Goal: Task Accomplishment & Management: Complete application form

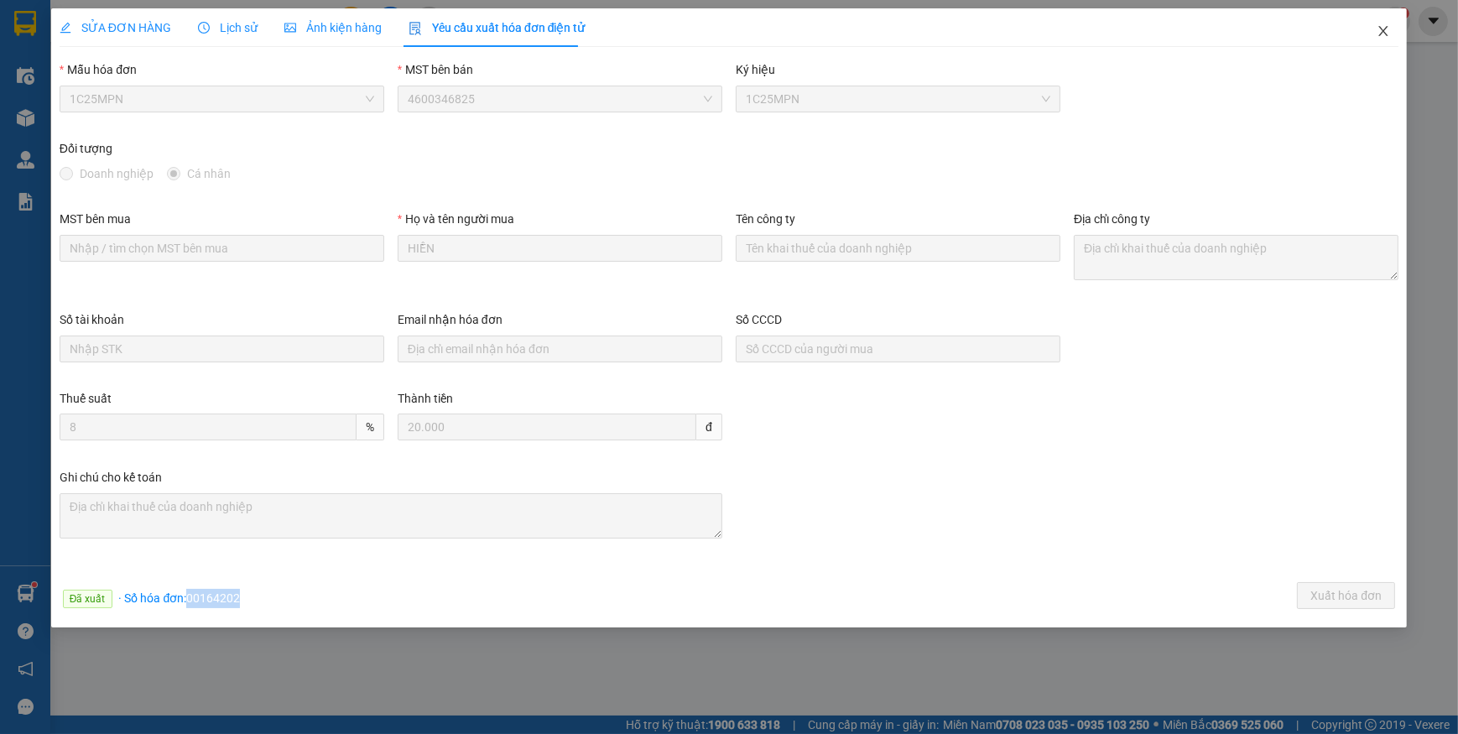
click at [1385, 32] on icon "close" at bounding box center [1383, 30] width 13 height 13
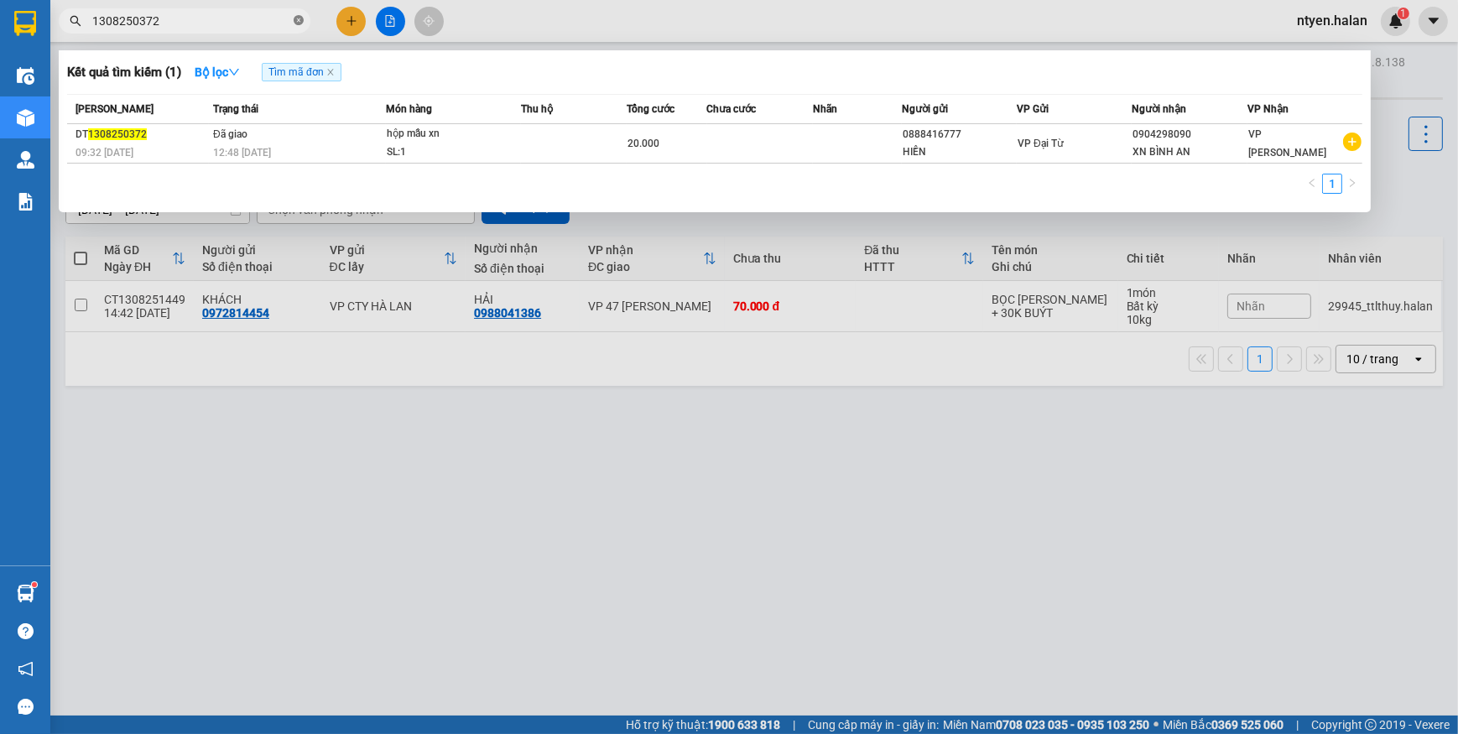
click at [296, 23] on icon "close-circle" at bounding box center [299, 20] width 10 height 10
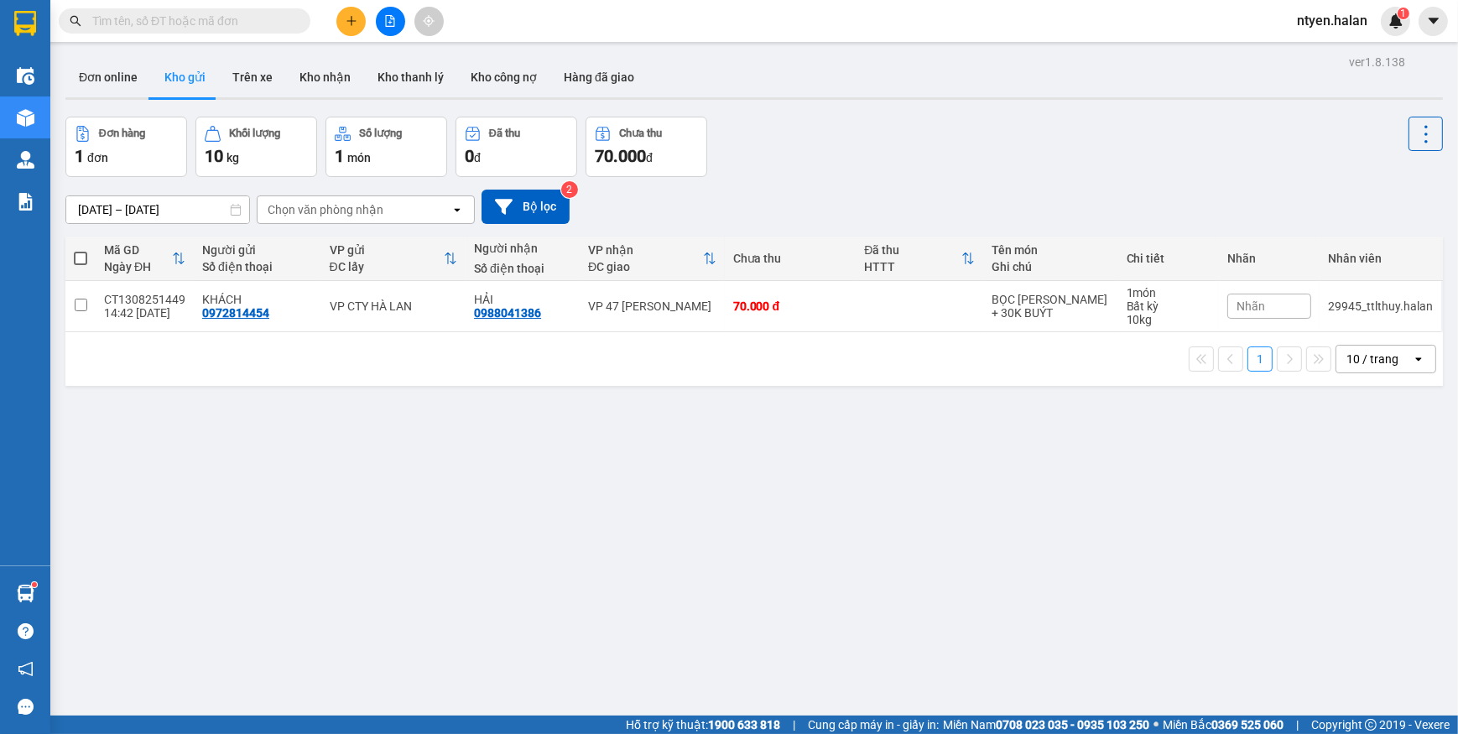
click at [276, 23] on input "text" at bounding box center [191, 21] width 198 height 18
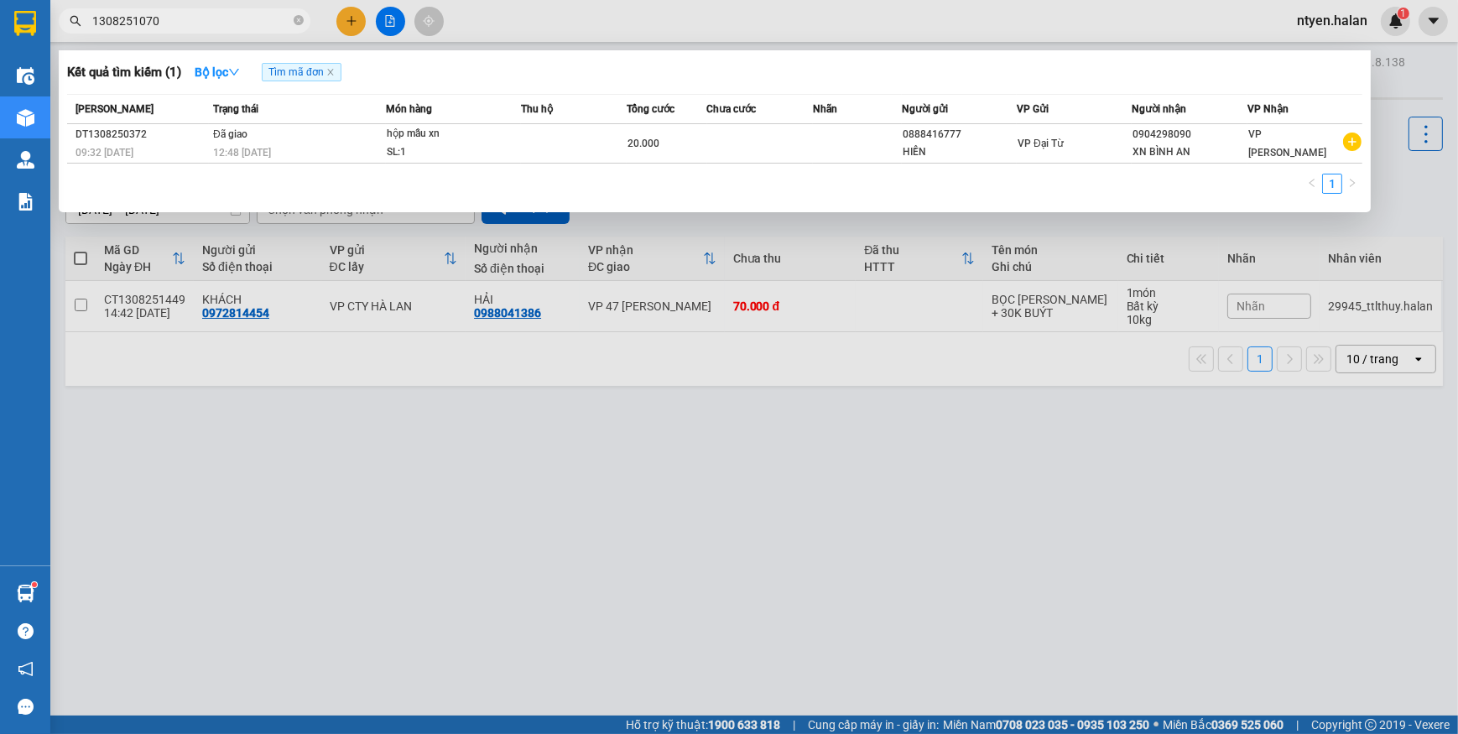
type input "1308251070"
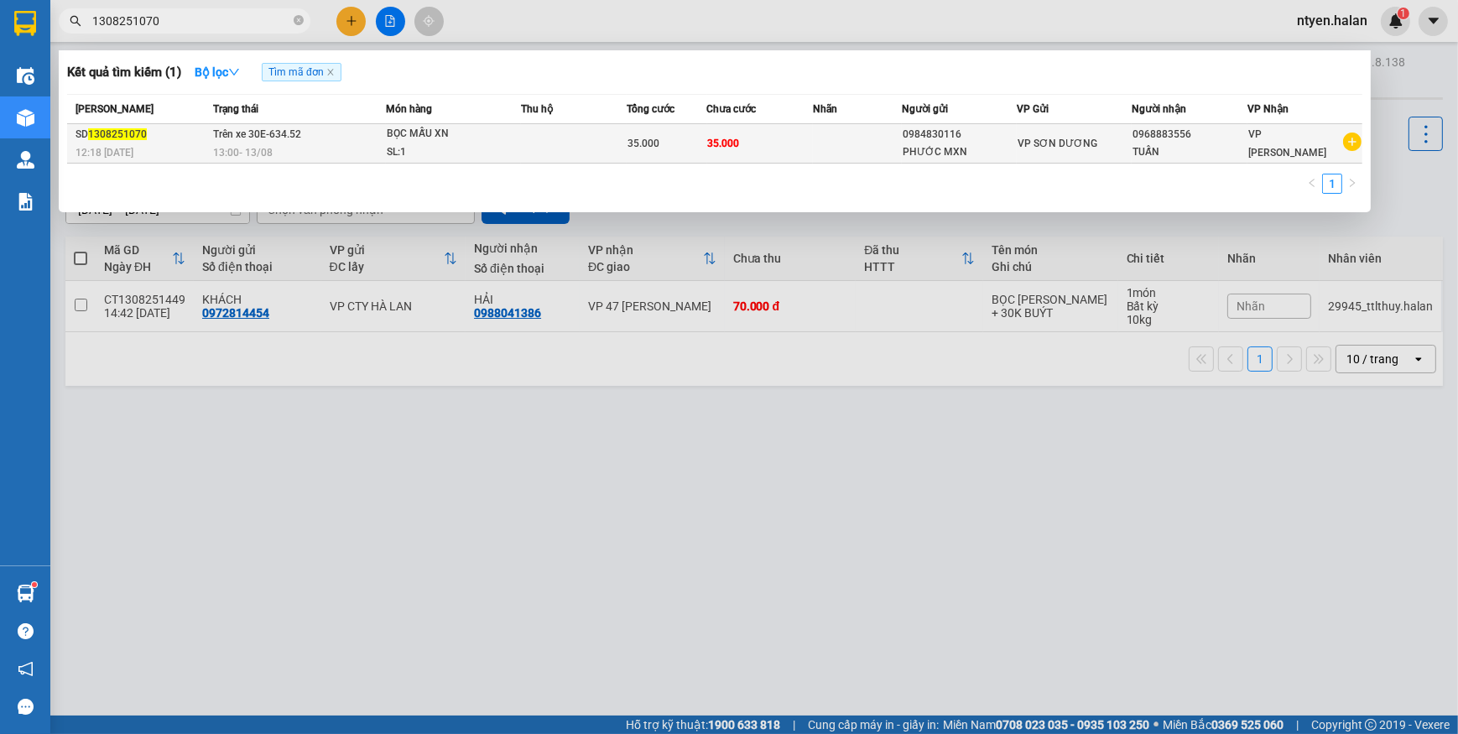
click at [336, 143] on div "13:00 [DATE]" at bounding box center [299, 152] width 172 height 18
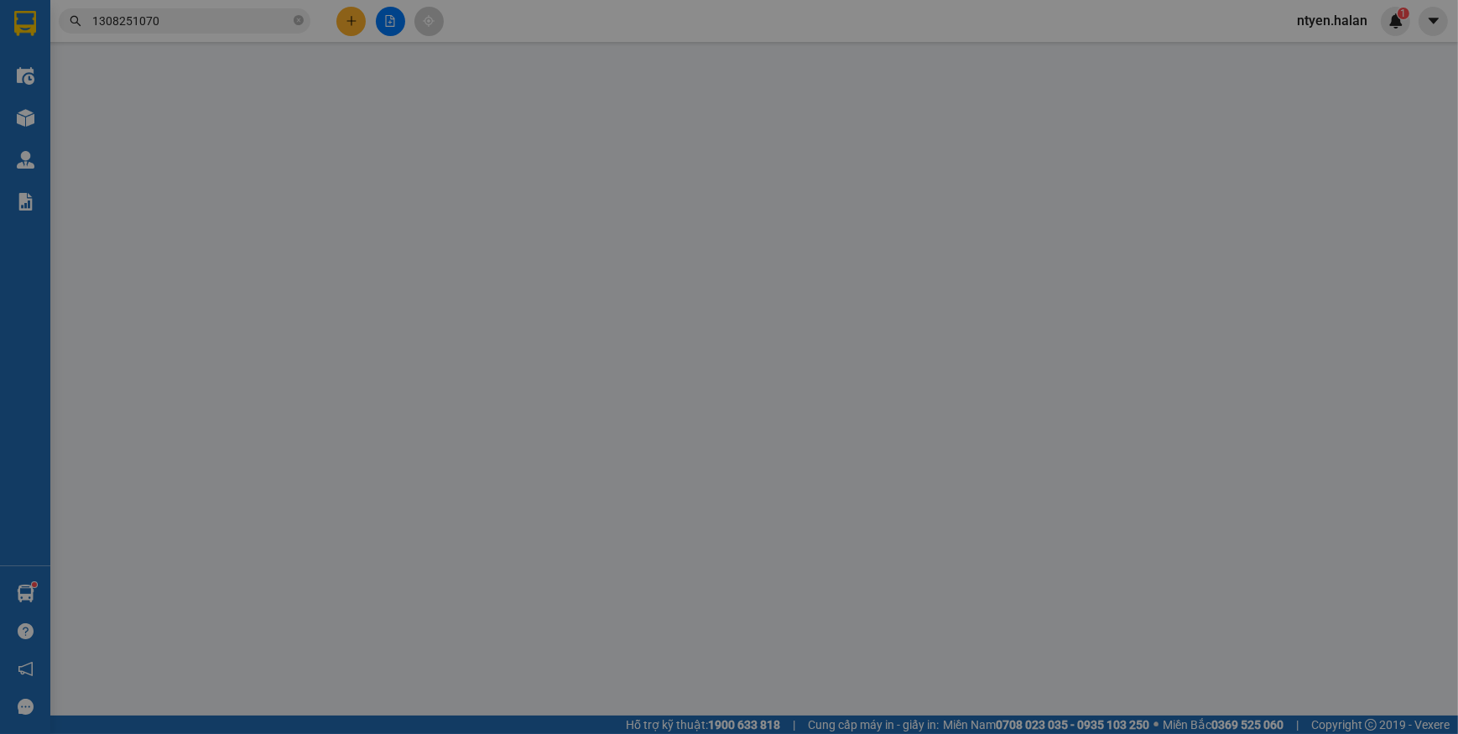
type input "0984830116"
type input "PHƯỚC MXN"
type input "0968883556"
type input "TUẤN"
type input "35.000"
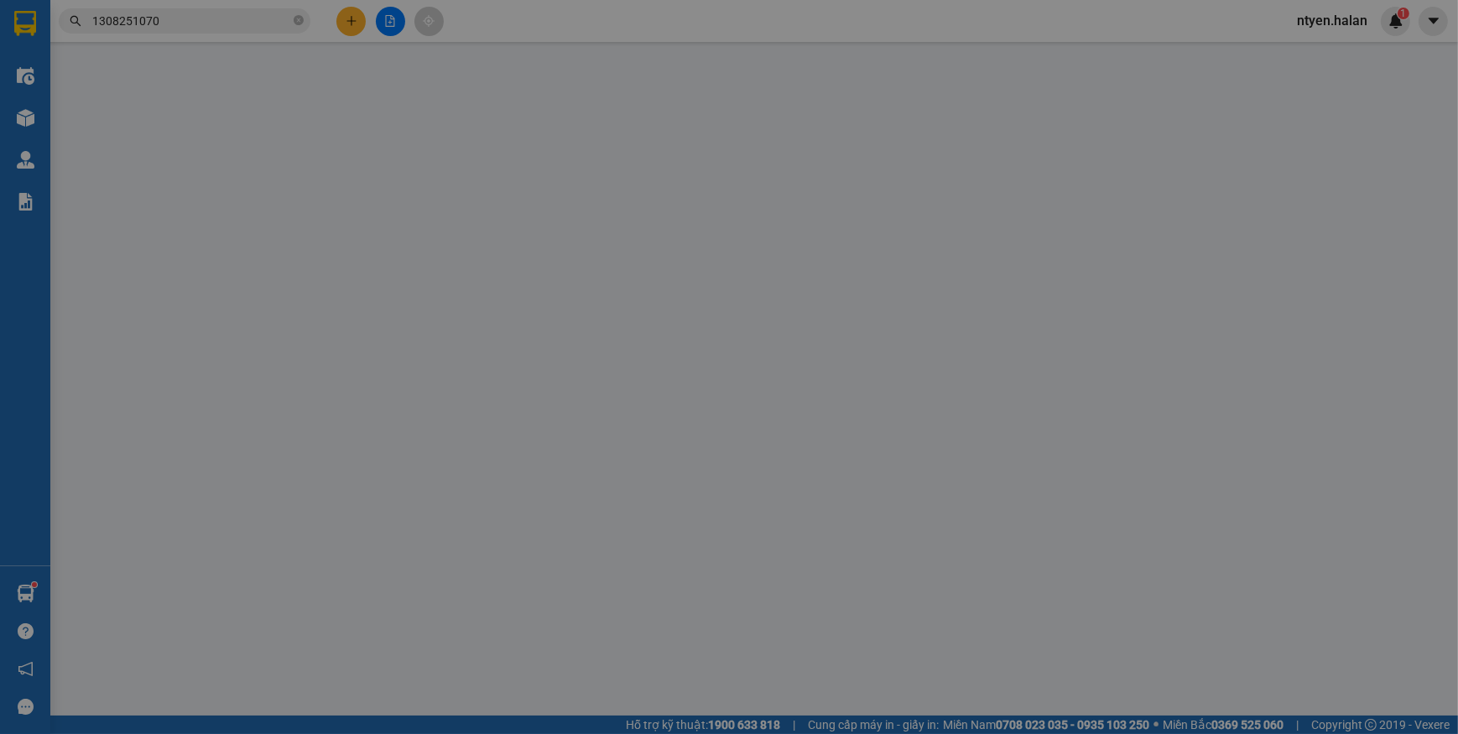
type input "35.000"
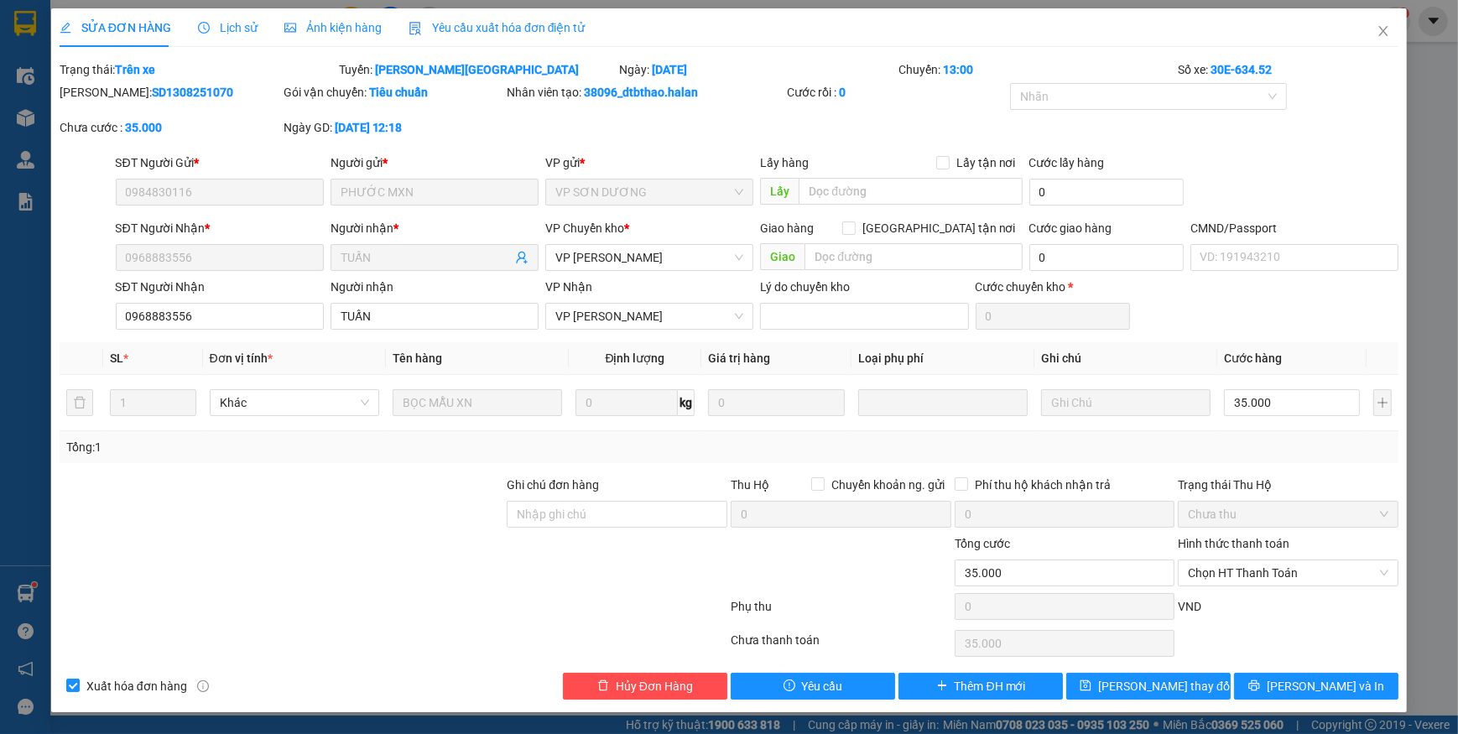
click at [475, 25] on span "Yêu cầu xuất hóa đơn điện tử" at bounding box center [497, 27] width 177 height 13
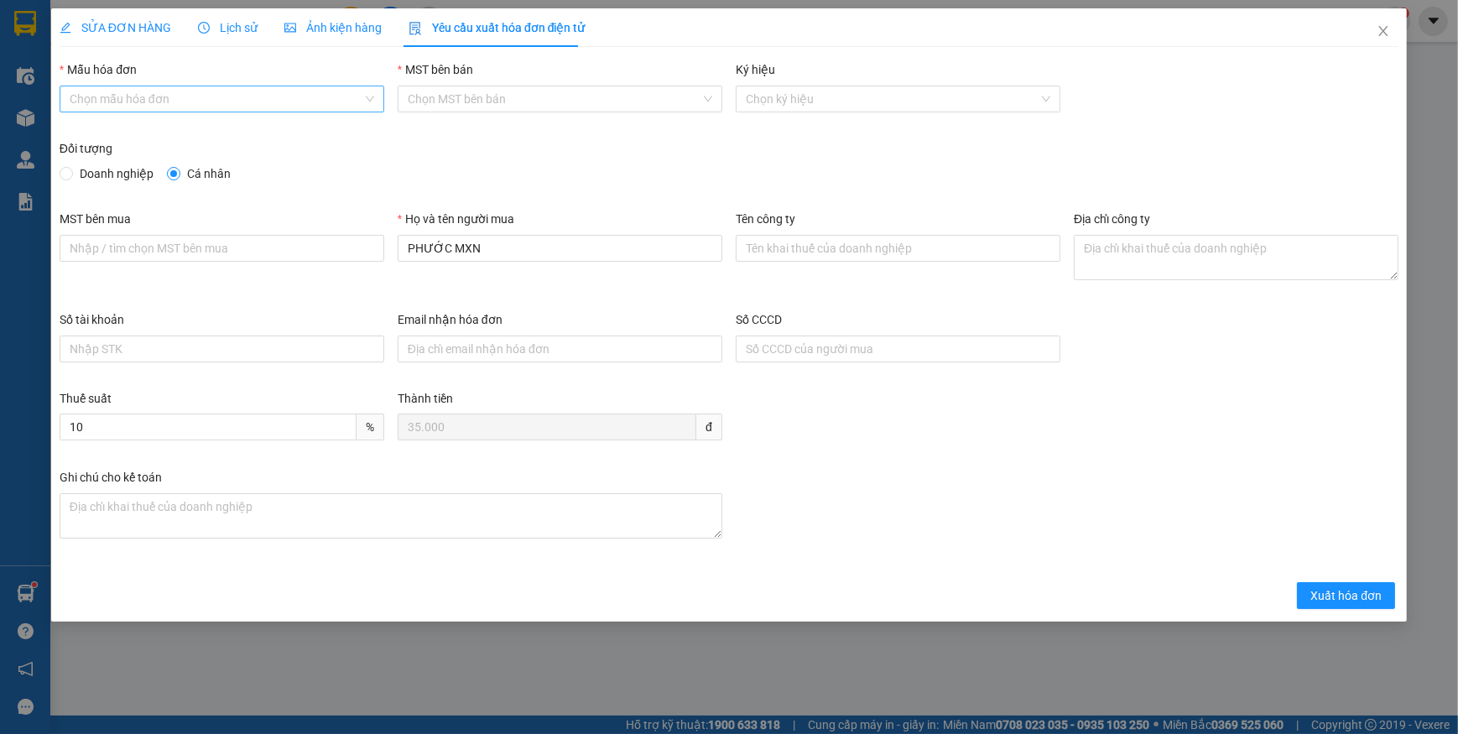
click at [117, 105] on input "Mẫu hóa đơn" at bounding box center [216, 98] width 293 height 25
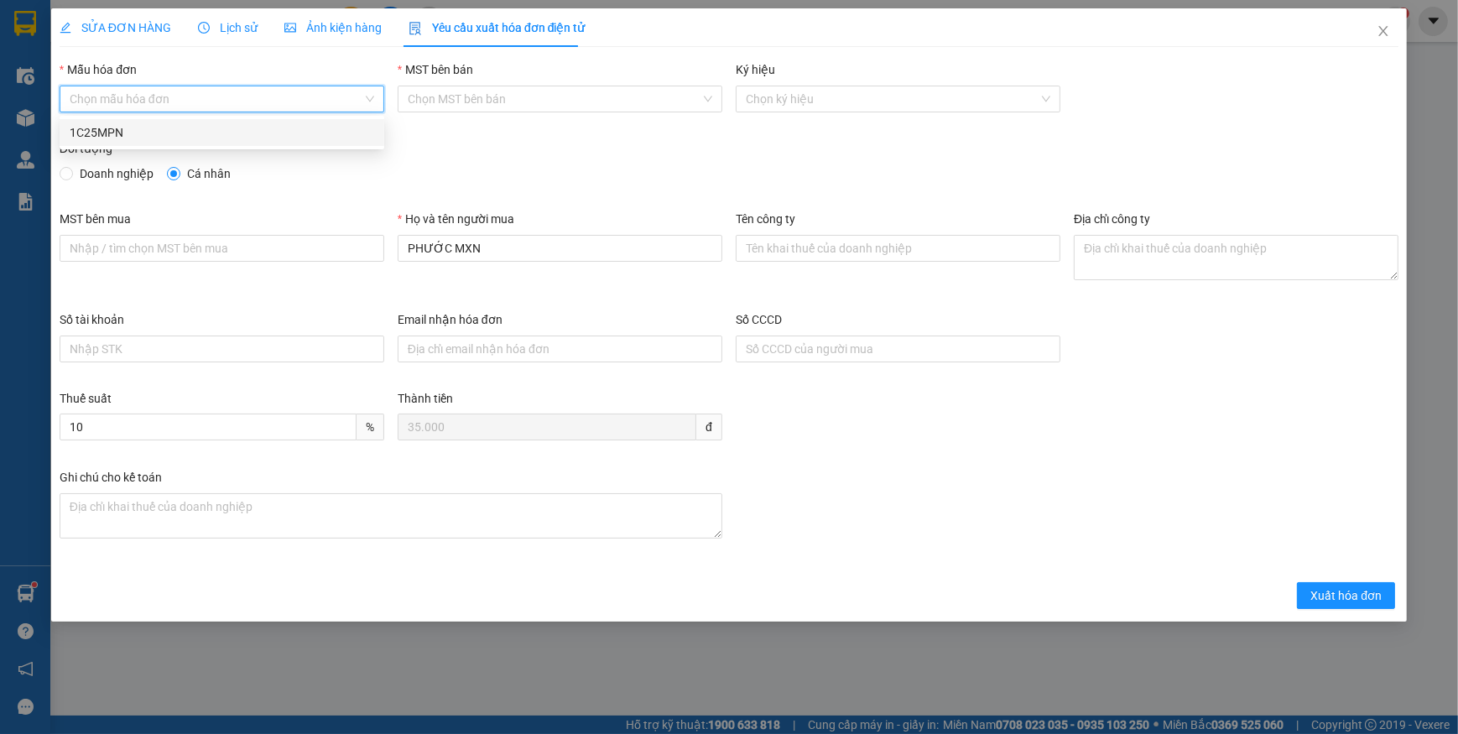
click at [91, 128] on div "1C25MPN" at bounding box center [222, 132] width 305 height 18
type input "8"
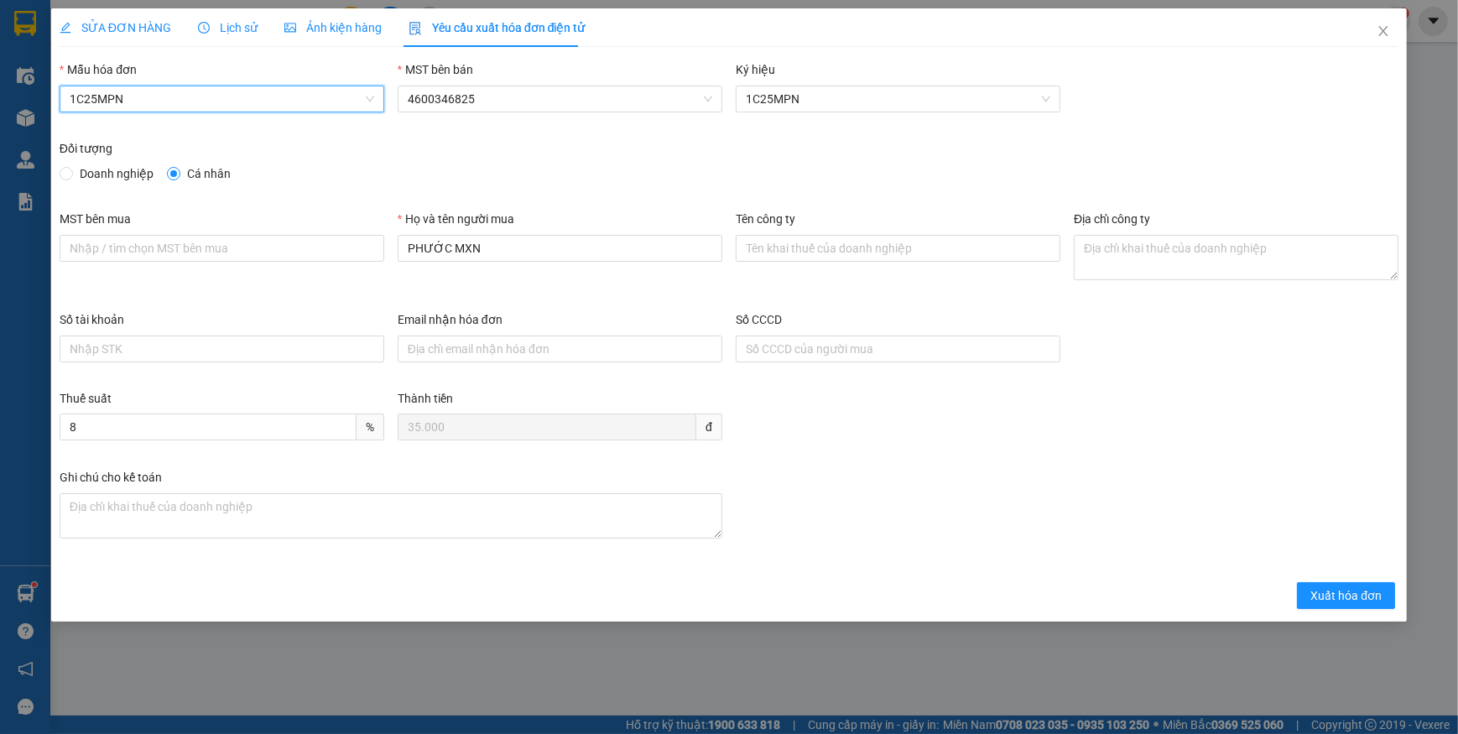
click at [71, 175] on span at bounding box center [66, 173] width 13 height 13
click at [71, 175] on input "Doanh nghiệp" at bounding box center [66, 173] width 12 height 12
radio input "true"
radio input "false"
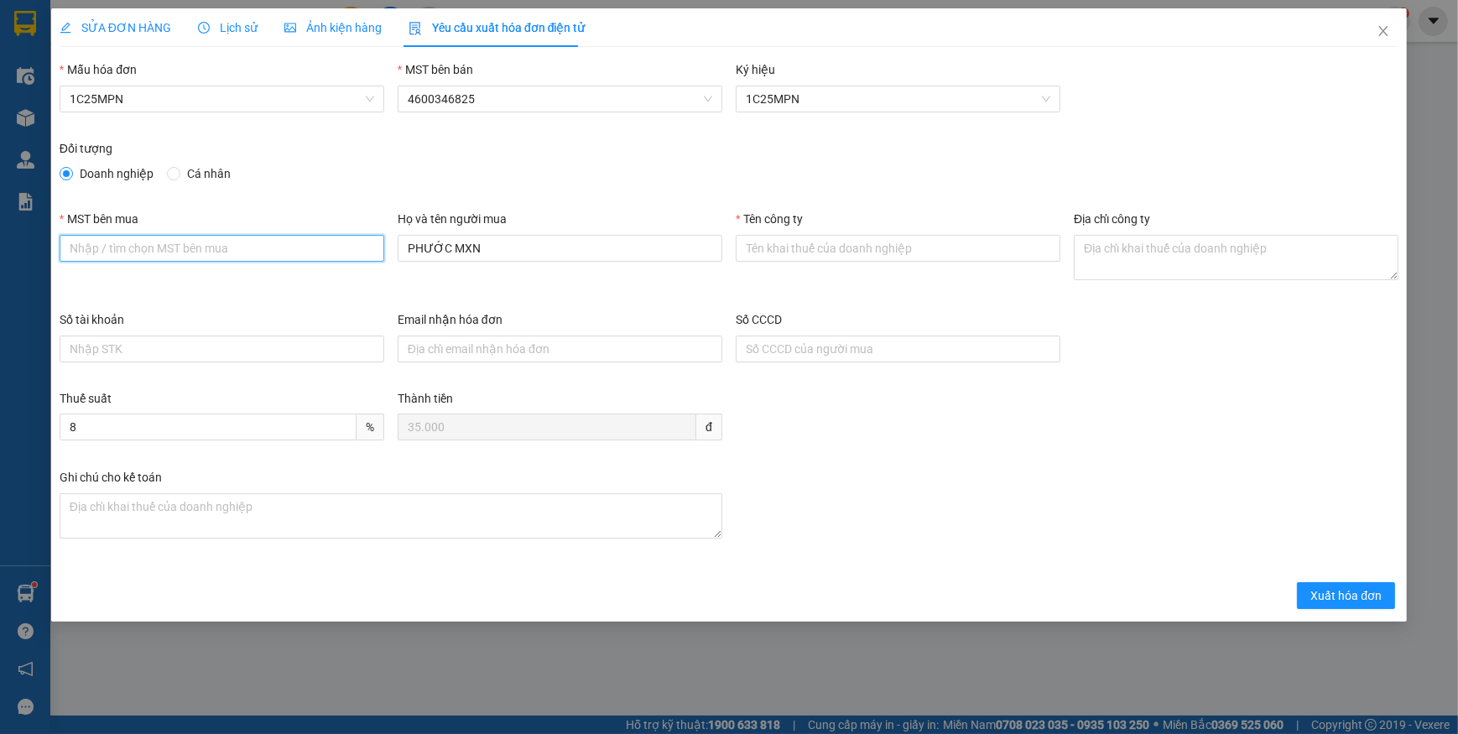
click at [205, 244] on input "MST bên mua" at bounding box center [222, 248] width 325 height 27
paste input "2300898187"
type input "2300898187"
click at [772, 248] on input "Tên công ty" at bounding box center [898, 248] width 325 height 27
paste input "CÔNG TY TNHH THƯƠNG MẠI DỊCH VỤ Y TẾ BẠCH MAI"
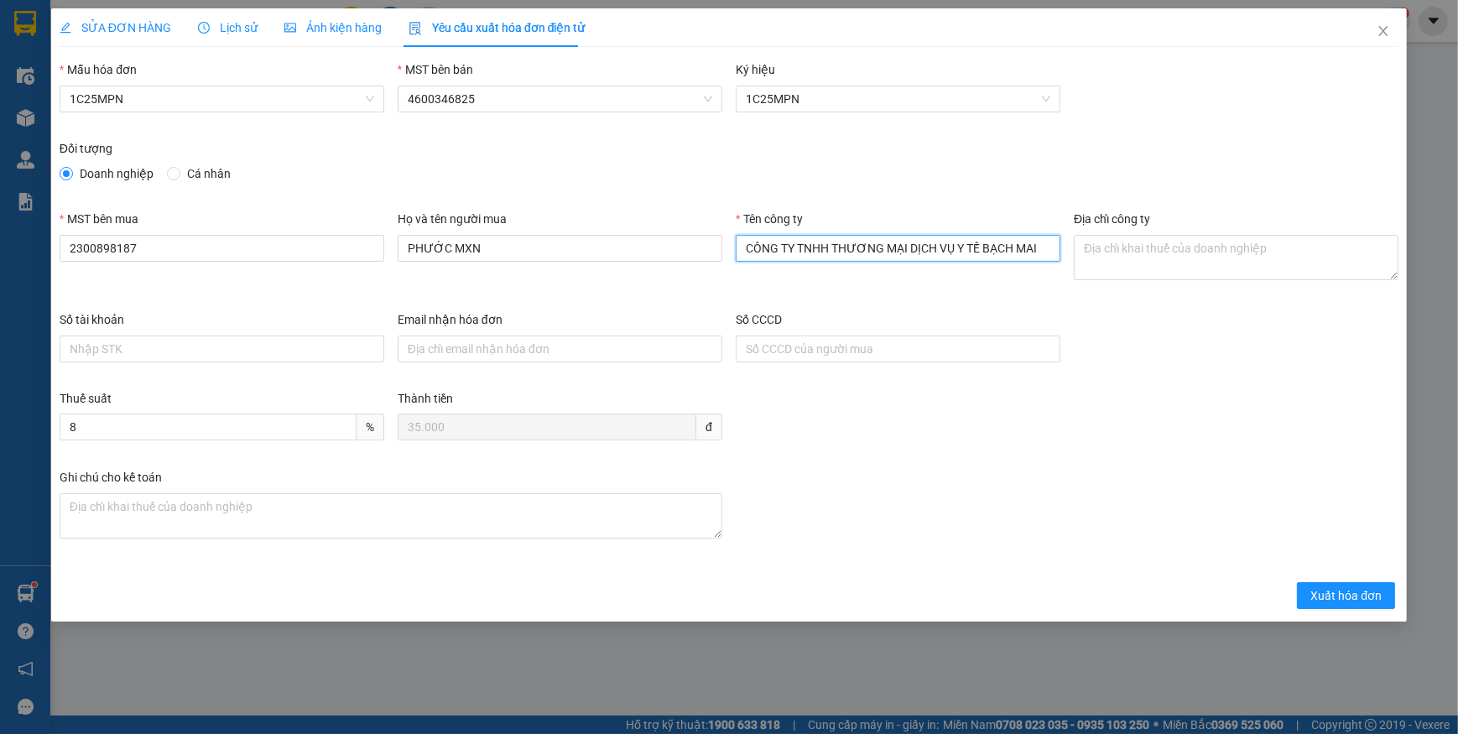
type input "CÔNG TY TNHH THƯƠNG MẠI DỊCH VỤ Y TẾ BẠCH MAI"
click at [1116, 252] on textarea "Địa chỉ công ty" at bounding box center [1236, 257] width 325 height 45
paste textarea "Số nhà [STREET_ADDRESS]."
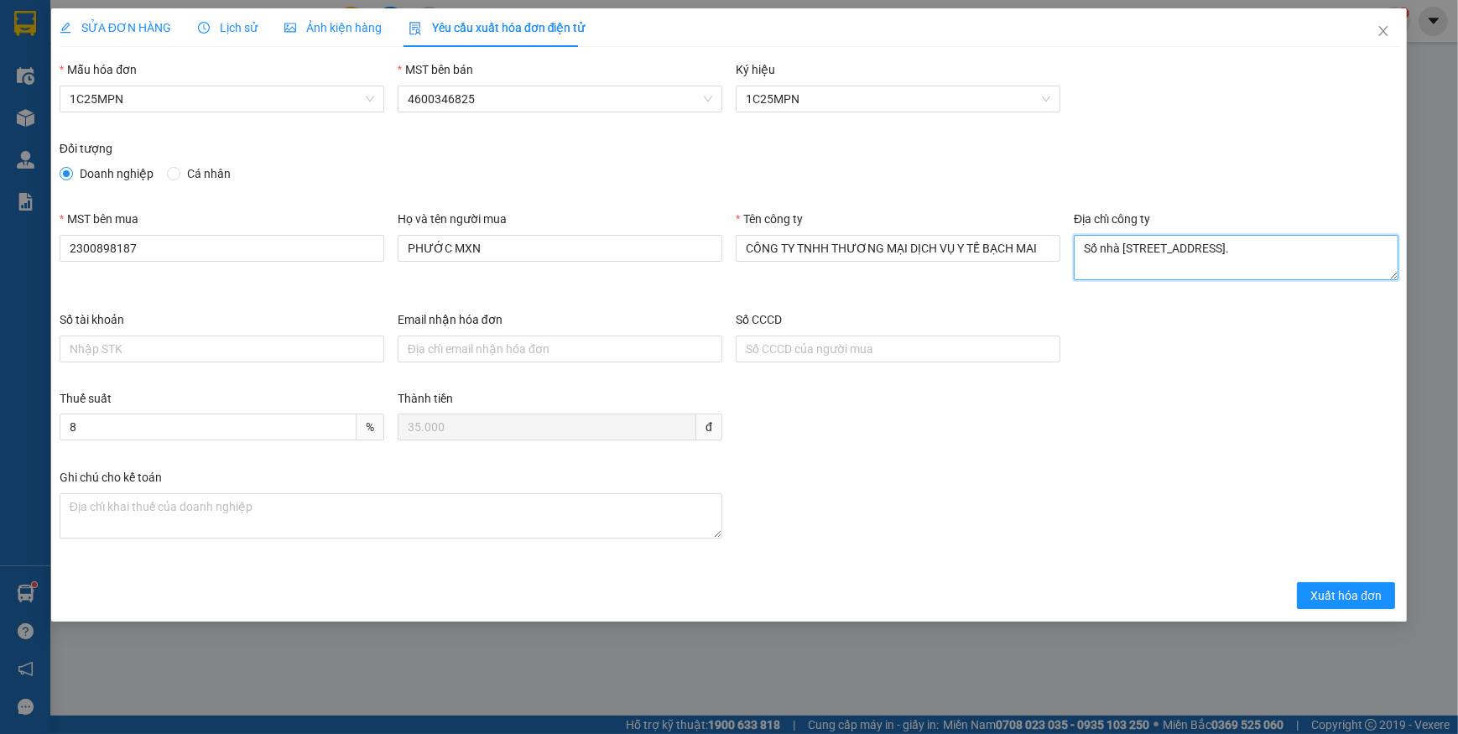
type textarea "Số nhà [STREET_ADDRESS]."
click at [127, 24] on span "SỬA ĐƠN HÀNG" at bounding box center [116, 27] width 112 height 13
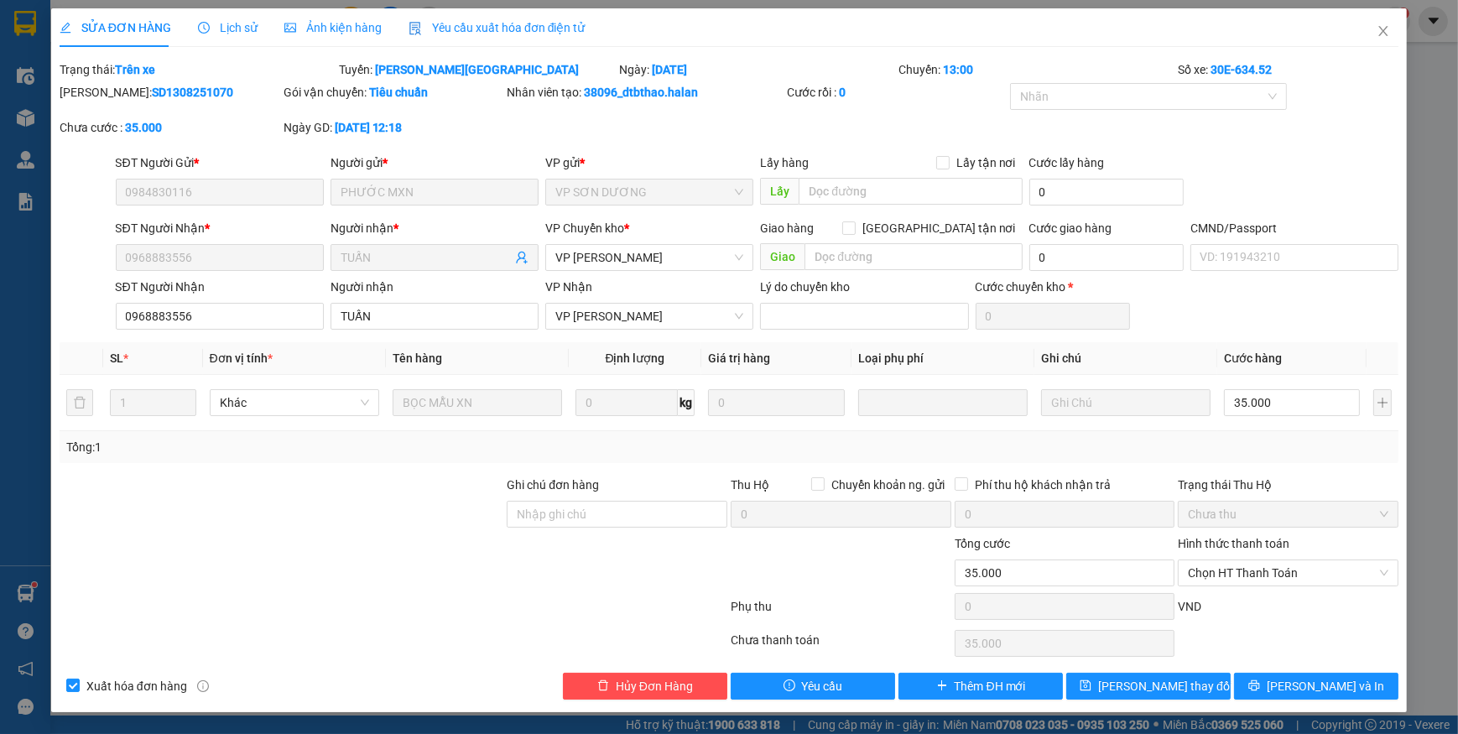
click at [456, 21] on span "Yêu cầu xuất hóa đơn điện tử" at bounding box center [497, 27] width 177 height 13
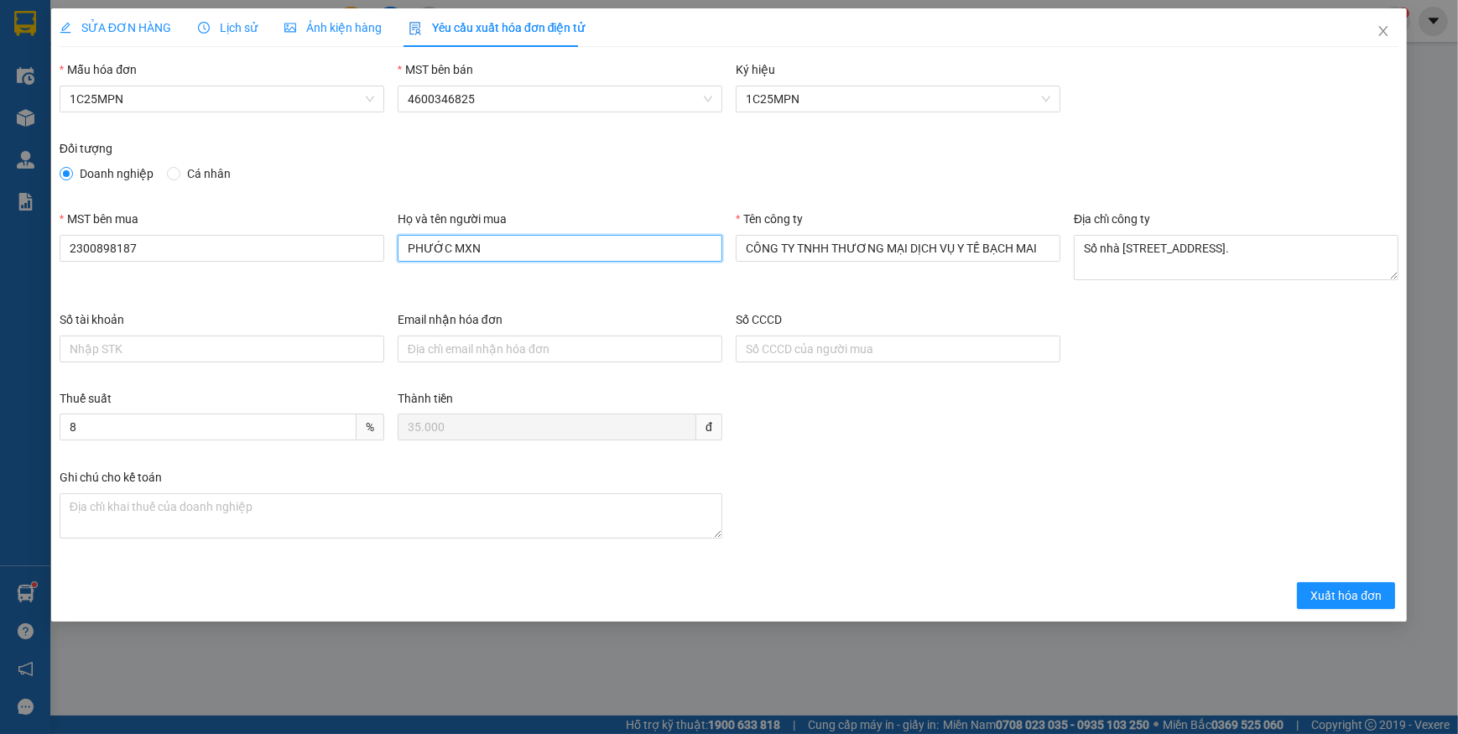
drag, startPoint x: 498, startPoint y: 249, endPoint x: 300, endPoint y: 233, distance: 199.5
click at [301, 235] on div "MST bên mua 2300898187 Họ và tên người mua PHƯỚC MXN Tên công ty CÔNG TY TNHH T…" at bounding box center [729, 260] width 1353 height 101
type input "Tuấn"
click at [1303, 582] on button "Xuất hóa đơn" at bounding box center [1346, 595] width 98 height 27
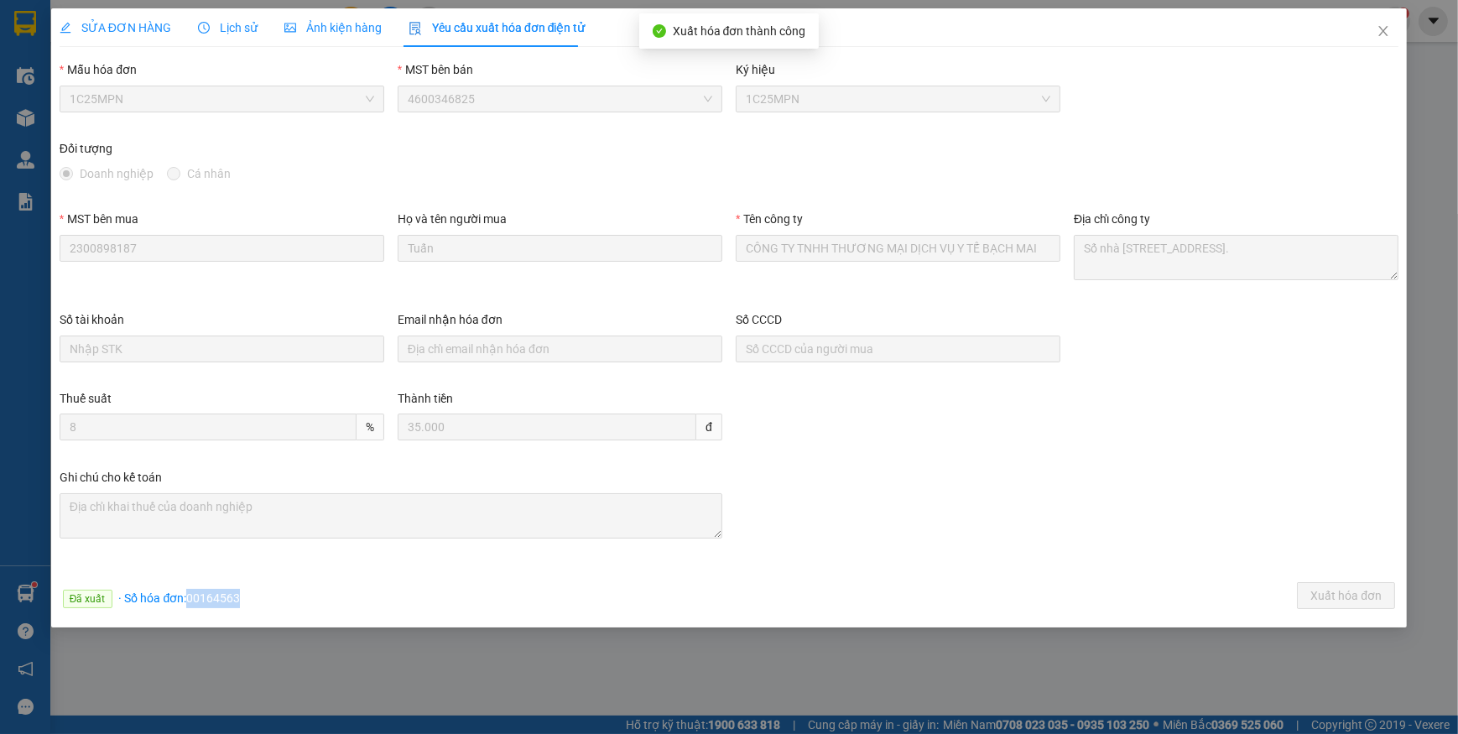
drag, startPoint x: 187, startPoint y: 597, endPoint x: 264, endPoint y: 602, distance: 77.3
click at [264, 602] on div "Đã xuất · Số hóa đơn: 00164563 Xuất hóa đơn" at bounding box center [729, 598] width 1346 height 33
copy span "00164563"
click at [1381, 32] on icon "close" at bounding box center [1383, 30] width 13 height 13
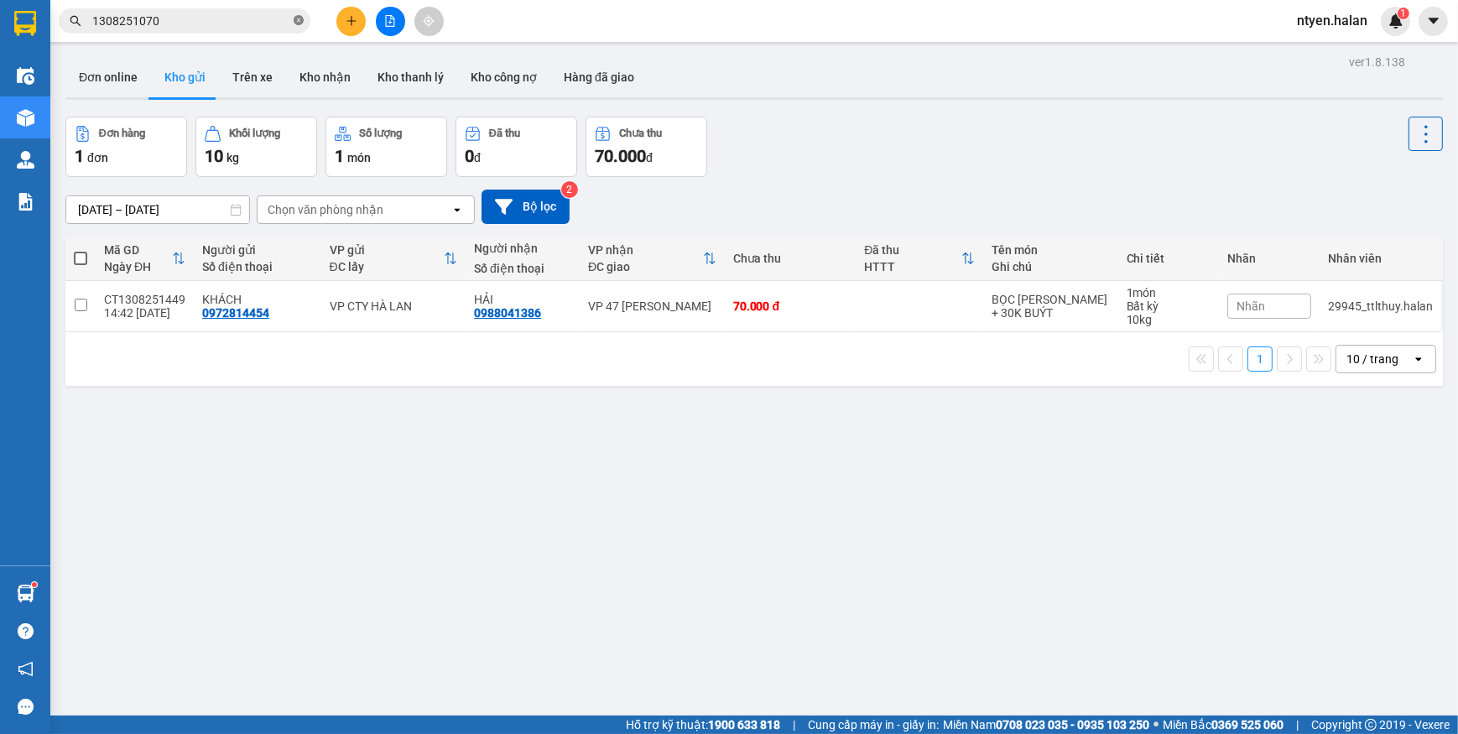
click at [296, 18] on icon "close-circle" at bounding box center [299, 20] width 10 height 10
click at [260, 19] on input "text" at bounding box center [191, 21] width 198 height 18
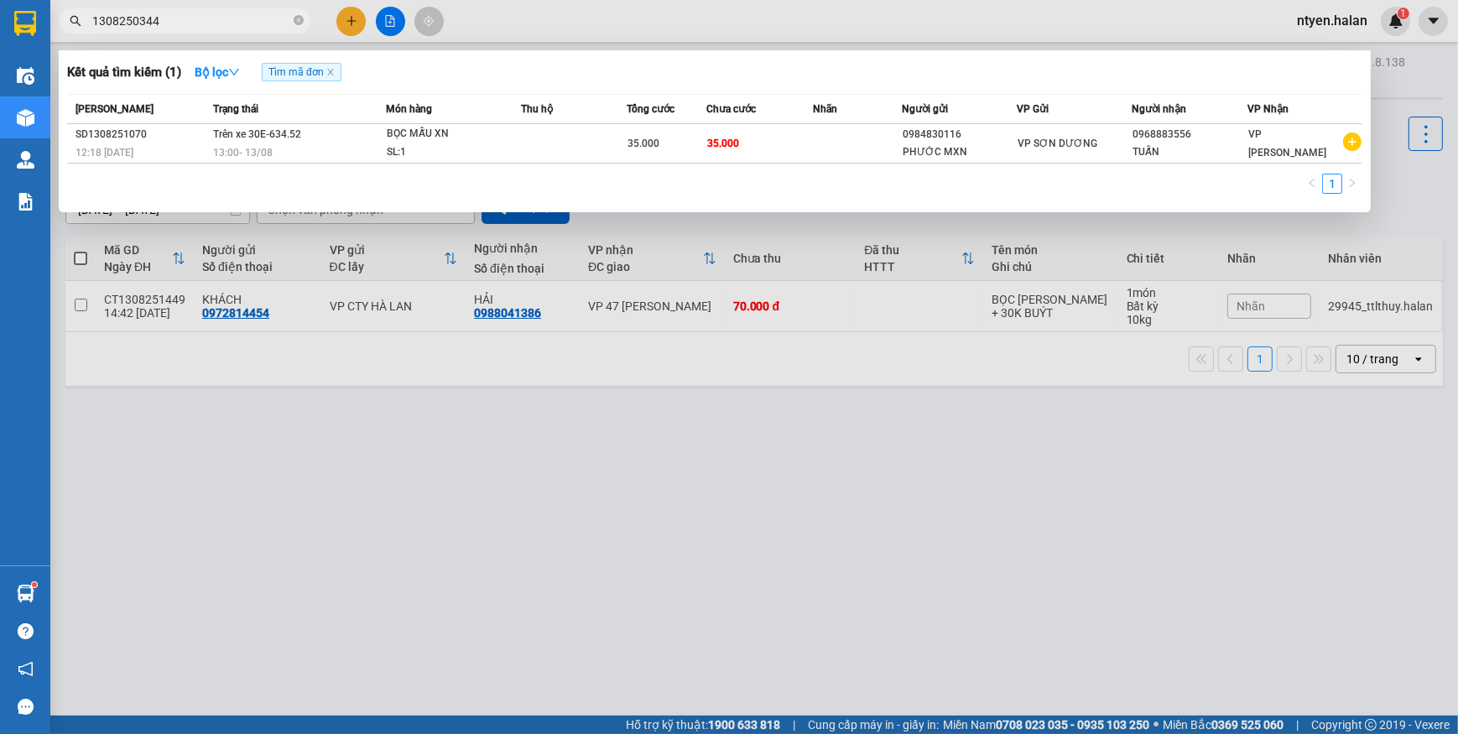
type input "1308250344"
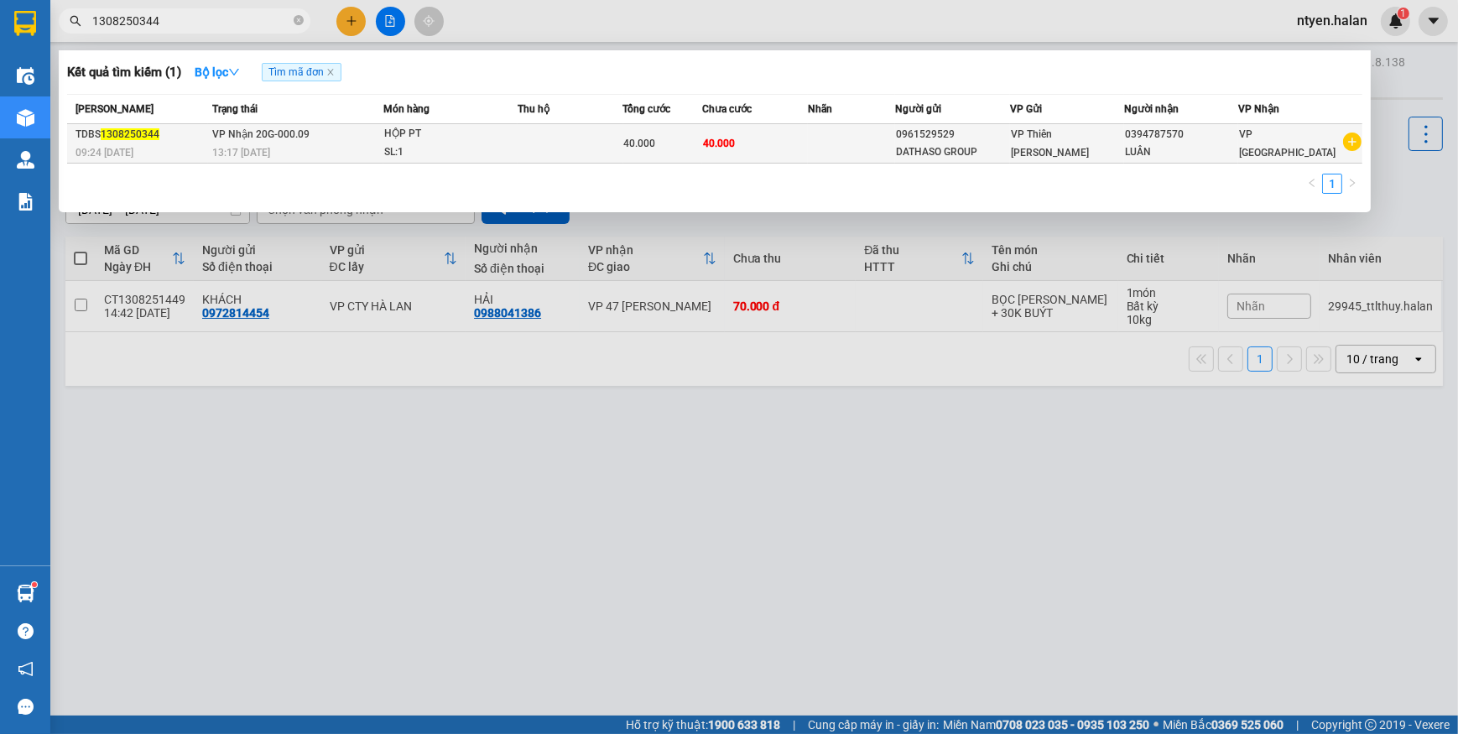
click at [275, 133] on span "VP Nhận 20G-000.09" at bounding box center [260, 134] width 97 height 12
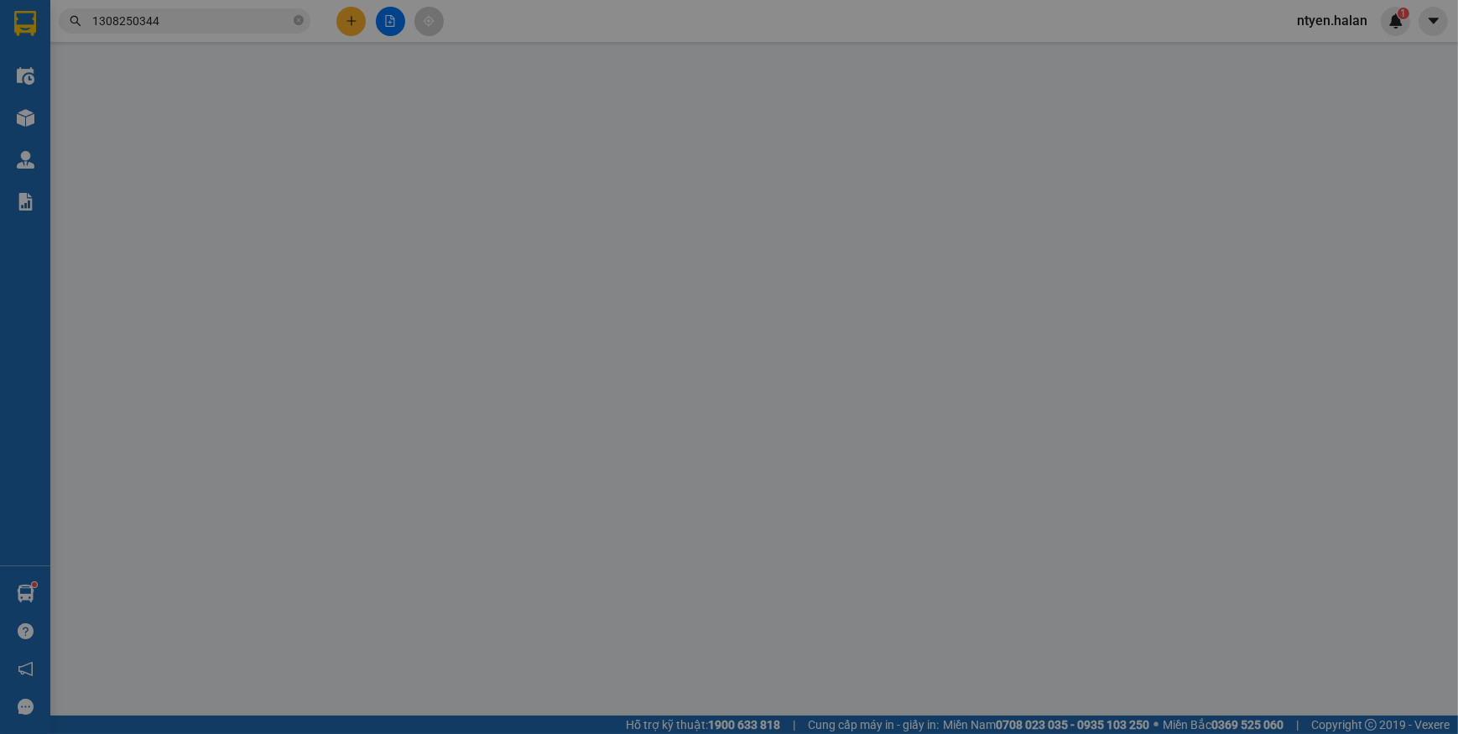
type input "0961529529"
type input "DATHASO GROUP"
type input "0394787570"
type input "LUÂN"
type input "40.000"
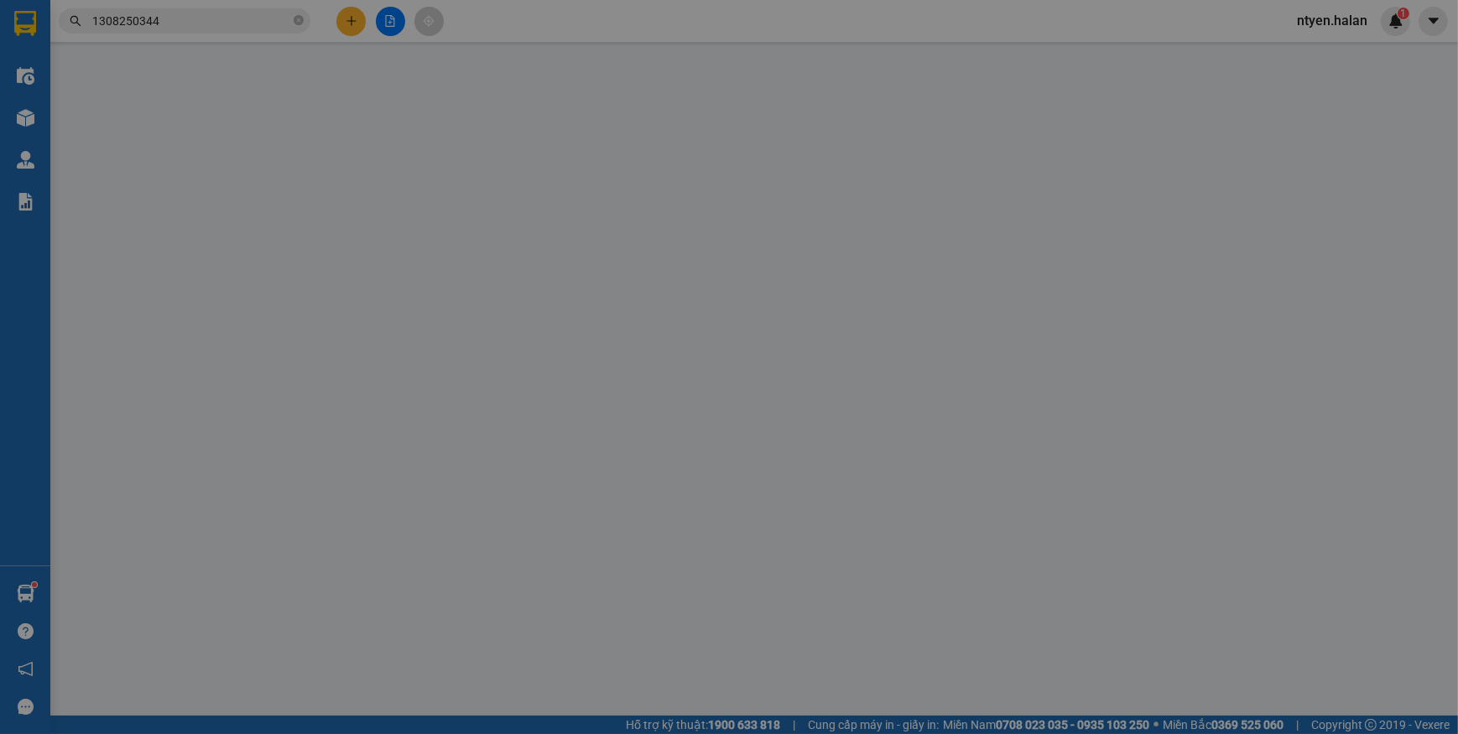
type input "40.000"
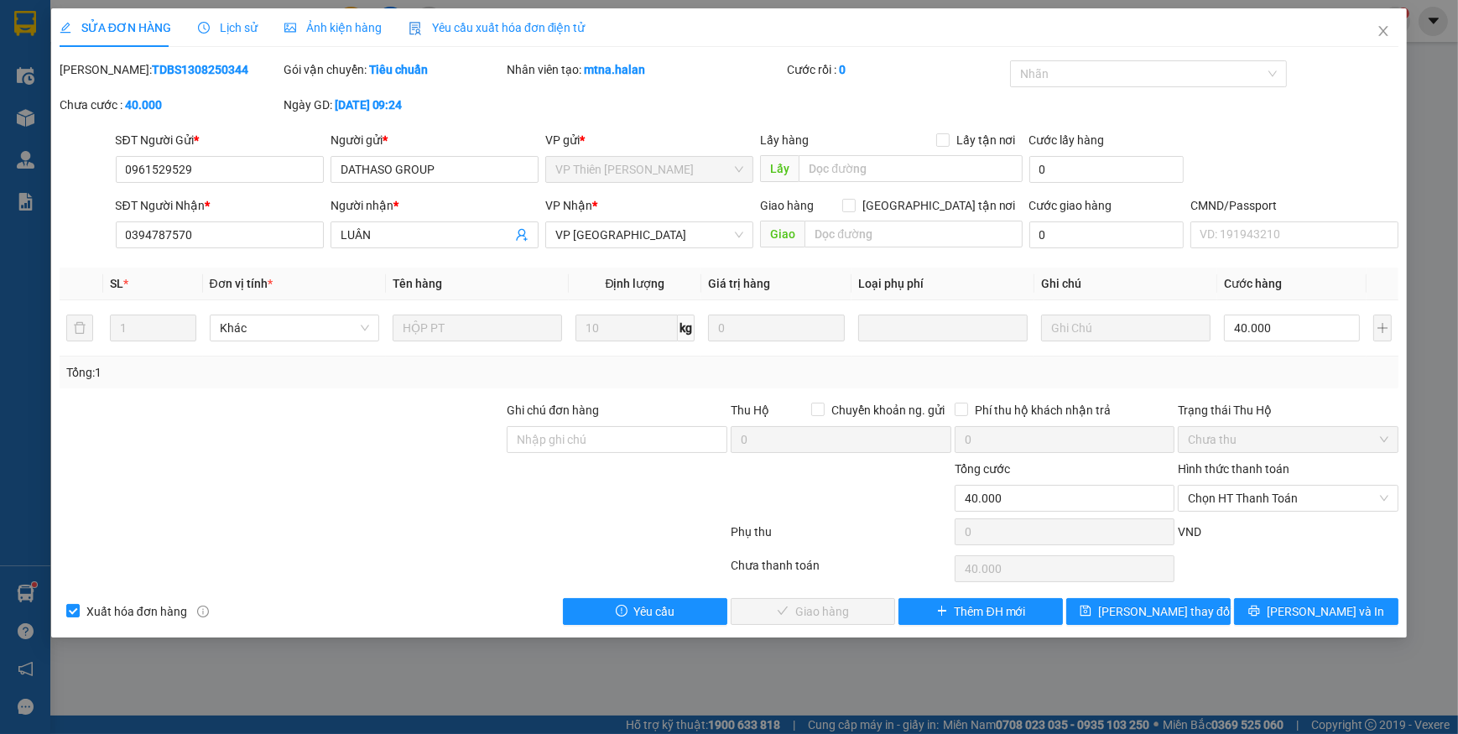
click at [458, 31] on span "Yêu cầu xuất hóa đơn điện tử" at bounding box center [497, 27] width 177 height 13
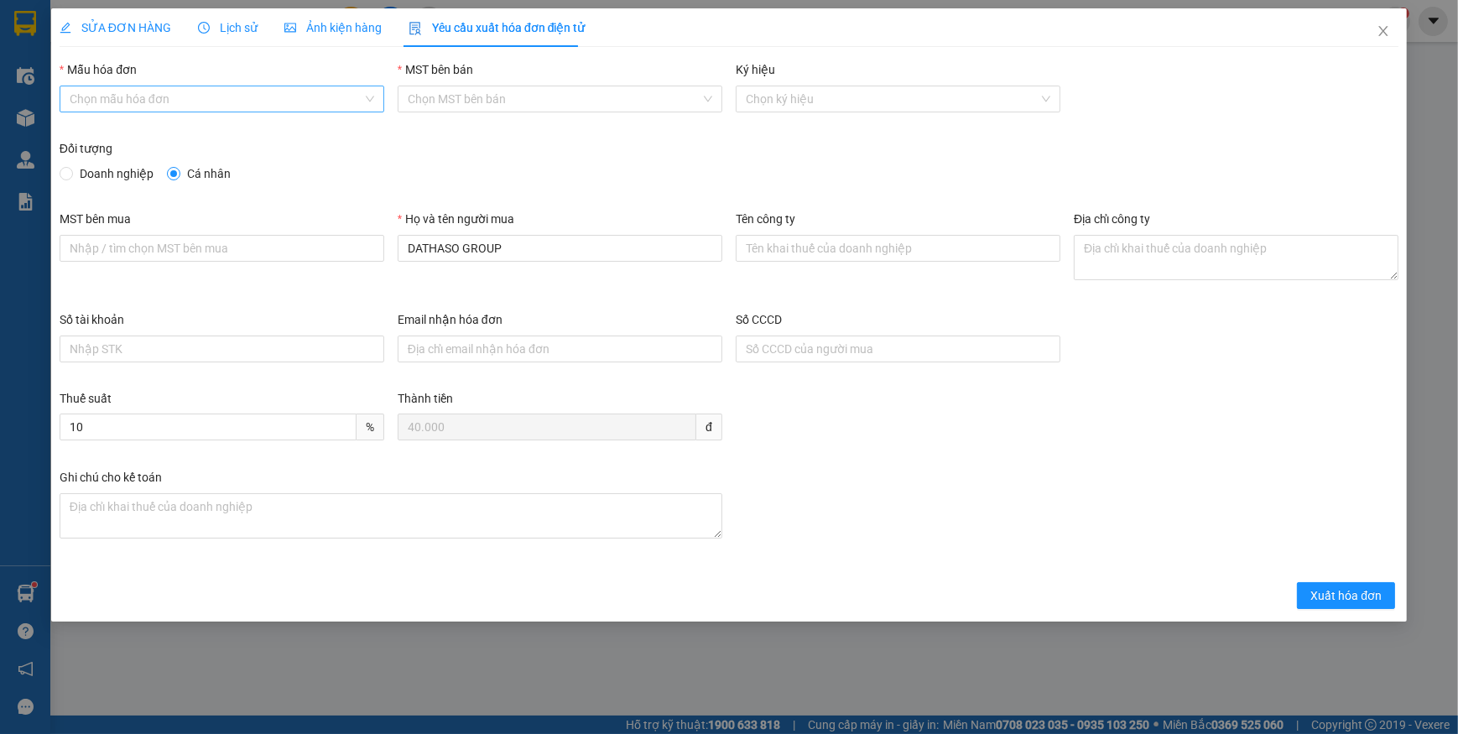
click at [112, 101] on input "Mẫu hóa đơn" at bounding box center [216, 98] width 293 height 25
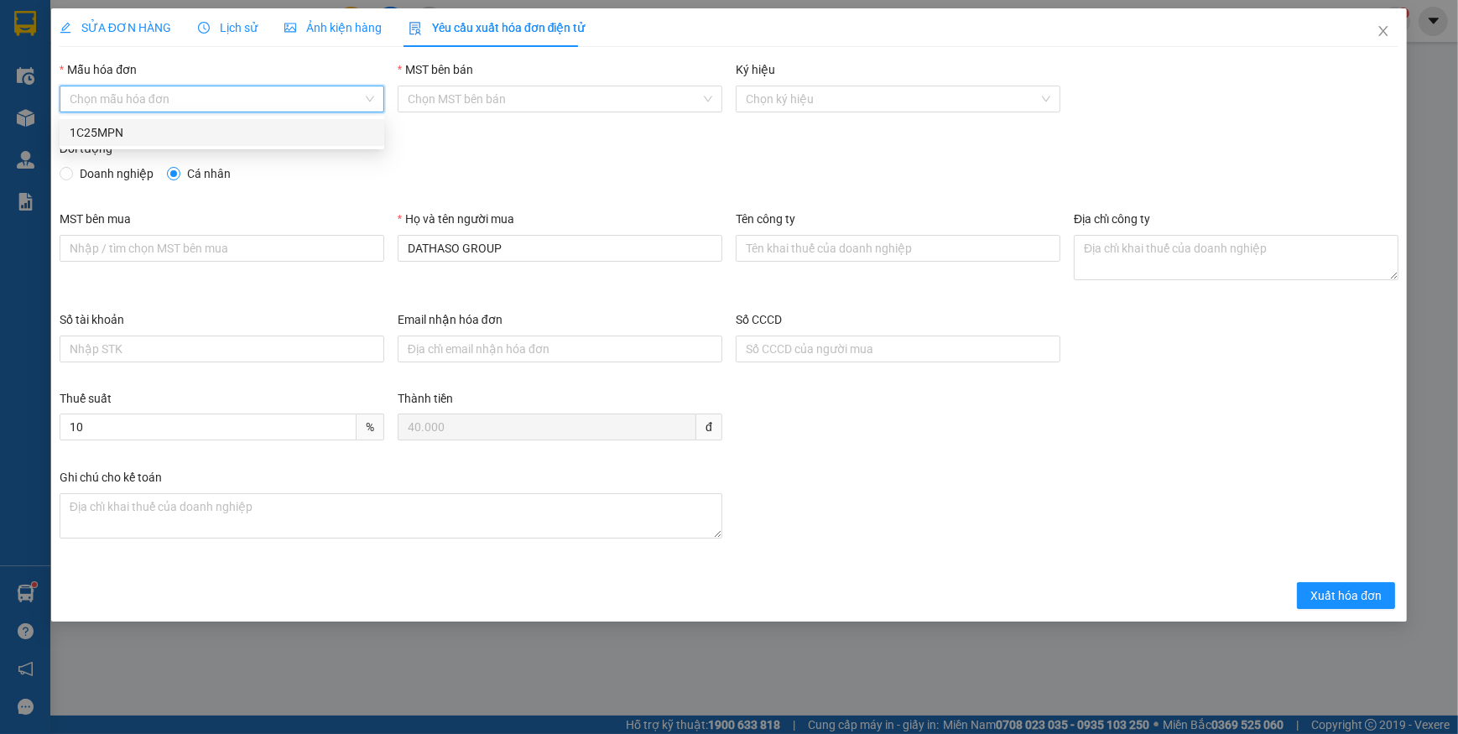
drag, startPoint x: 100, startPoint y: 127, endPoint x: 82, endPoint y: 159, distance: 37.2
click at [100, 128] on div "1C25MPN" at bounding box center [222, 132] width 305 height 18
type input "8"
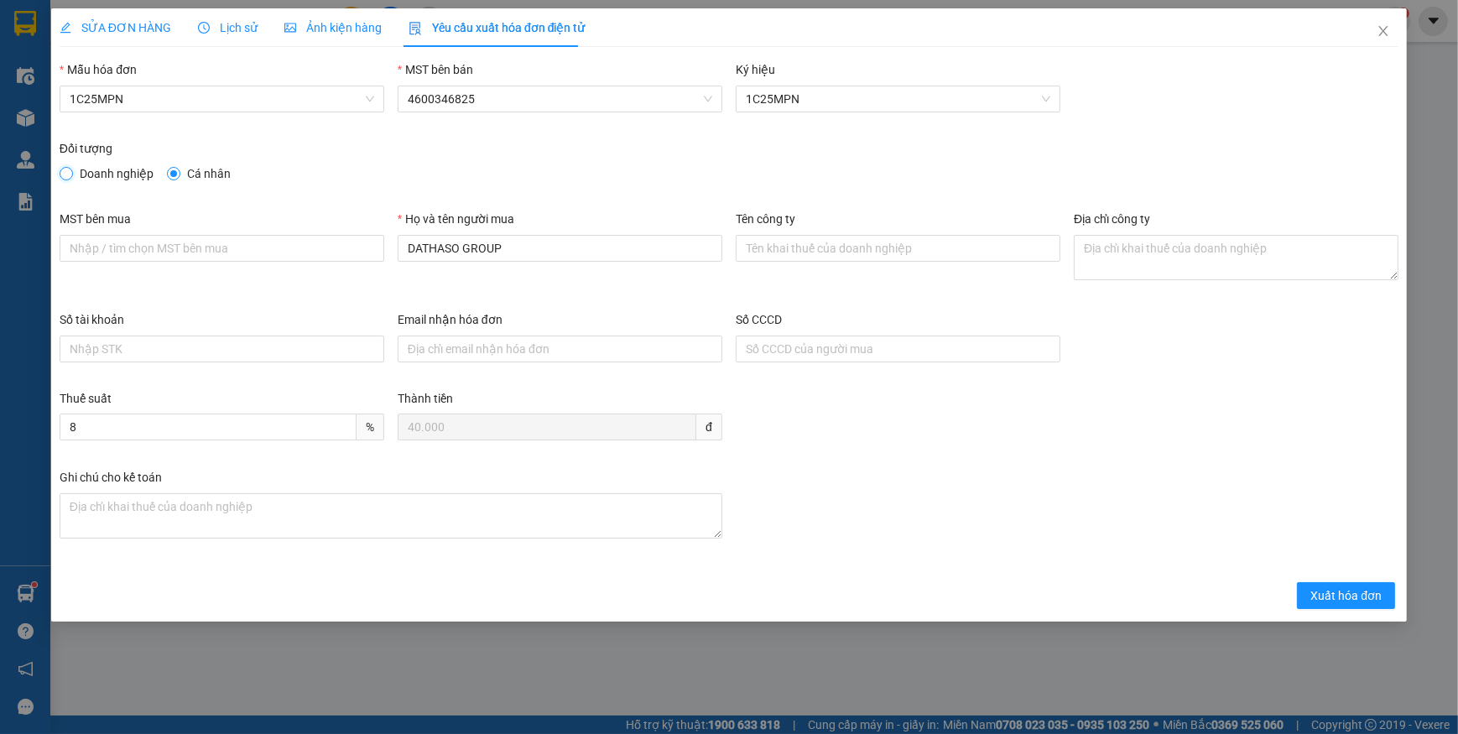
click at [67, 173] on input "Doanh nghiệp" at bounding box center [66, 173] width 12 height 12
radio input "true"
radio input "false"
click at [145, 241] on input "MST bên mua" at bounding box center [222, 248] width 325 height 27
paste input "2803017491"
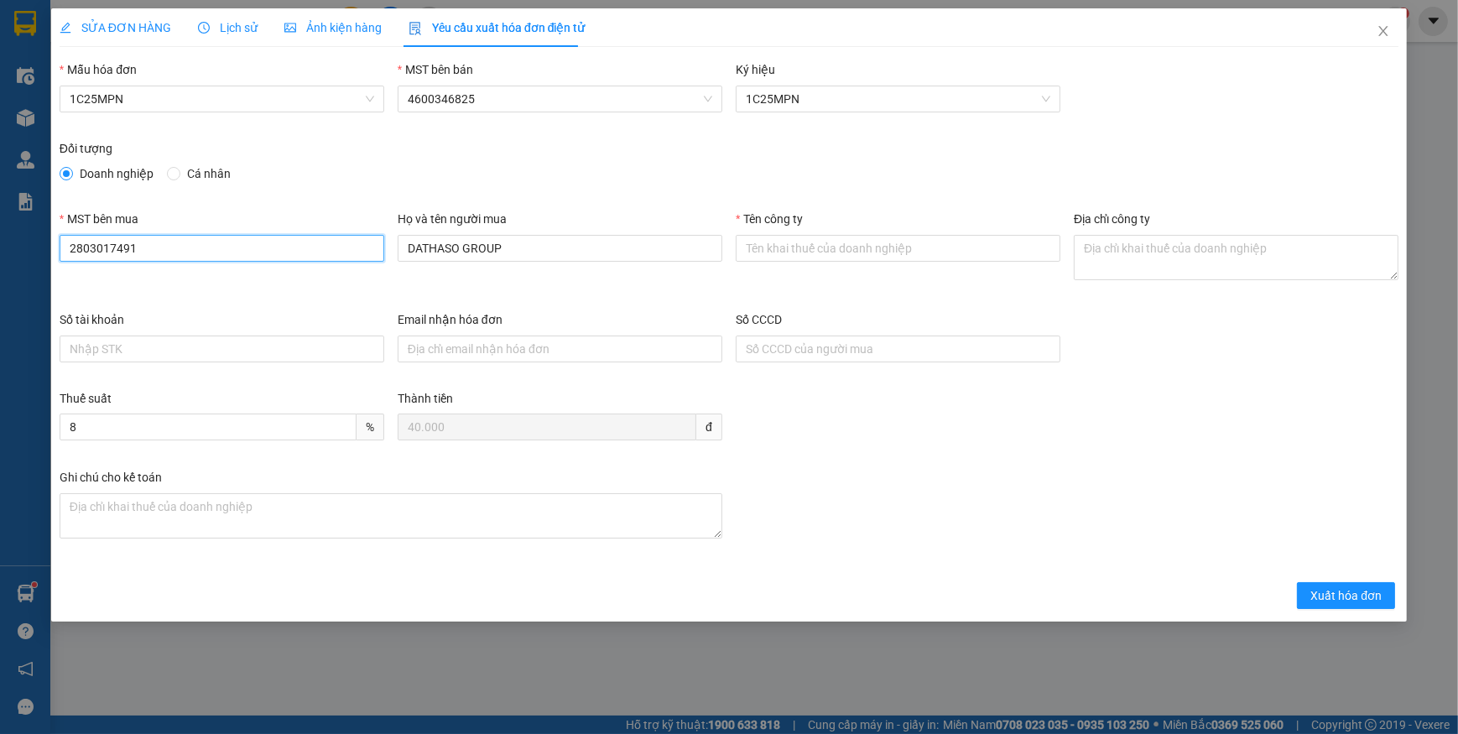
type input "2803017491"
click at [873, 255] on input "Tên công ty" at bounding box center [898, 248] width 325 height 27
paste input "CÔNG TY TNHH VẬN TẢI TUẤT CHẤT"
type input "CÔNG TY TNHH VẬN TẢI TUẤT CHẤT"
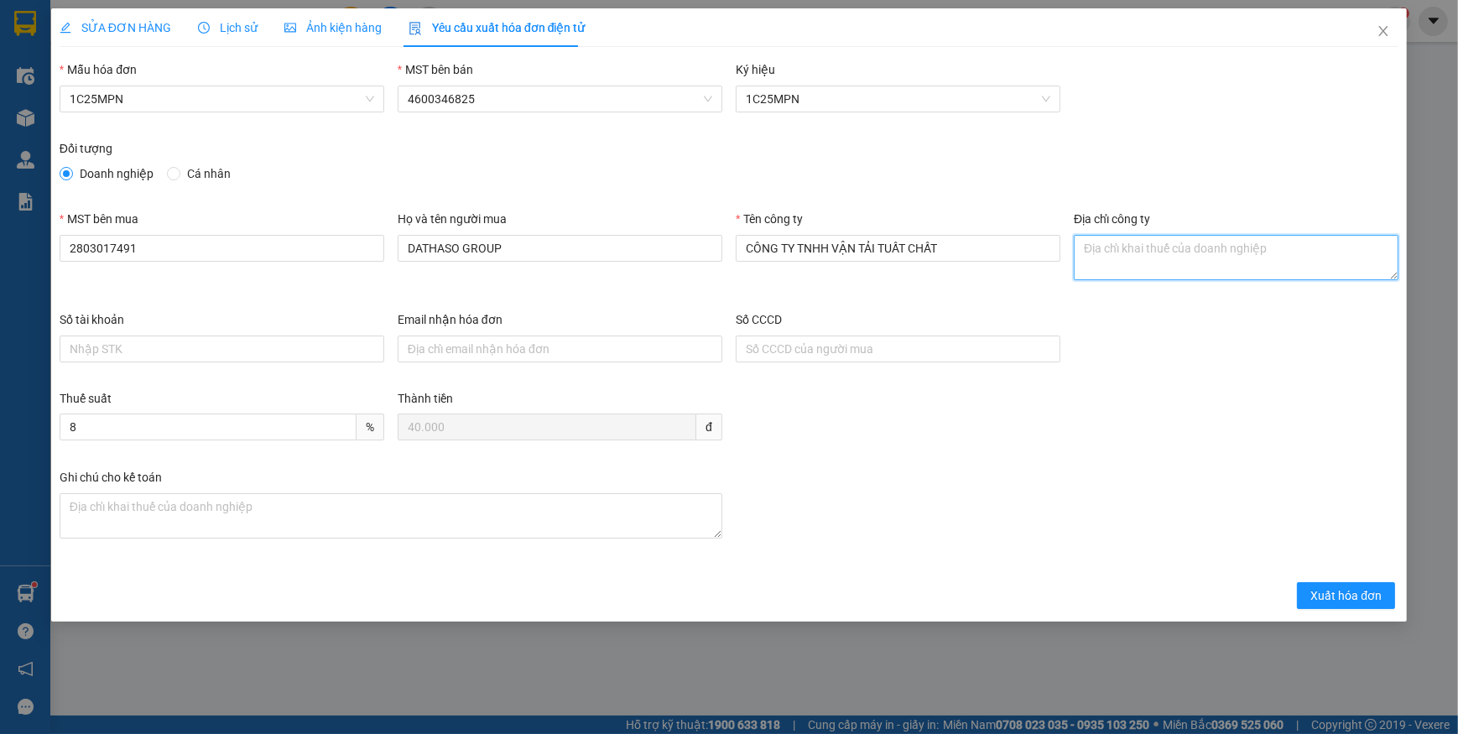
click at [1106, 257] on textarea "Địa chỉ công ty" at bounding box center [1236, 257] width 325 height 45
paste textarea "Nhà Ông [PERSON_NAME], Thôn 3, Xã [GEOGRAPHIC_DATA], Tỉnh [GEOGRAPHIC_DATA], [G…"
type textarea "Nhà Ông [PERSON_NAME], Thôn 3, Xã [GEOGRAPHIC_DATA], Tỉnh [GEOGRAPHIC_DATA], [G…"
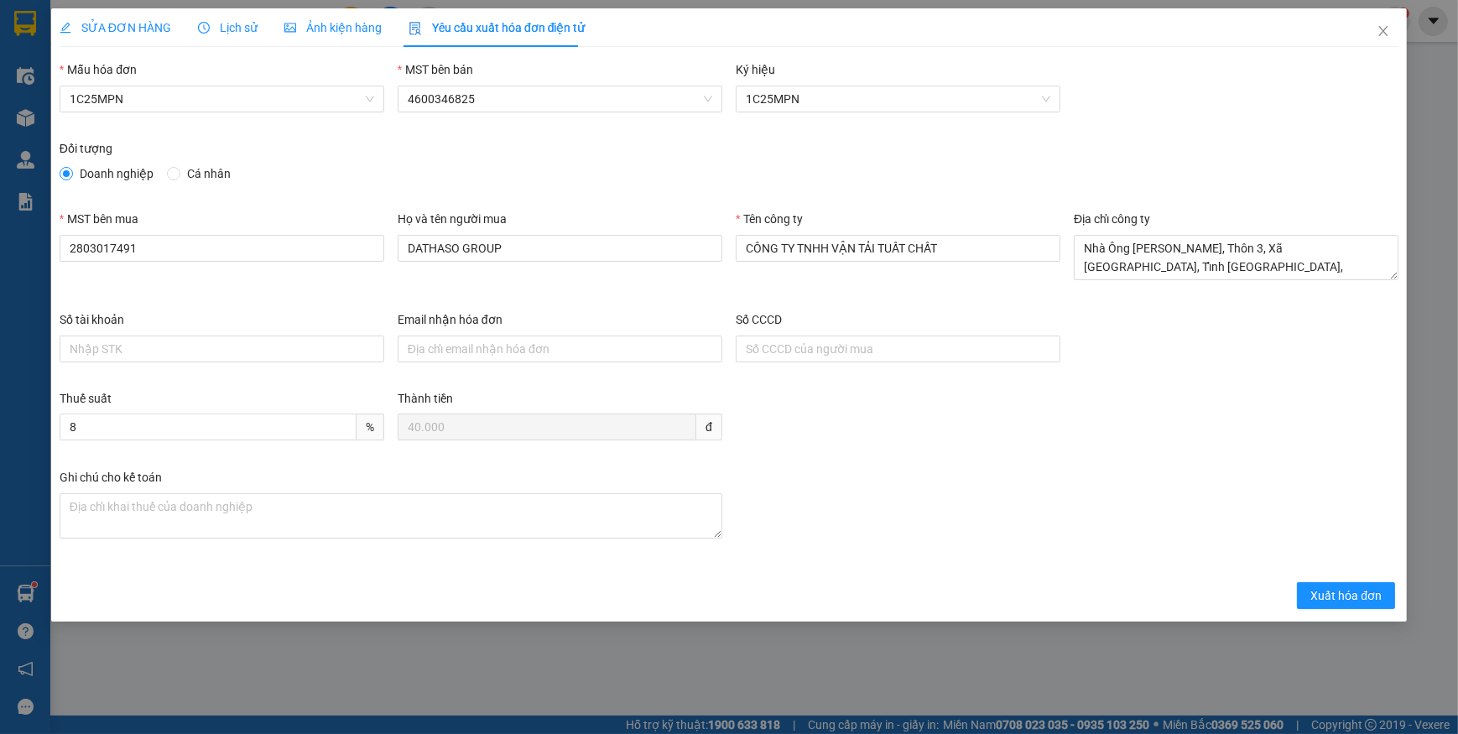
click at [100, 29] on span "SỬA ĐƠN HÀNG" at bounding box center [116, 27] width 112 height 13
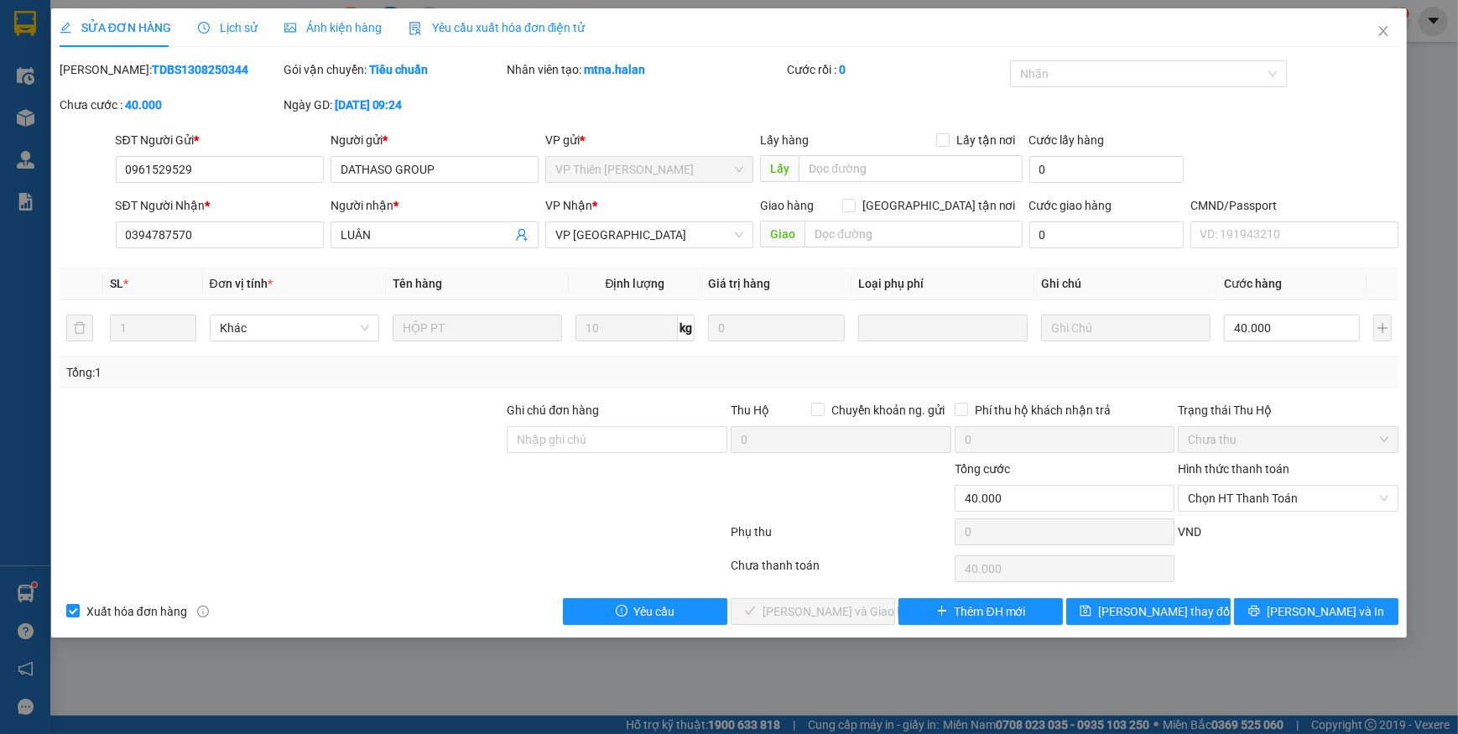
click at [495, 26] on span "Yêu cầu xuất hóa đơn điện tử" at bounding box center [497, 27] width 177 height 13
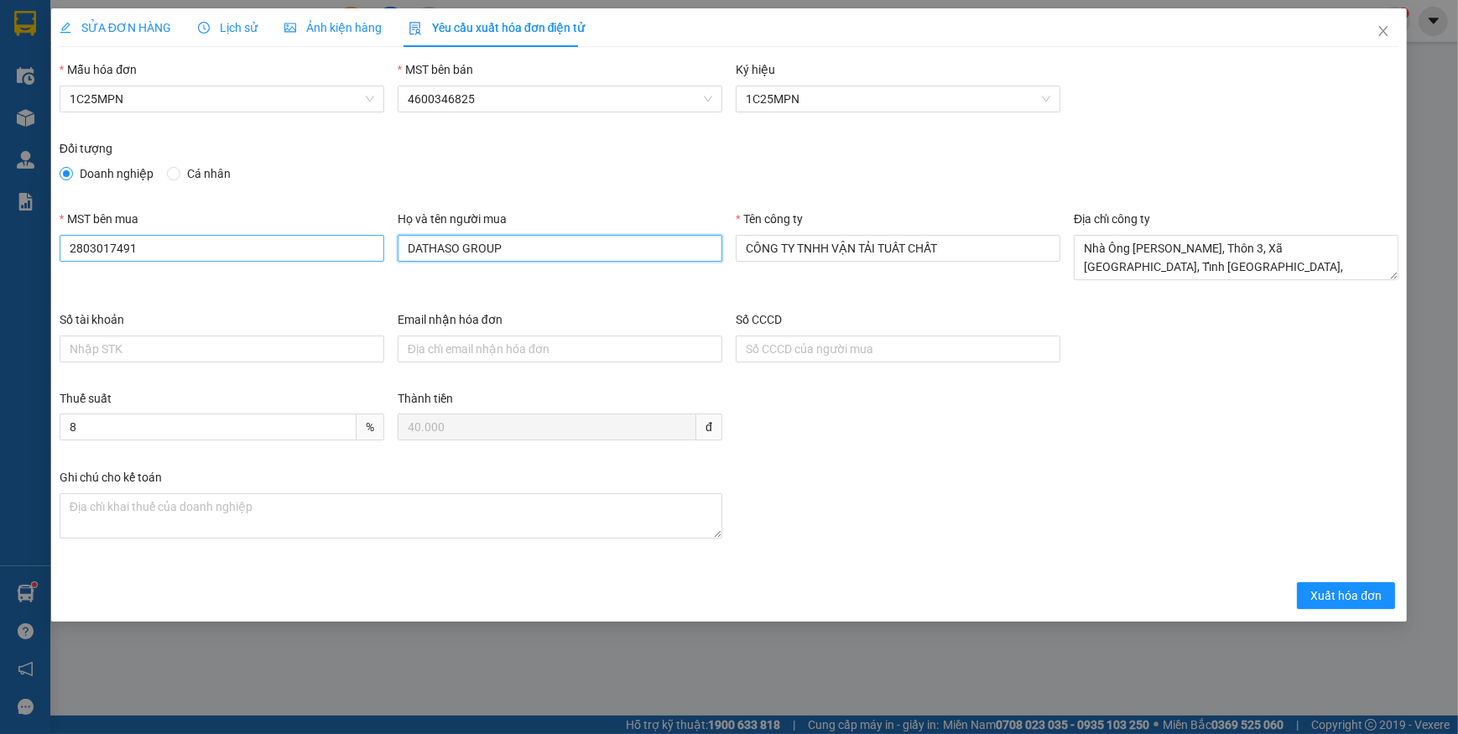
drag, startPoint x: 637, startPoint y: 258, endPoint x: 284, endPoint y: 250, distance: 353.3
click at [285, 252] on div "MST bên mua 2803017491 Họ và tên người mua DATHASO GROUP Tên công ty CÔNG TY TN…" at bounding box center [729, 260] width 1353 height 101
type input "Luân"
click at [1332, 592] on span "Xuất hóa đơn" at bounding box center [1346, 595] width 71 height 18
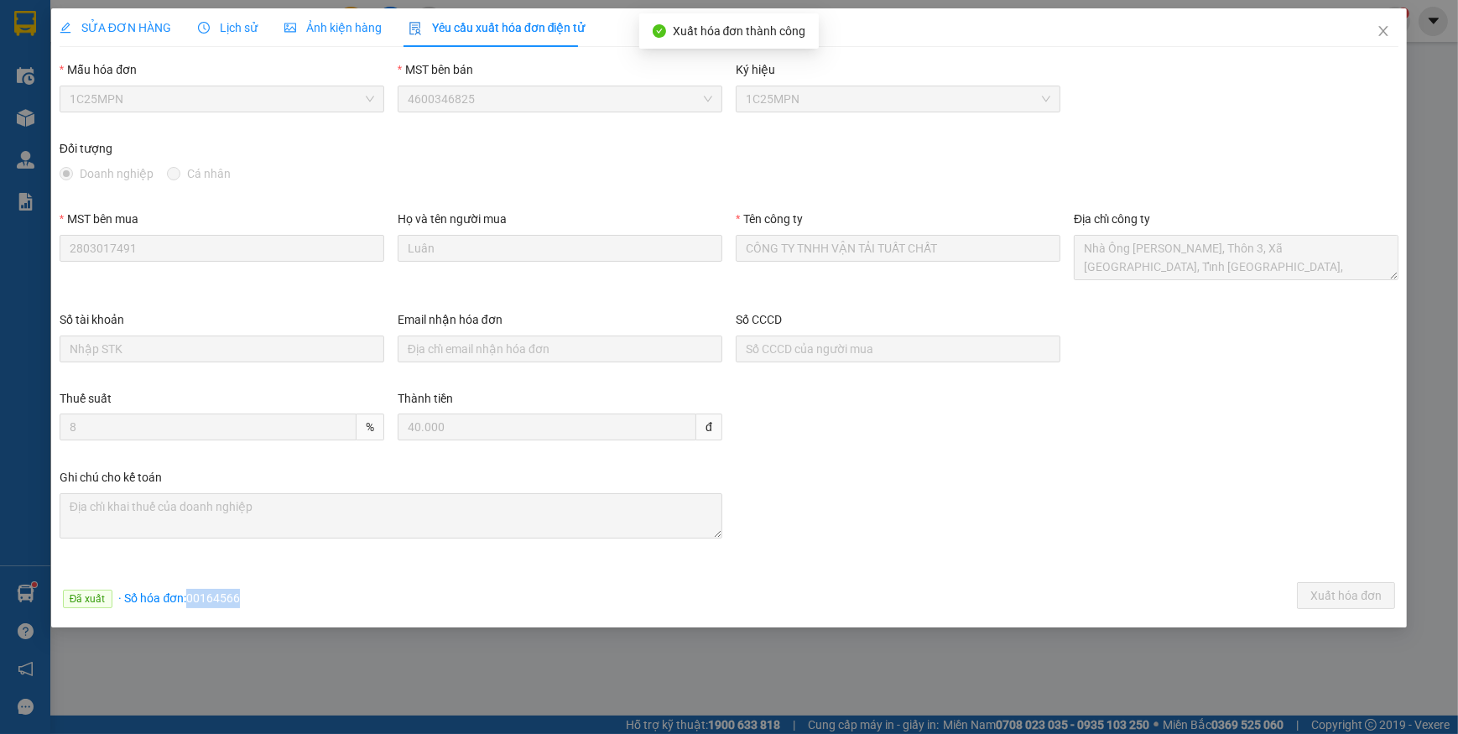
drag, startPoint x: 187, startPoint y: 598, endPoint x: 268, endPoint y: 599, distance: 80.6
click at [268, 599] on div "Đã xuất · Số hóa đơn: 00164566 Xuất hóa đơn" at bounding box center [729, 598] width 1346 height 33
copy span "00164566"
click at [1381, 31] on icon "close" at bounding box center [1383, 30] width 13 height 13
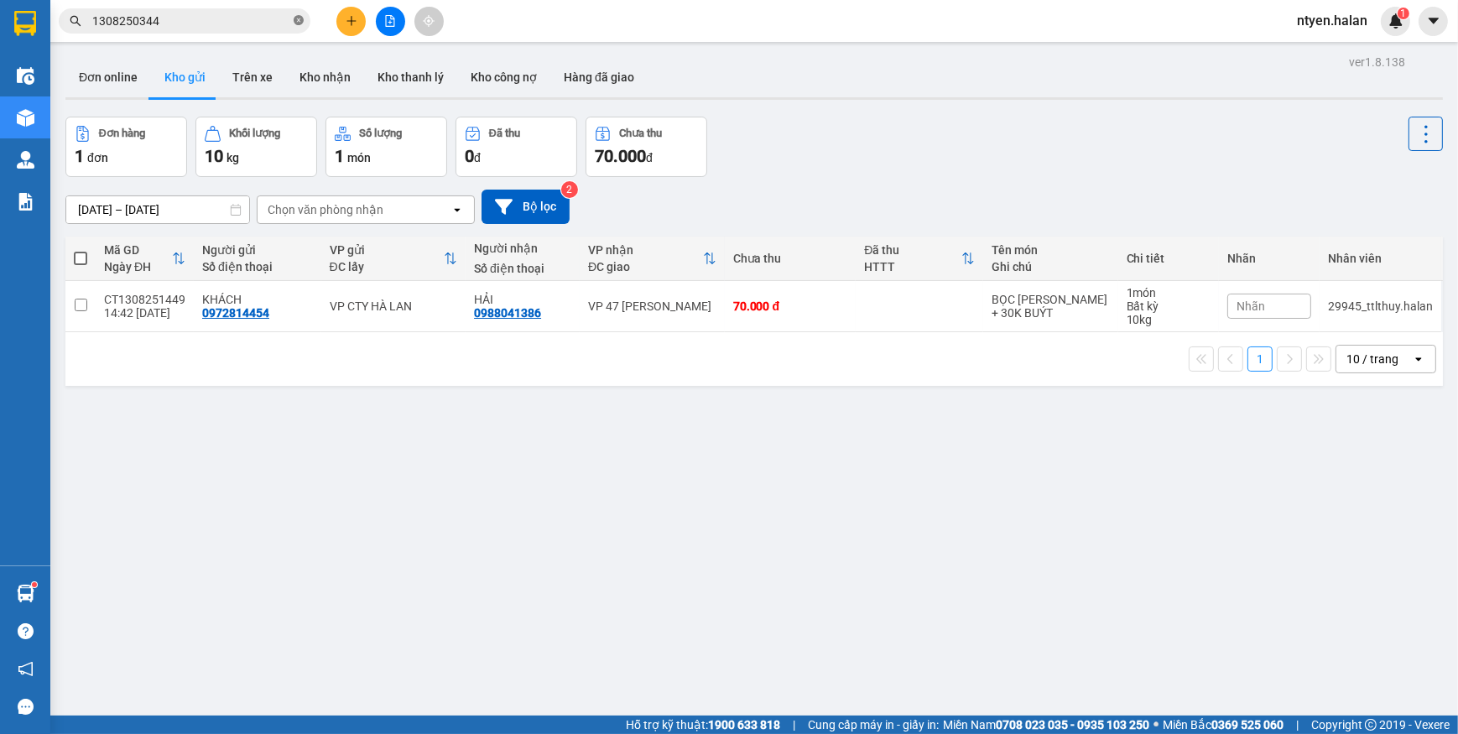
click at [296, 17] on icon "close-circle" at bounding box center [299, 20] width 10 height 10
click at [271, 17] on input "text" at bounding box center [191, 21] width 198 height 18
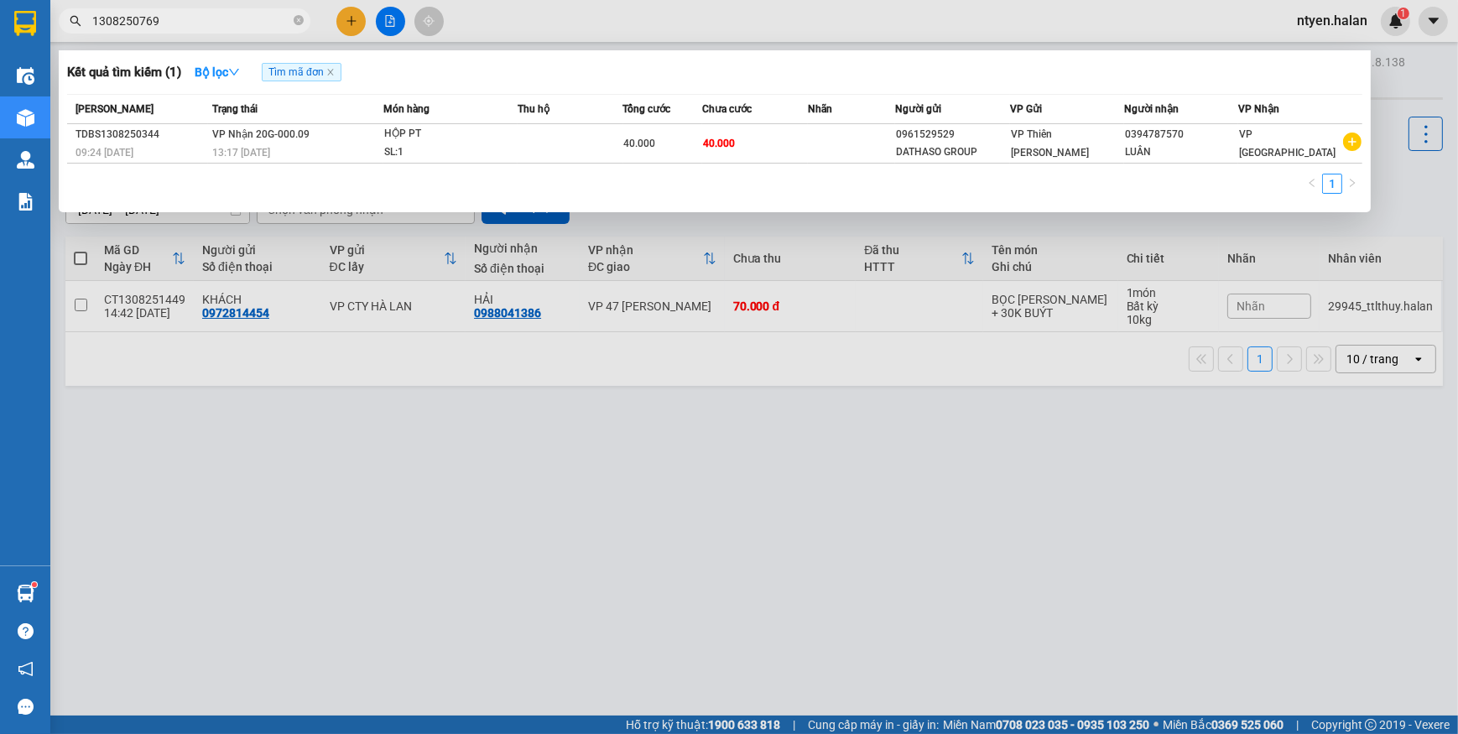
type input "1308250769"
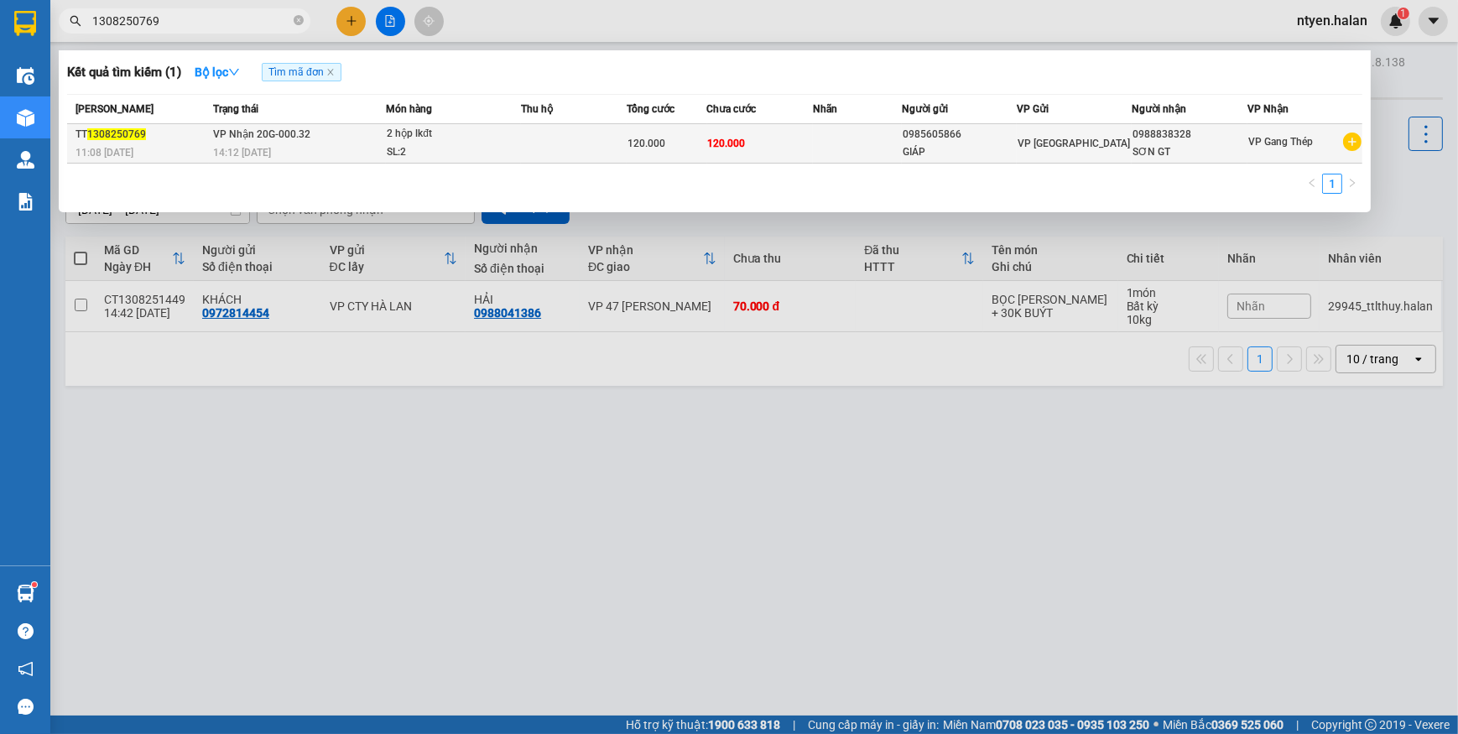
click at [198, 143] on div "11:08 [DATE]" at bounding box center [142, 152] width 133 height 18
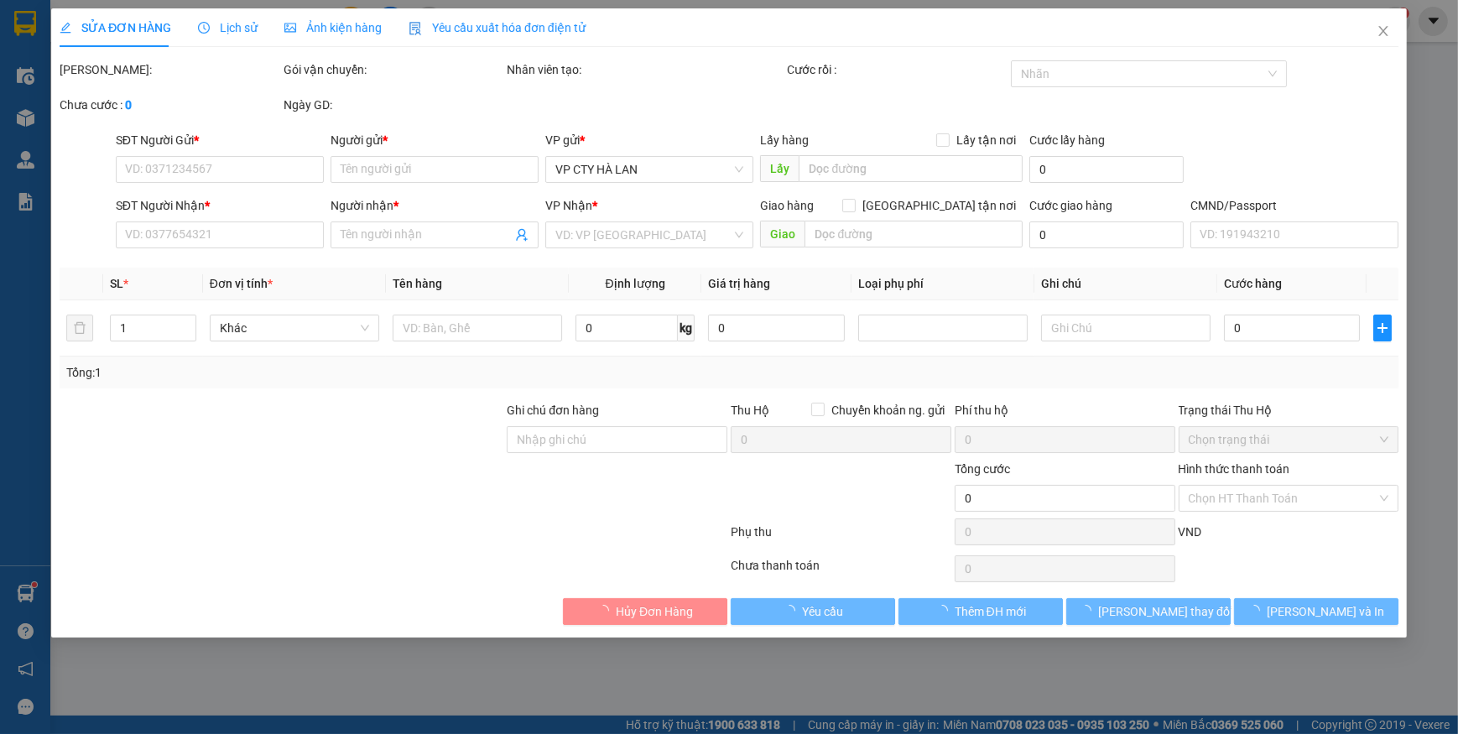
type input "0985605866"
type input "GIÁP"
type input "0988838328"
type input "SƠN GT"
type input "120.000"
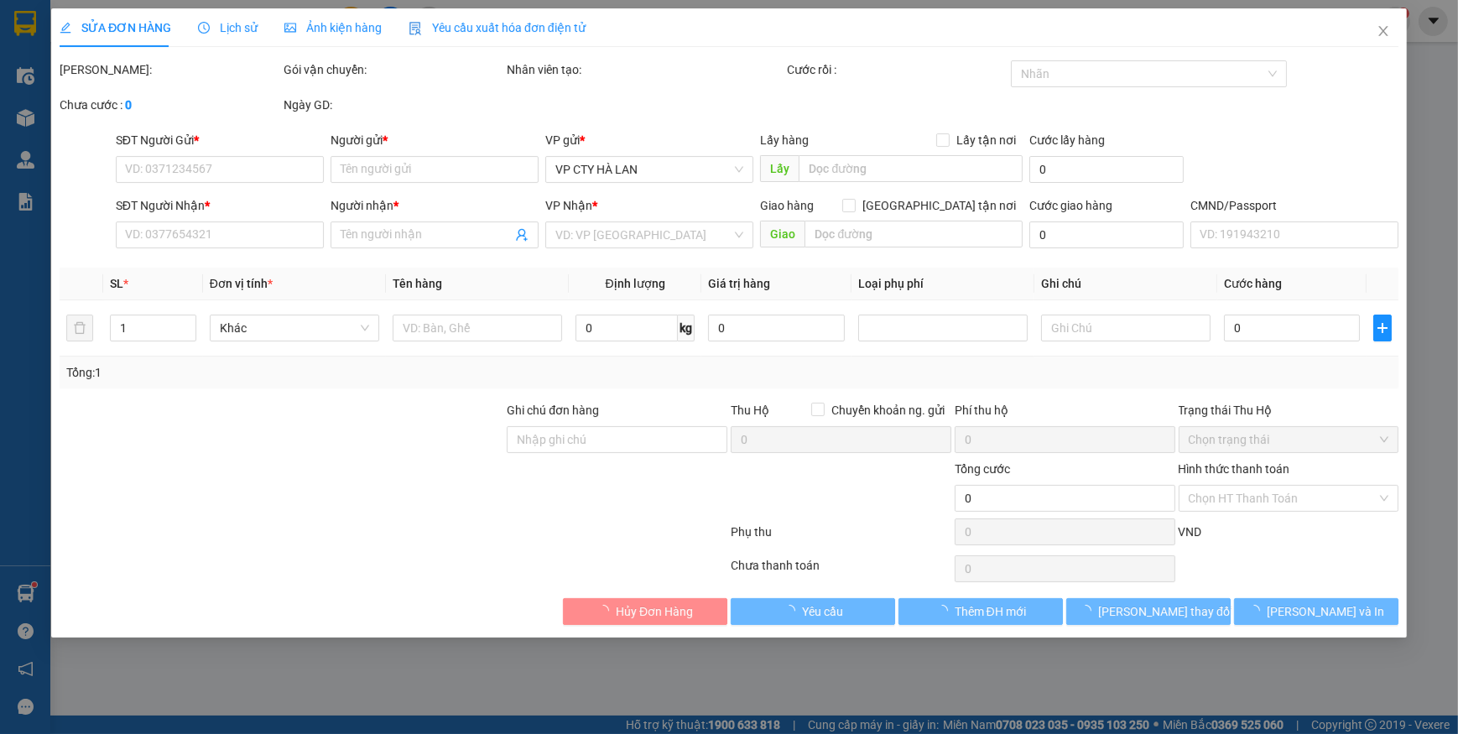
type input "120.000"
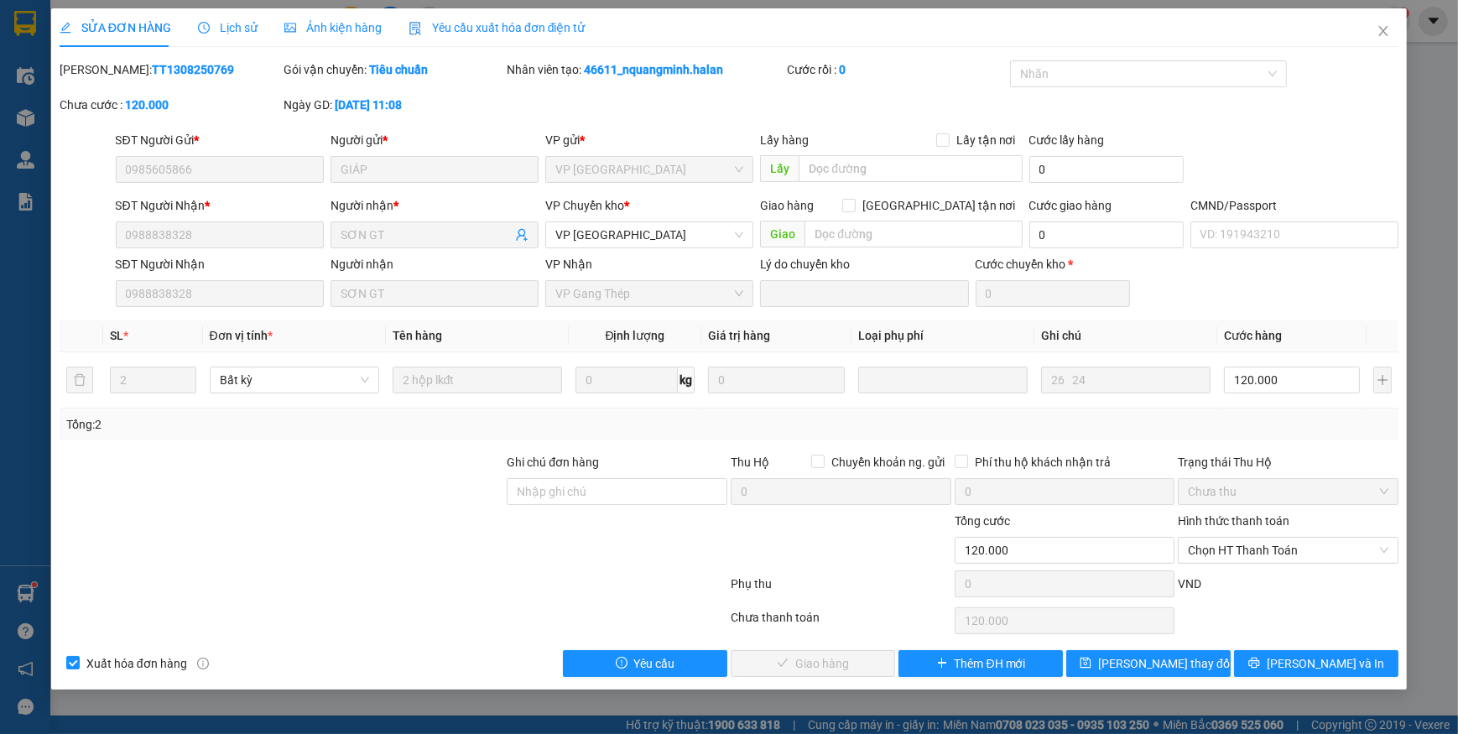
click at [467, 26] on span "Yêu cầu xuất hóa đơn điện tử" at bounding box center [497, 27] width 177 height 13
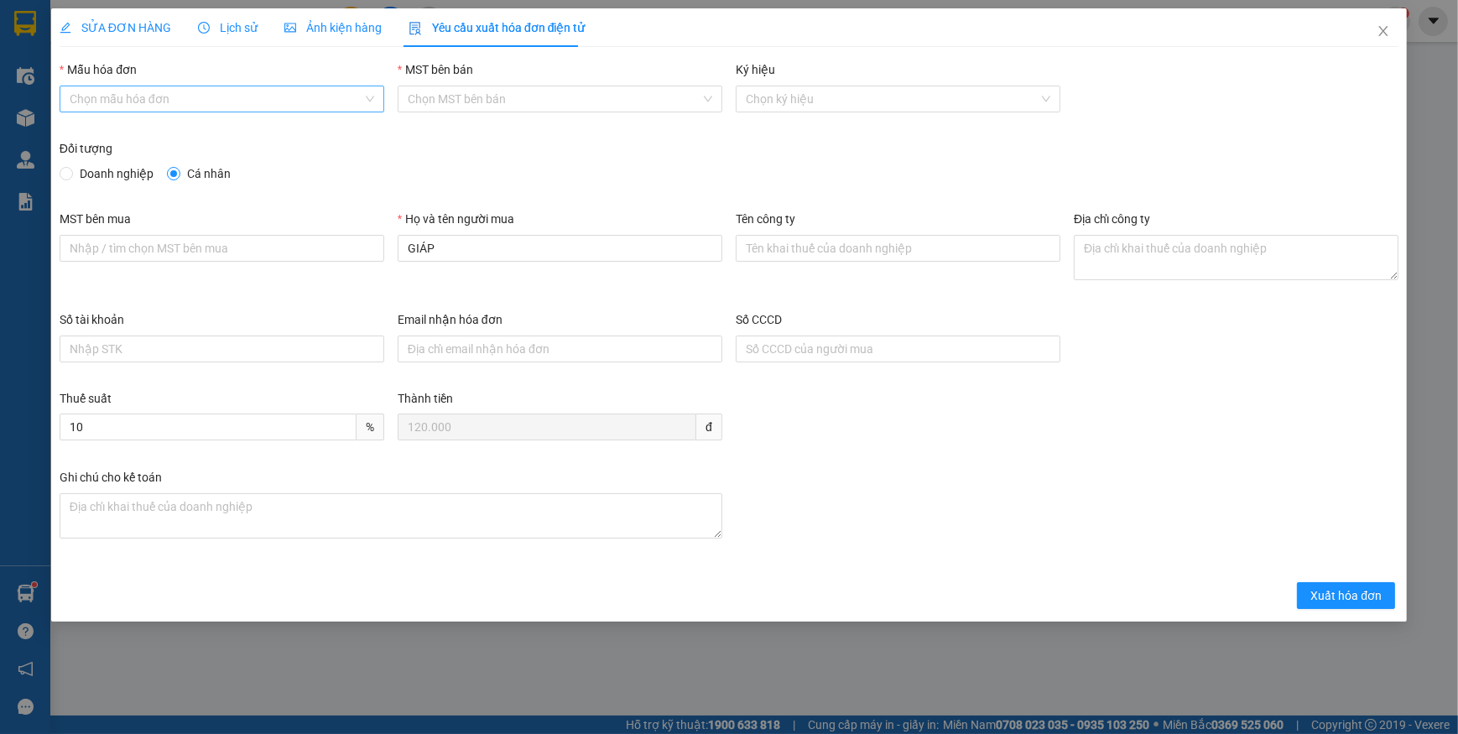
click at [122, 89] on input "Mẫu hóa đơn" at bounding box center [216, 98] width 293 height 25
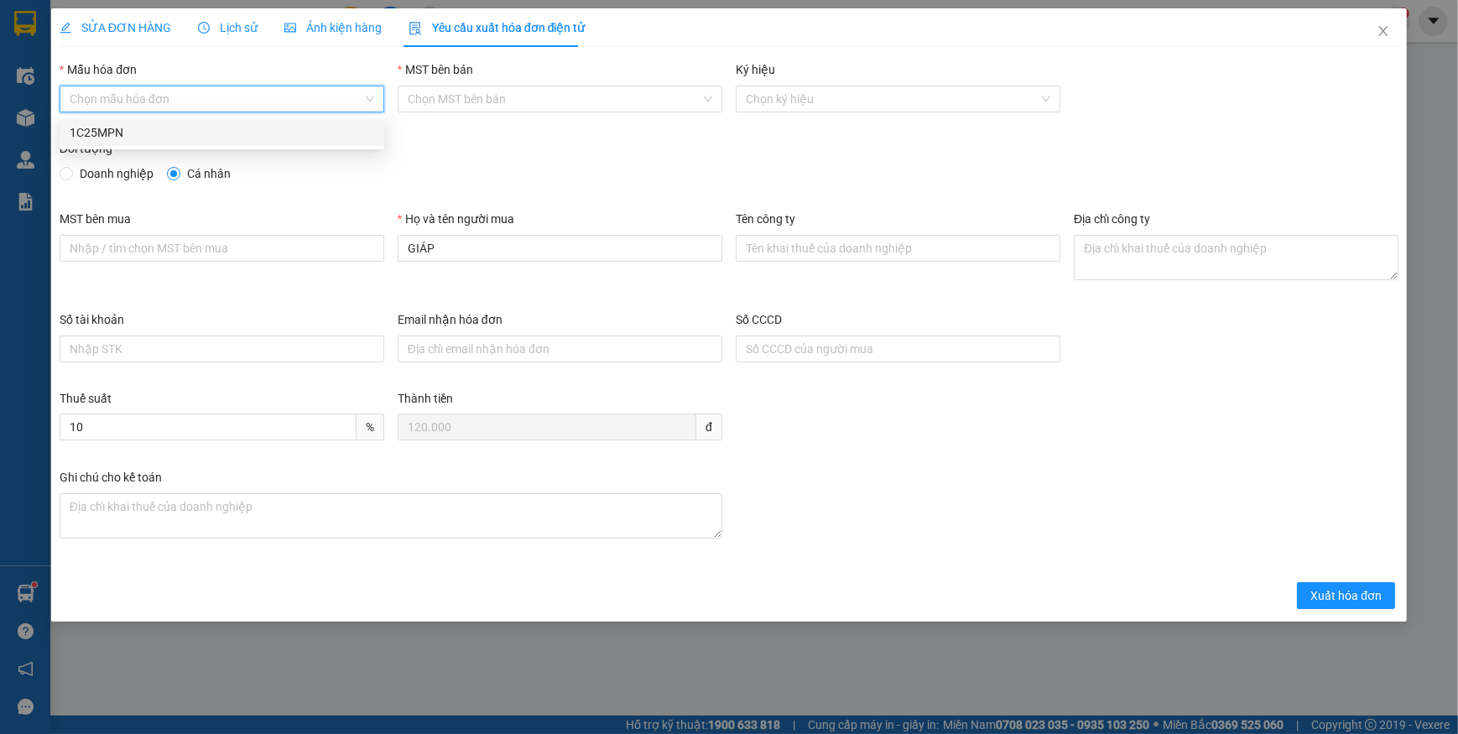
click at [107, 134] on div "1C25MPN" at bounding box center [222, 132] width 305 height 18
type input "8"
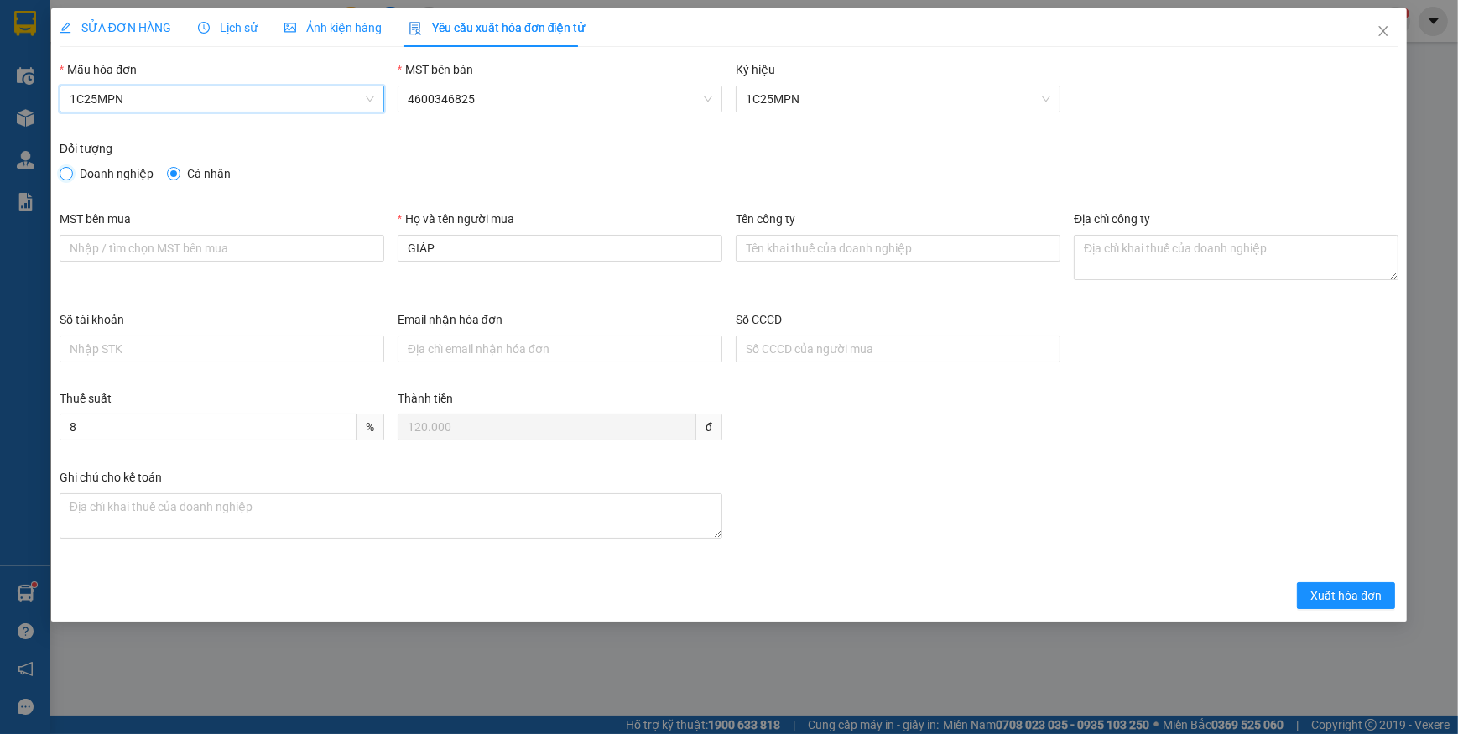
click at [70, 172] on input "Doanh nghiệp" at bounding box center [66, 173] width 12 height 12
radio input "true"
radio input "false"
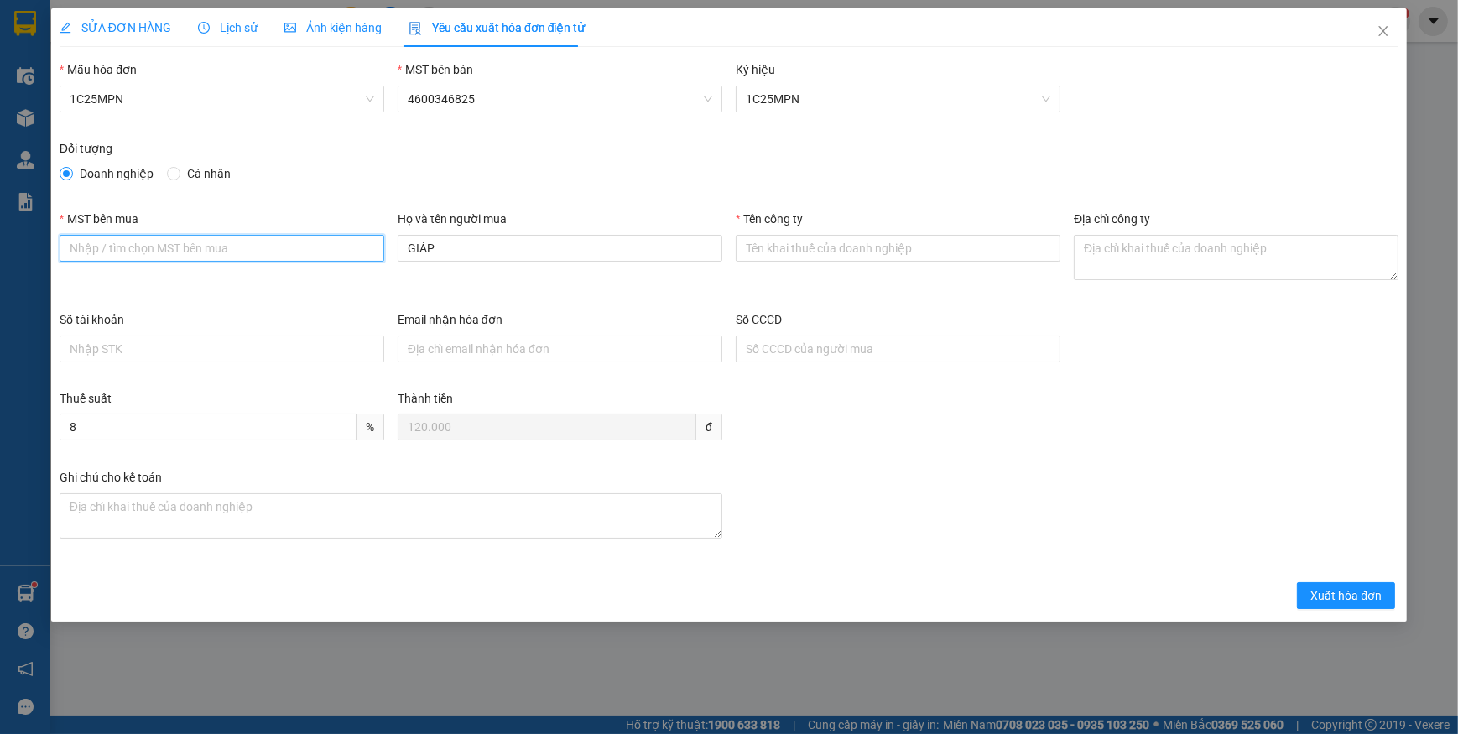
click at [105, 248] on input "MST bên mua" at bounding box center [222, 248] width 325 height 27
click at [174, 252] on input "MST bên mua" at bounding box center [222, 248] width 325 height 27
paste input "4601603810"
type input "4601603810"
drag, startPoint x: 929, startPoint y: 235, endPoint x: 921, endPoint y: 240, distance: 9.1
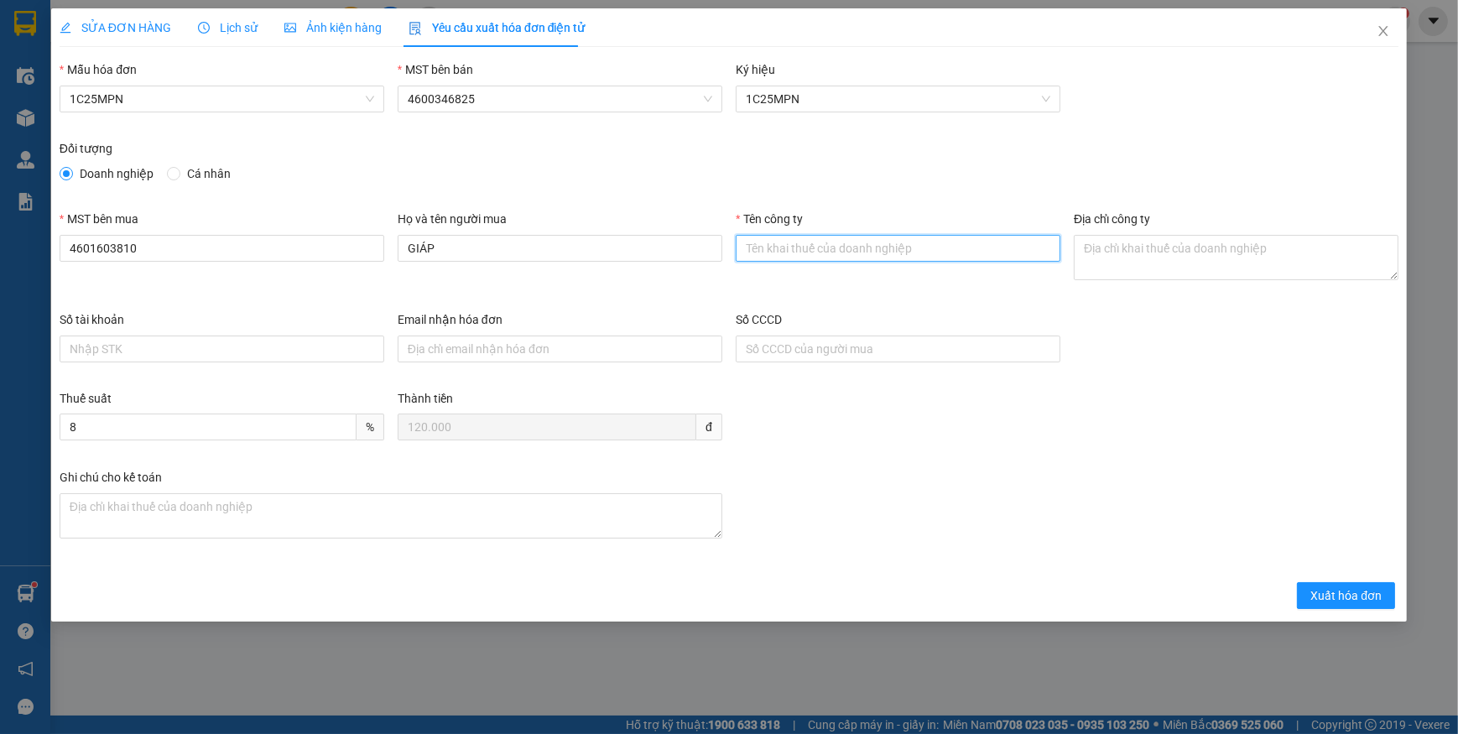
click at [928, 235] on input "Tên công ty" at bounding box center [898, 248] width 325 height 27
paste input "CÔNG TY TNHH DỊCH VỤ PHÂN PHỐI TỔNG HỢP LỘC PHÚ TÀI"
type input "CÔNG TY TNHH DỊCH VỤ PHÂN PHỐI TỔNG HỢP LỘC PHÚ TÀI"
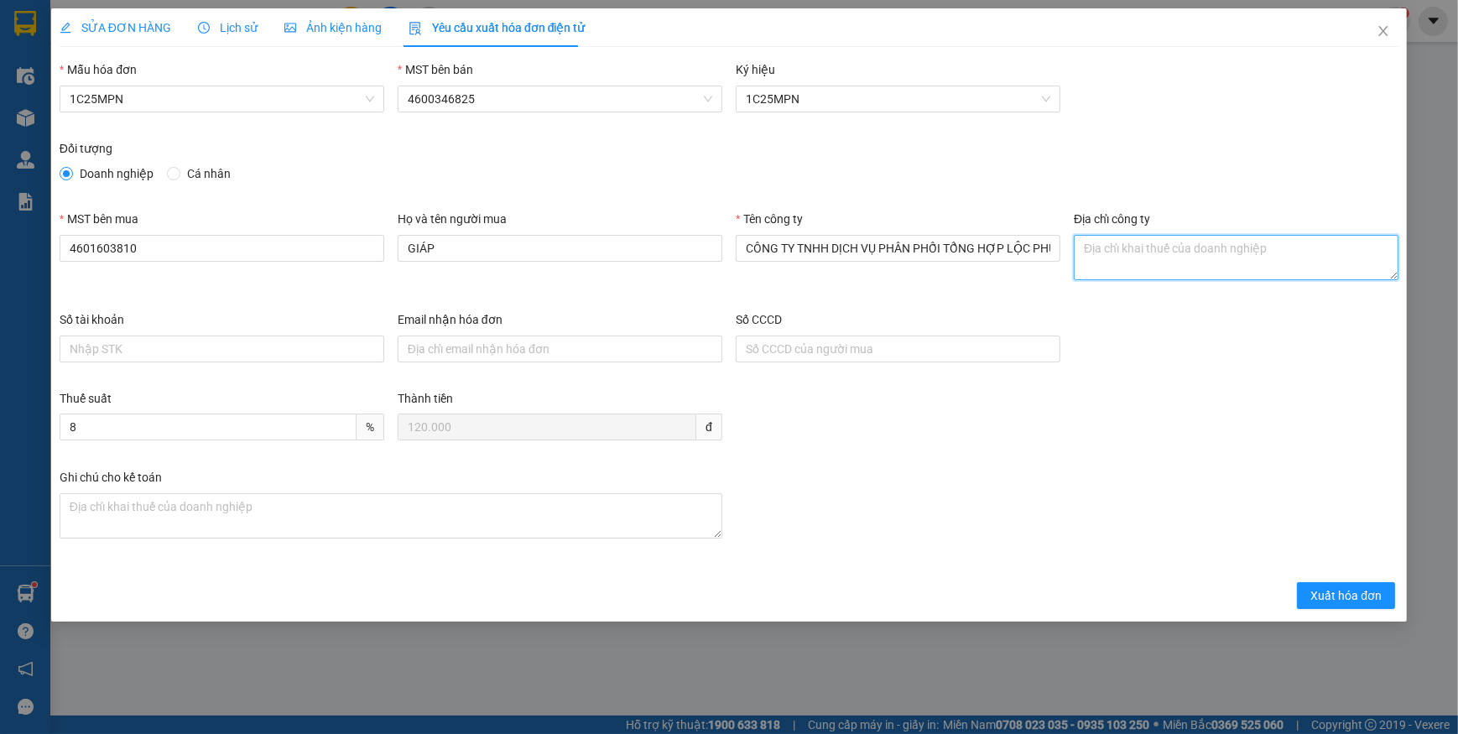
click at [1166, 245] on textarea "Địa chỉ công ty" at bounding box center [1236, 257] width 325 height 45
paste textarea "SN 42- Ngõ 593/1- Đ. Cách mạng tháng 8 - Tổ 2, Phường Gia Sàng, Tỉnh [GEOGRAPHI…"
type textarea "SN 42- Ngõ 593/1- Đ. Cách mạng tháng 8 - Tổ 2, Phường Gia Sàng, Tỉnh [GEOGRAPHI…"
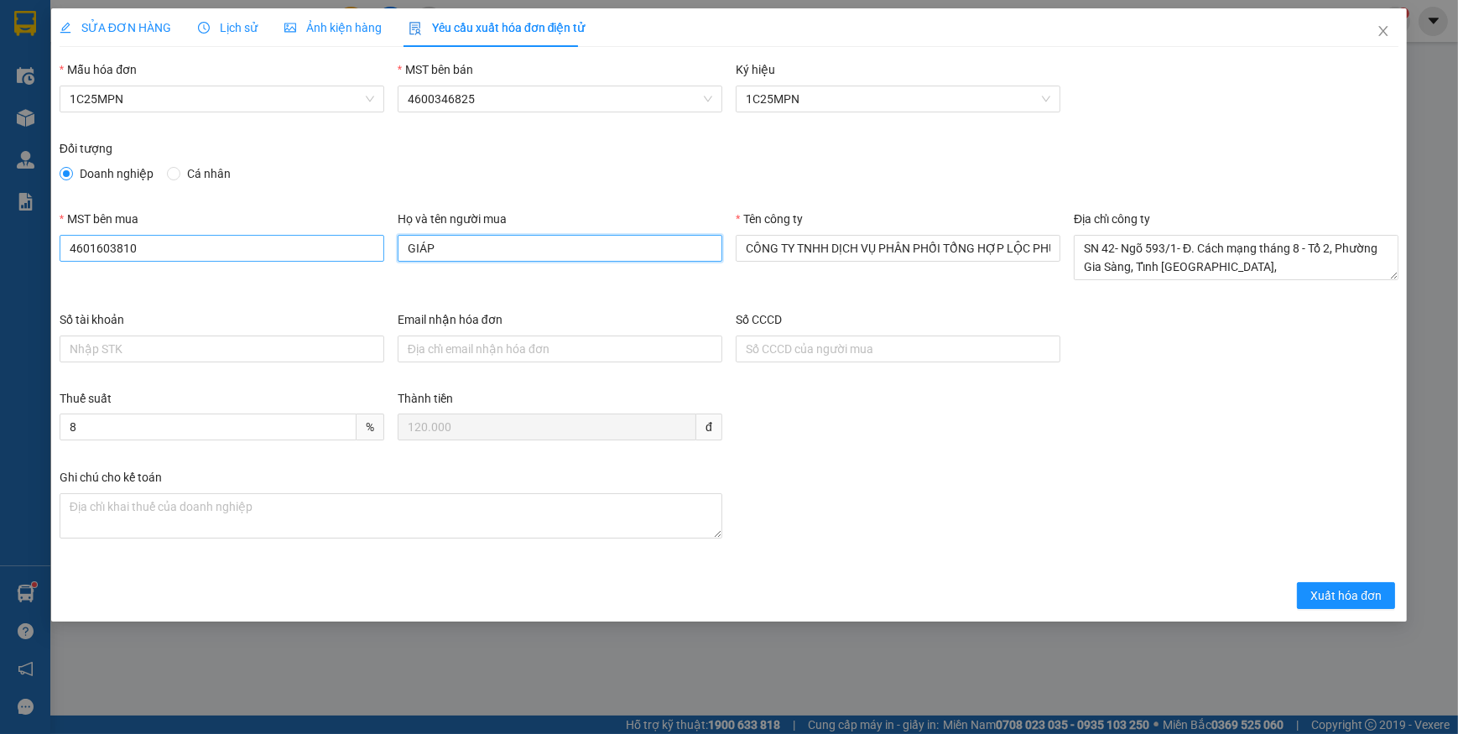
drag, startPoint x: 437, startPoint y: 252, endPoint x: 325, endPoint y: 247, distance: 112.5
click at [329, 247] on div "MST bên mua 4601603810 Họ và tên người mua GIÁP Tên công ty CÔNG TY TNHH DỊCH V…" at bounding box center [729, 260] width 1353 height 101
type input "tuân"
click at [97, 21] on span "SỬA ĐƠN HÀNG" at bounding box center [116, 27] width 112 height 13
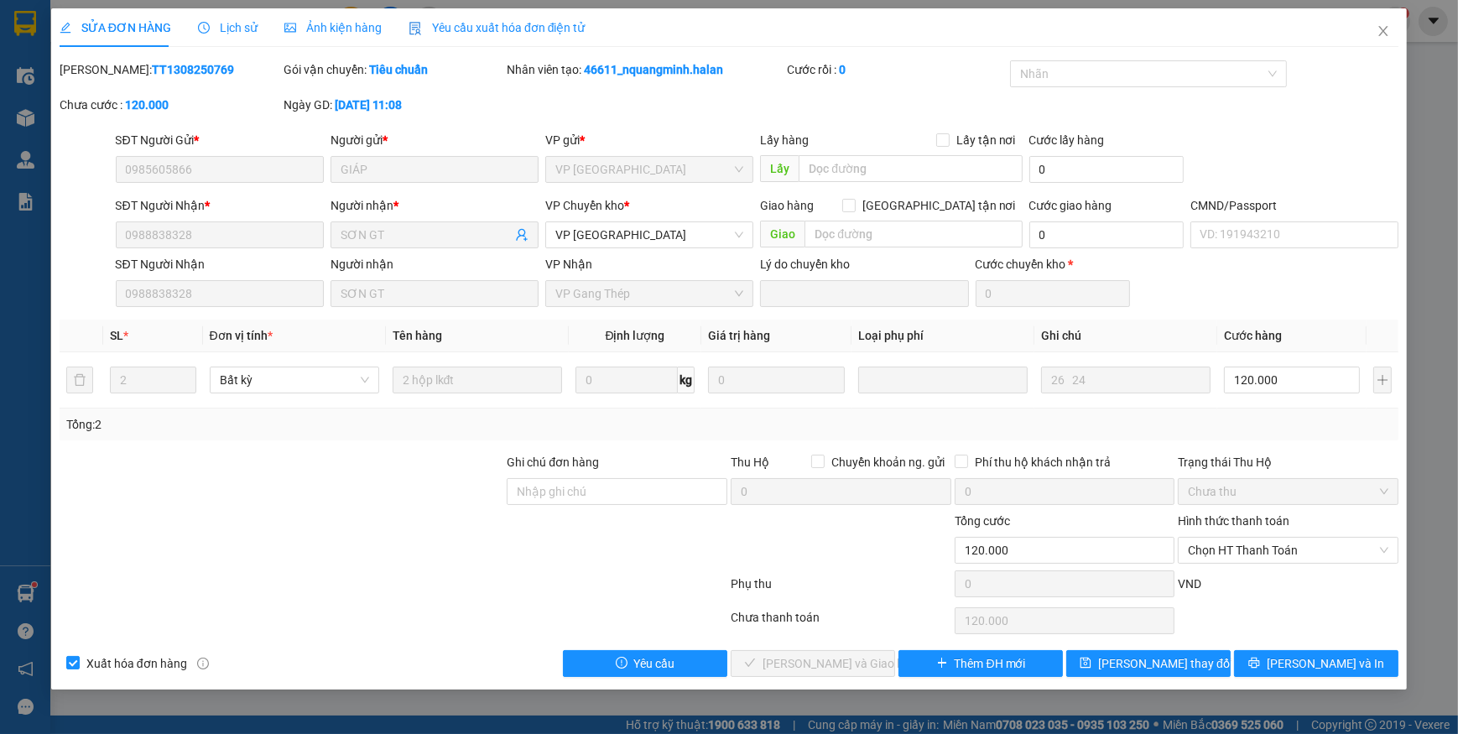
click at [493, 29] on span "Yêu cầu xuất hóa đơn điện tử" at bounding box center [497, 27] width 177 height 13
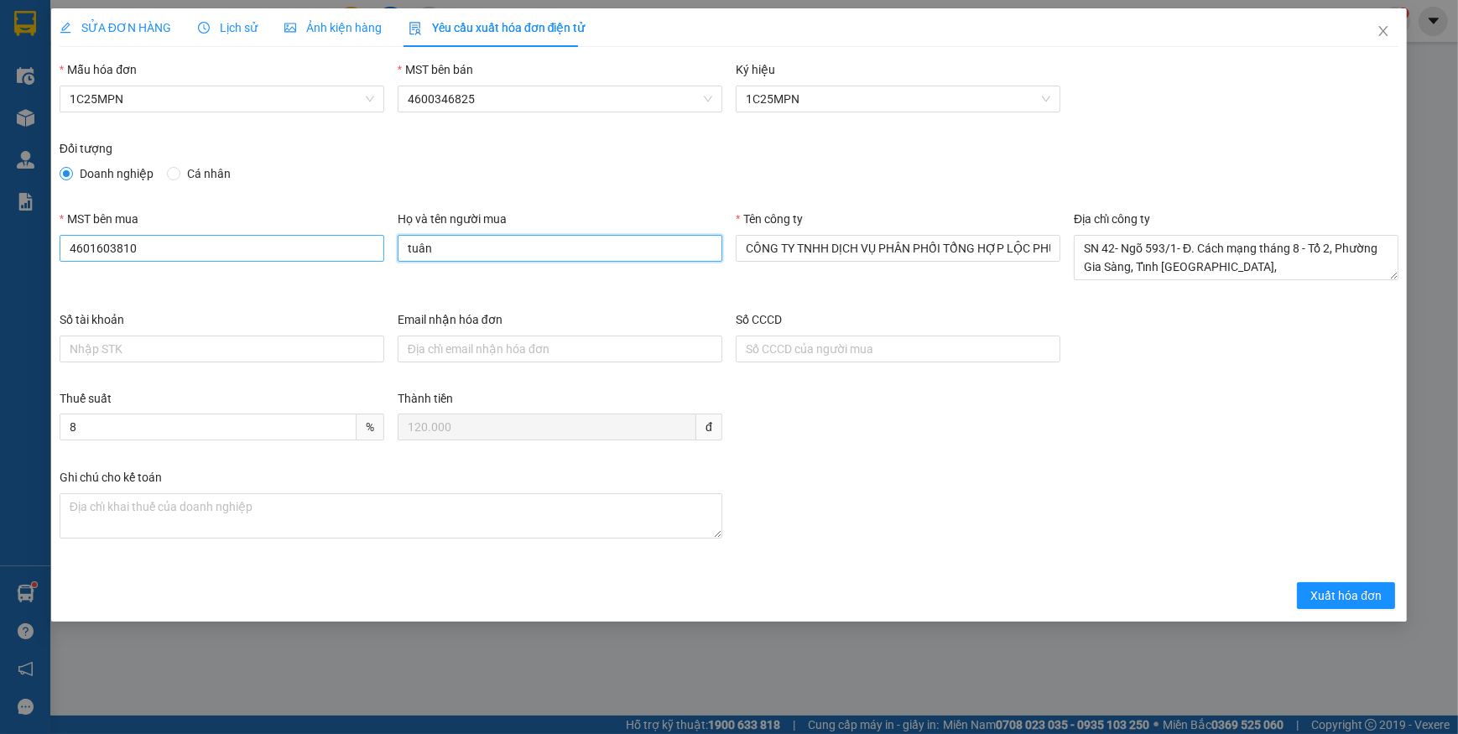
drag, startPoint x: 554, startPoint y: 253, endPoint x: 339, endPoint y: 245, distance: 215.0
click at [339, 245] on div "MST bên mua 4601603810 Họ và tên người mua tuân Tên công ty CÔNG TY TNHH DỊCH V…" at bounding box center [729, 260] width 1353 height 101
click at [152, 23] on span "SỬA ĐƠN HÀNG" at bounding box center [116, 27] width 112 height 13
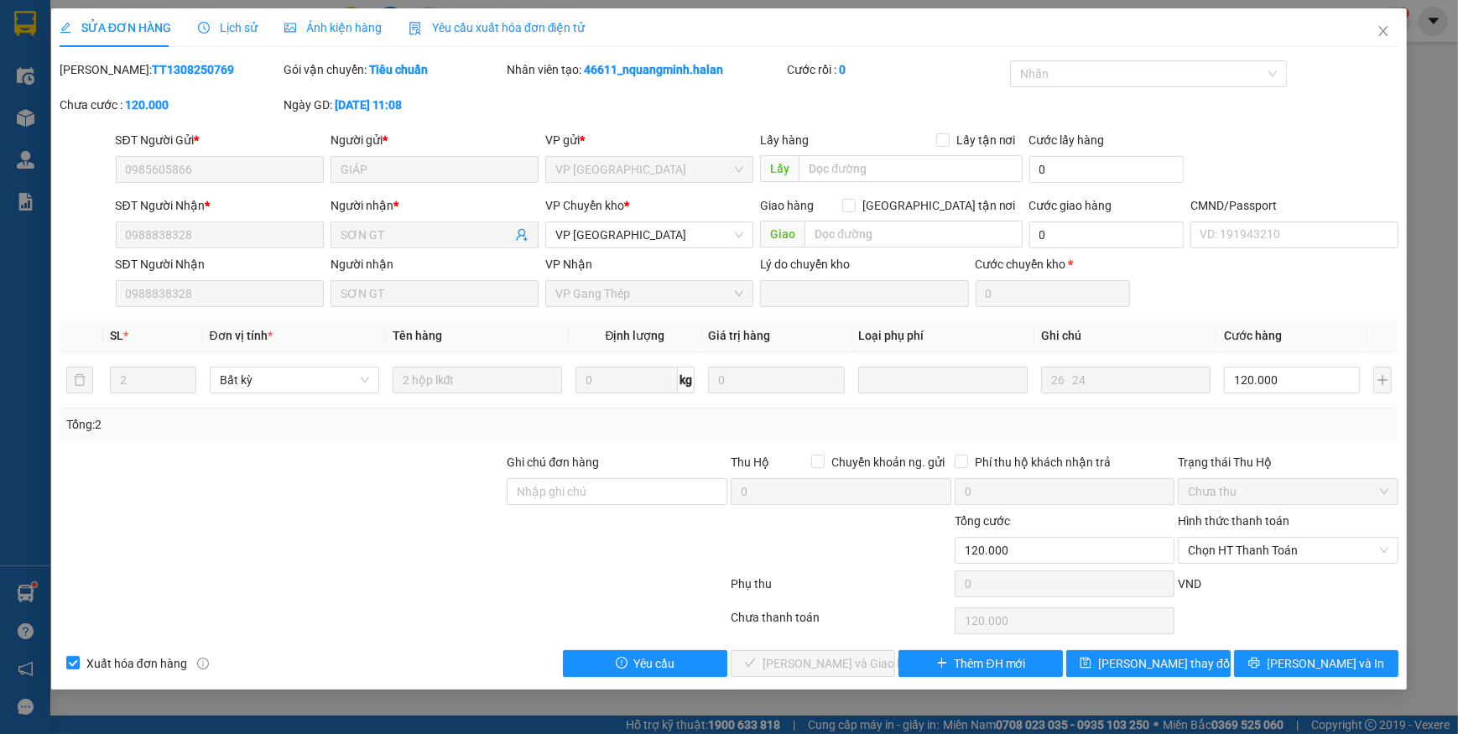
click at [451, 19] on div "Yêu cầu xuất hóa đơn điện tử" at bounding box center [497, 27] width 177 height 18
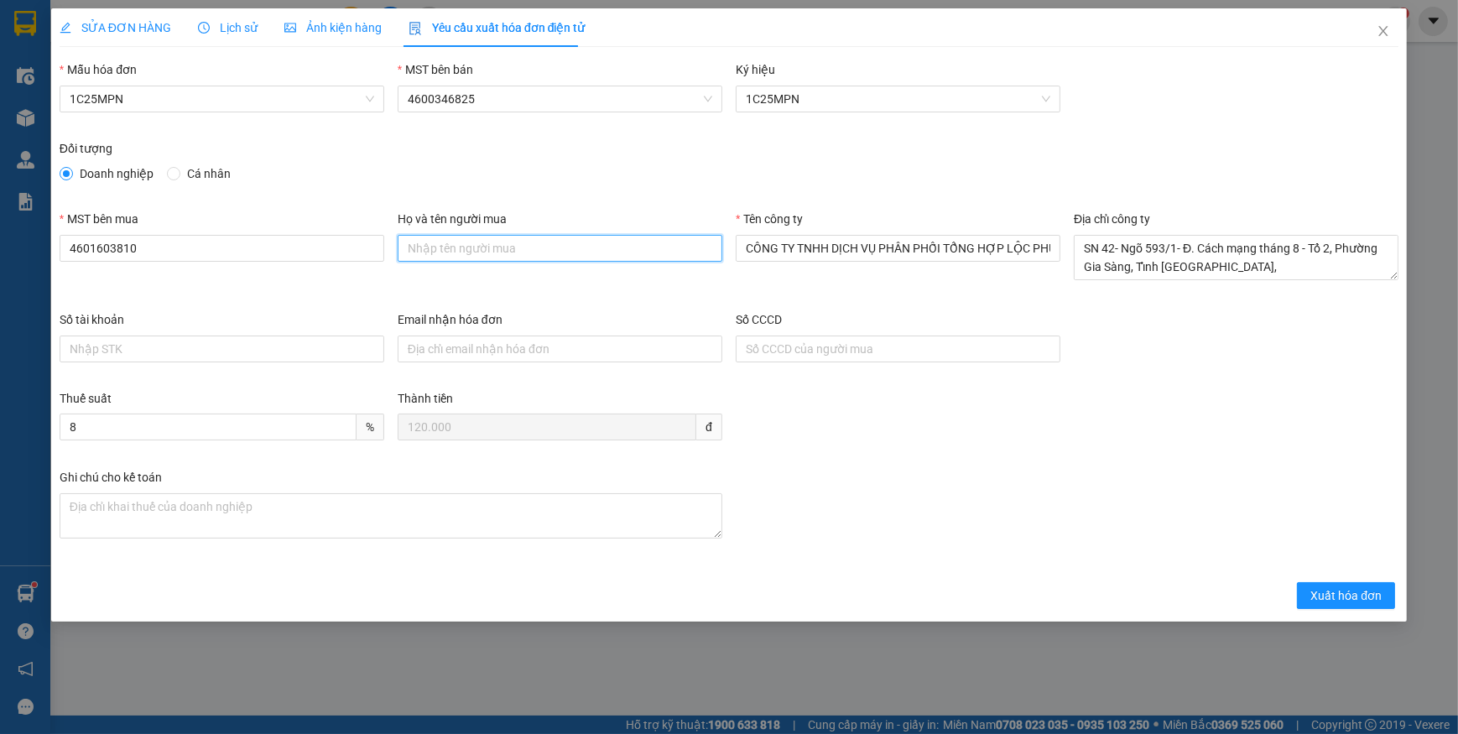
click at [456, 253] on input "Họ và tên người mua" at bounding box center [560, 248] width 325 height 27
type input "Giáp"
click at [1327, 588] on span "Xuất hóa đơn" at bounding box center [1346, 595] width 71 height 18
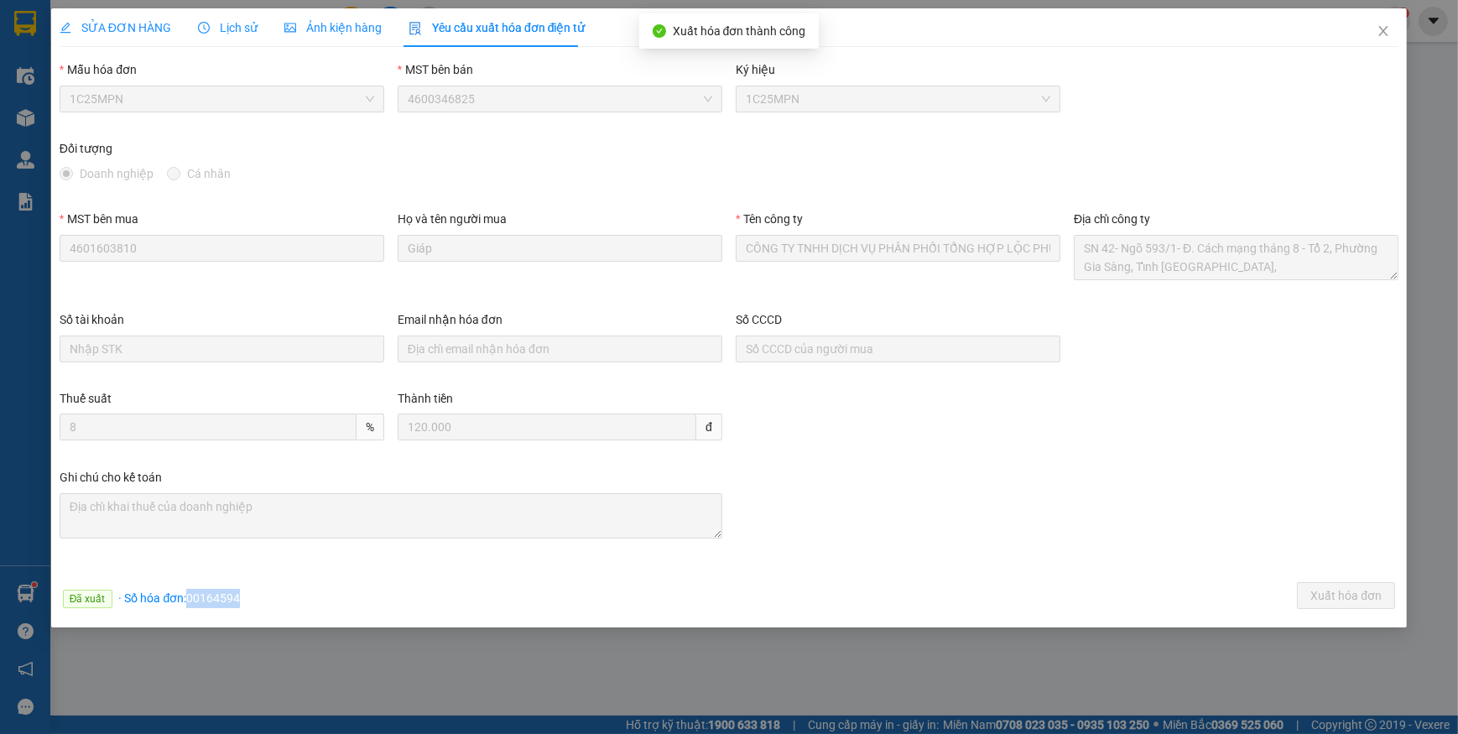
drag, startPoint x: 188, startPoint y: 596, endPoint x: 279, endPoint y: 598, distance: 90.7
click at [279, 598] on div "Đã xuất · Số hóa đơn: 00164594 Xuất hóa đơn" at bounding box center [729, 598] width 1346 height 33
copy span "00164594"
drag, startPoint x: 1381, startPoint y: 31, endPoint x: 1182, endPoint y: 3, distance: 200.8
click at [1379, 32] on icon "close" at bounding box center [1383, 30] width 13 height 13
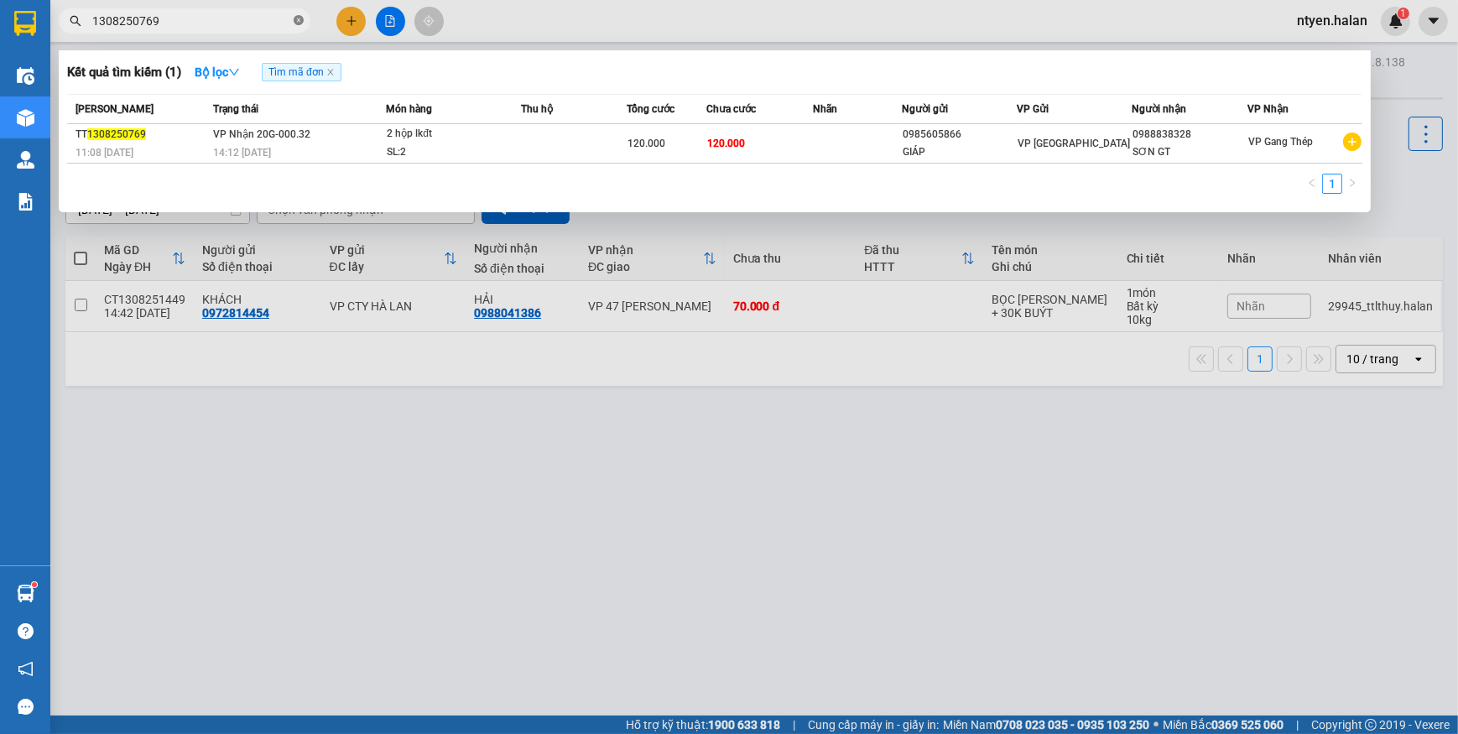
click at [299, 19] on icon "close-circle" at bounding box center [299, 20] width 10 height 10
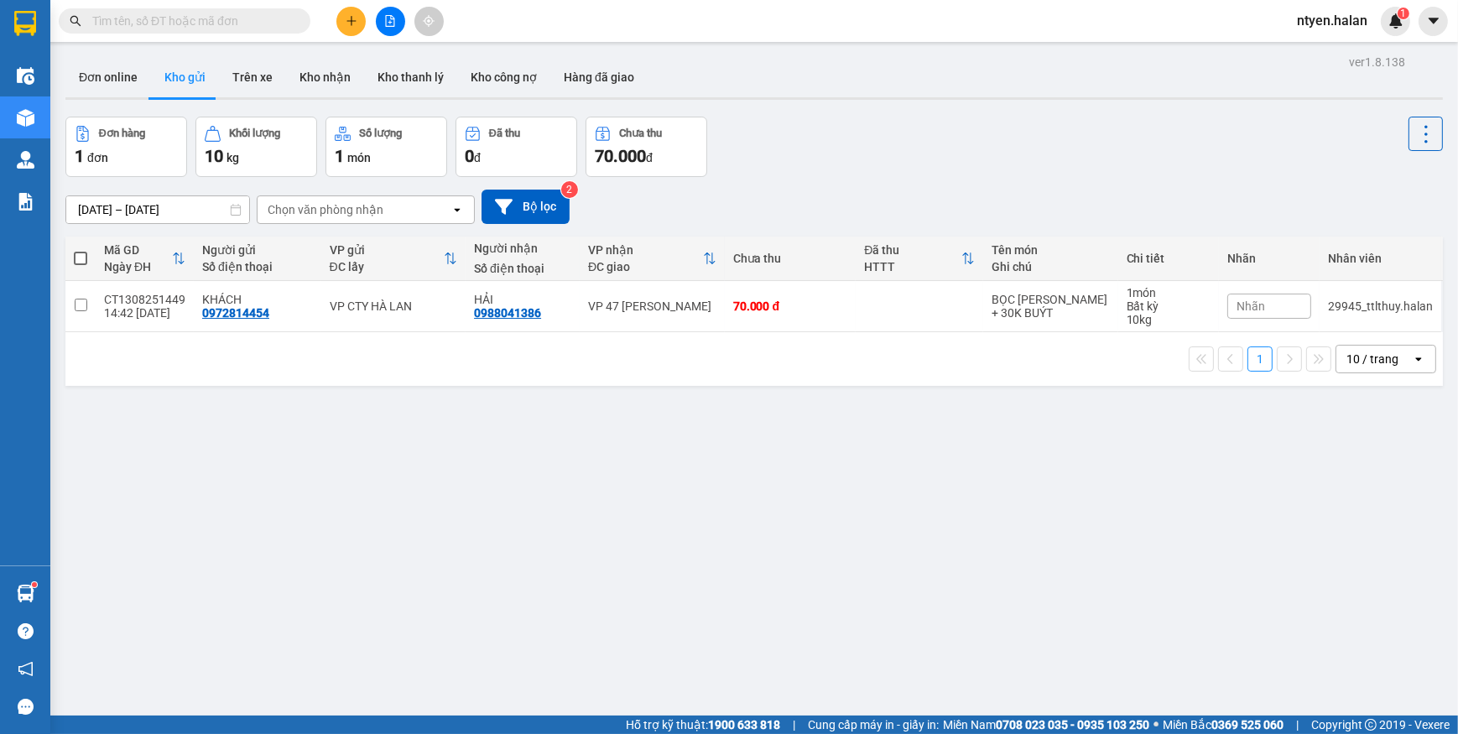
click at [281, 19] on input "text" at bounding box center [191, 21] width 198 height 18
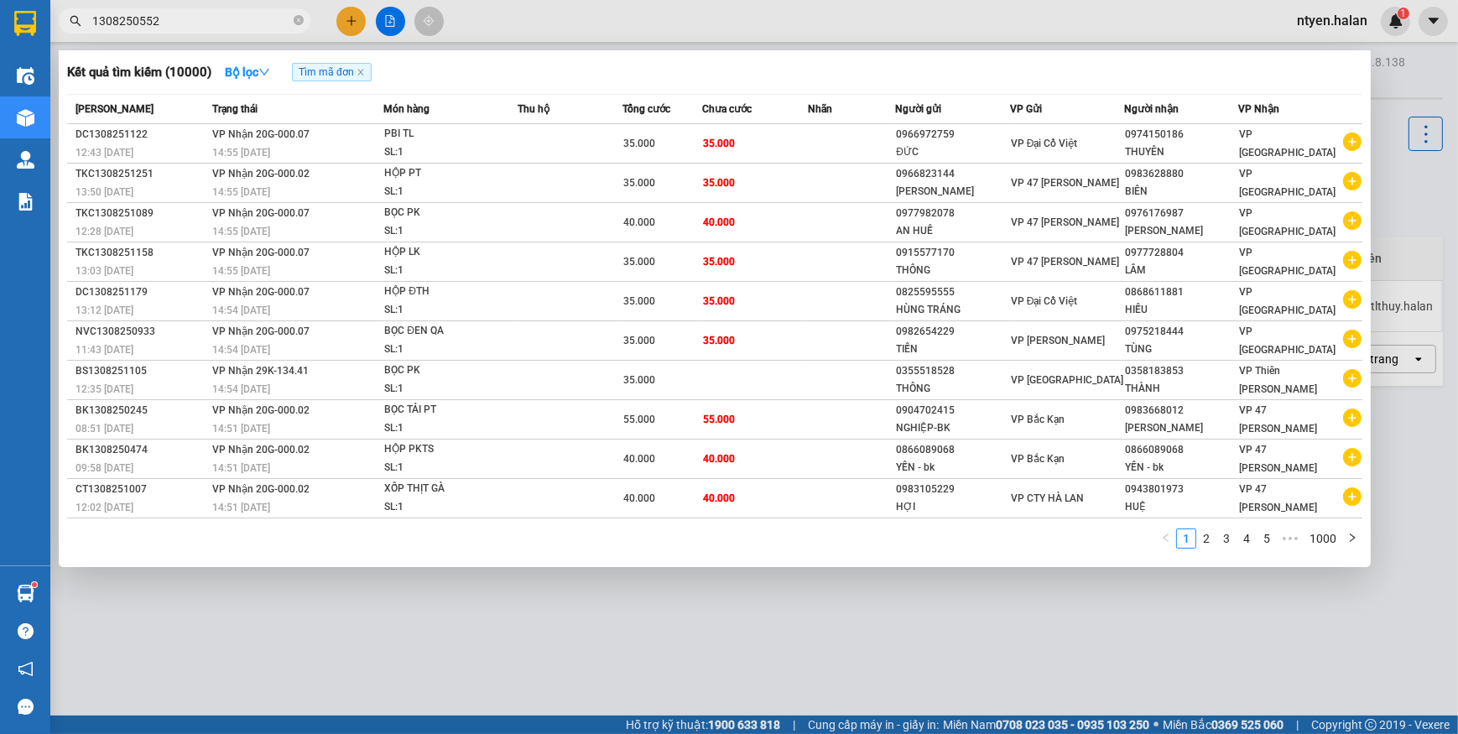
type input "1308250552"
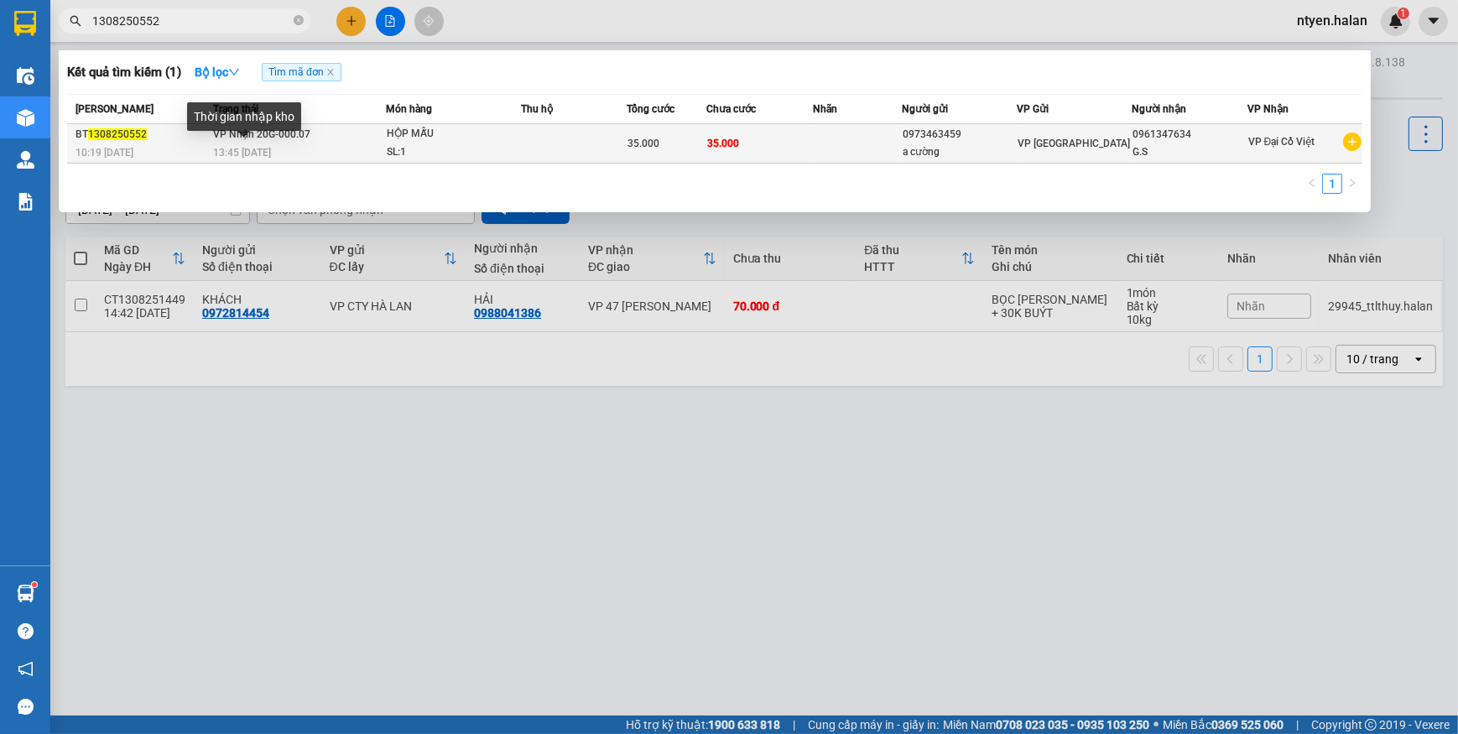
click at [260, 143] on div "13:45 [DATE]" at bounding box center [299, 152] width 172 height 18
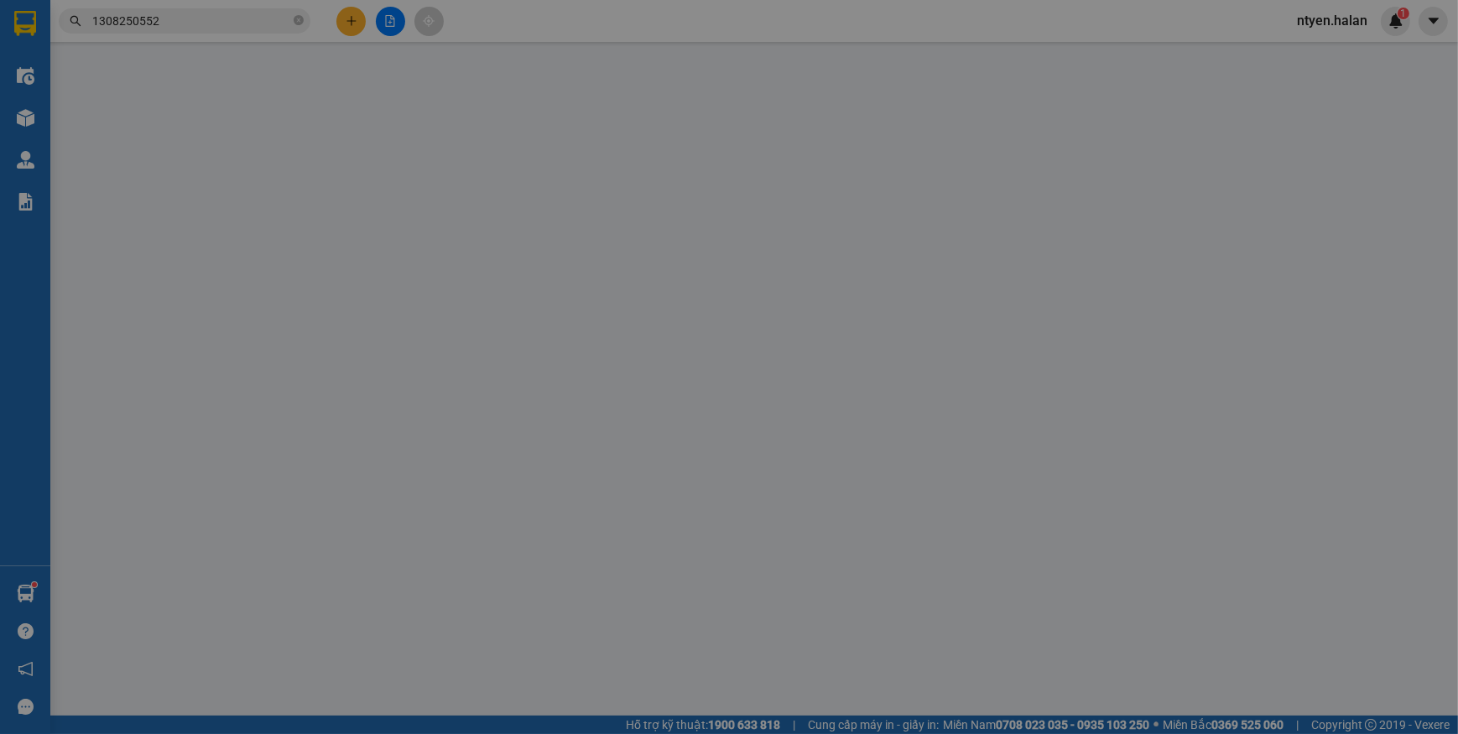
type input "0973463459"
type input "a cường"
type input "0961347634"
type input "G.S"
type input "35.000"
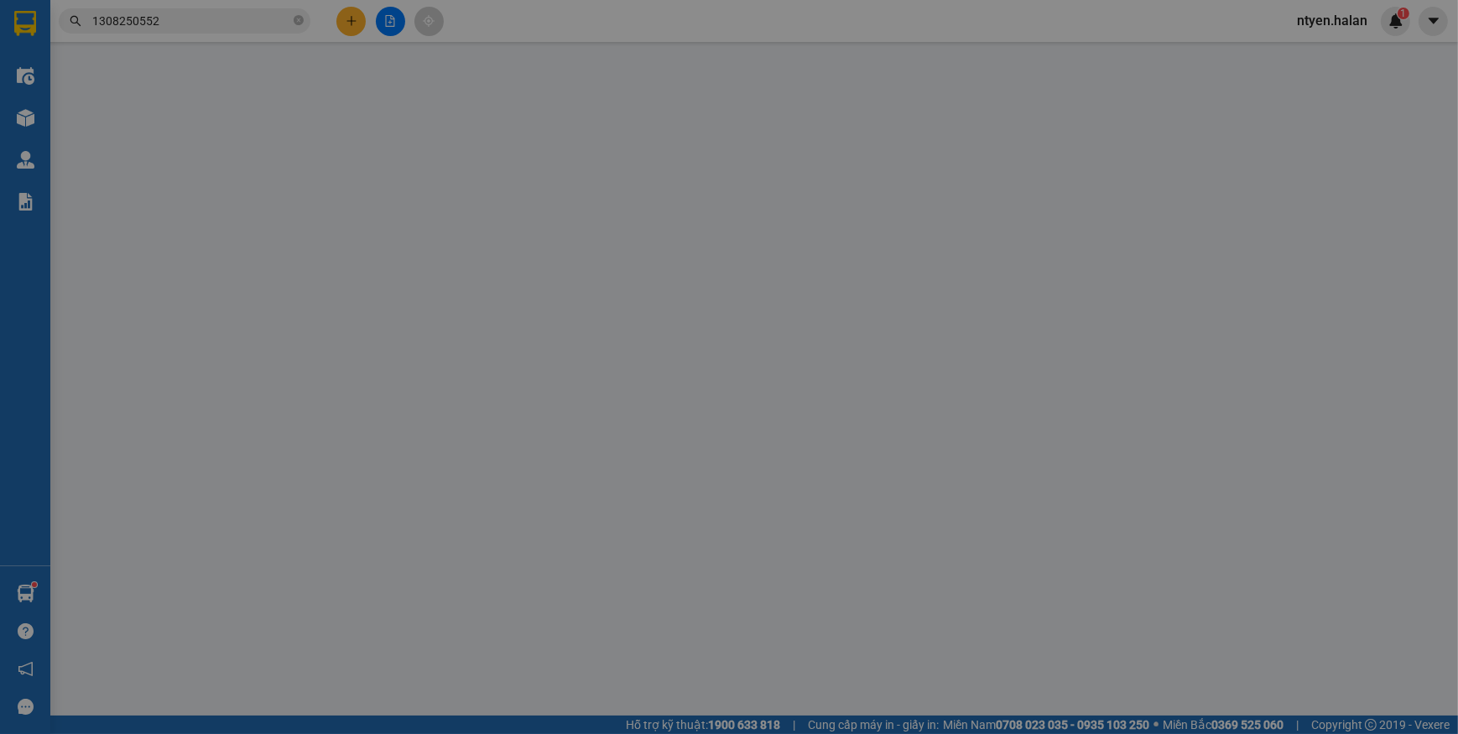
type input "35.000"
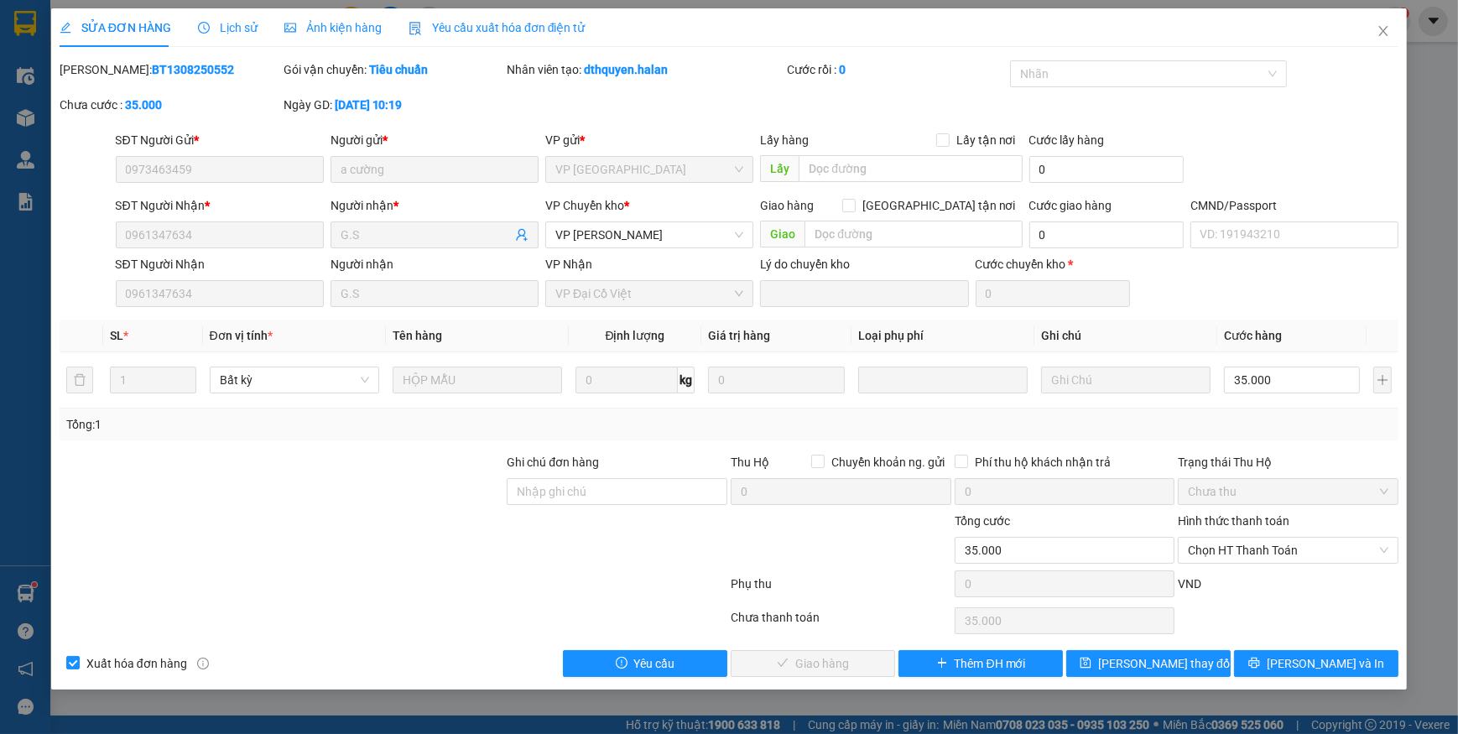
click at [464, 30] on span "Yêu cầu xuất hóa đơn điện tử" at bounding box center [497, 27] width 177 height 13
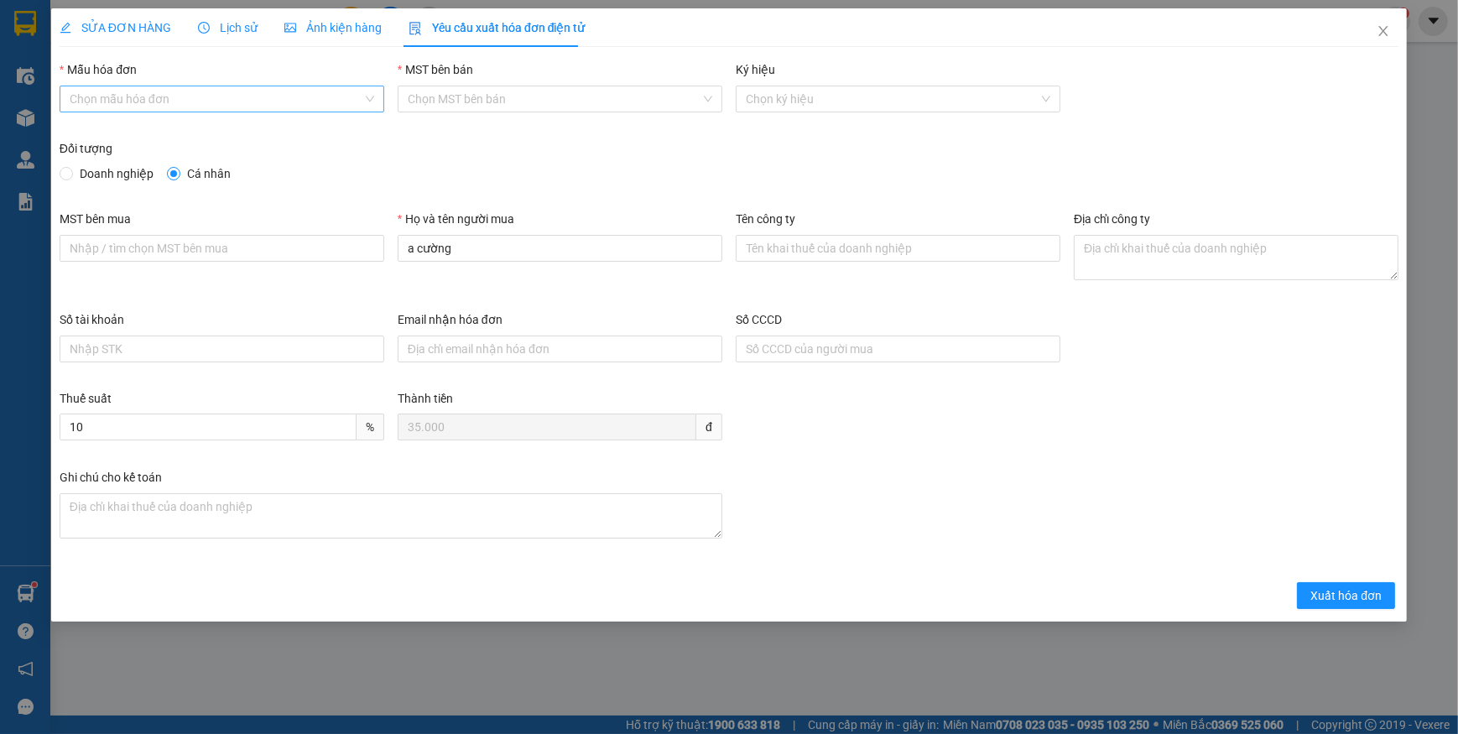
click at [110, 94] on input "Mẫu hóa đơn" at bounding box center [216, 98] width 293 height 25
click at [81, 168] on span "Doanh nghiệp" at bounding box center [116, 173] width 87 height 18
click at [71, 168] on input "Doanh nghiệp" at bounding box center [66, 173] width 12 height 12
radio input "true"
radio input "false"
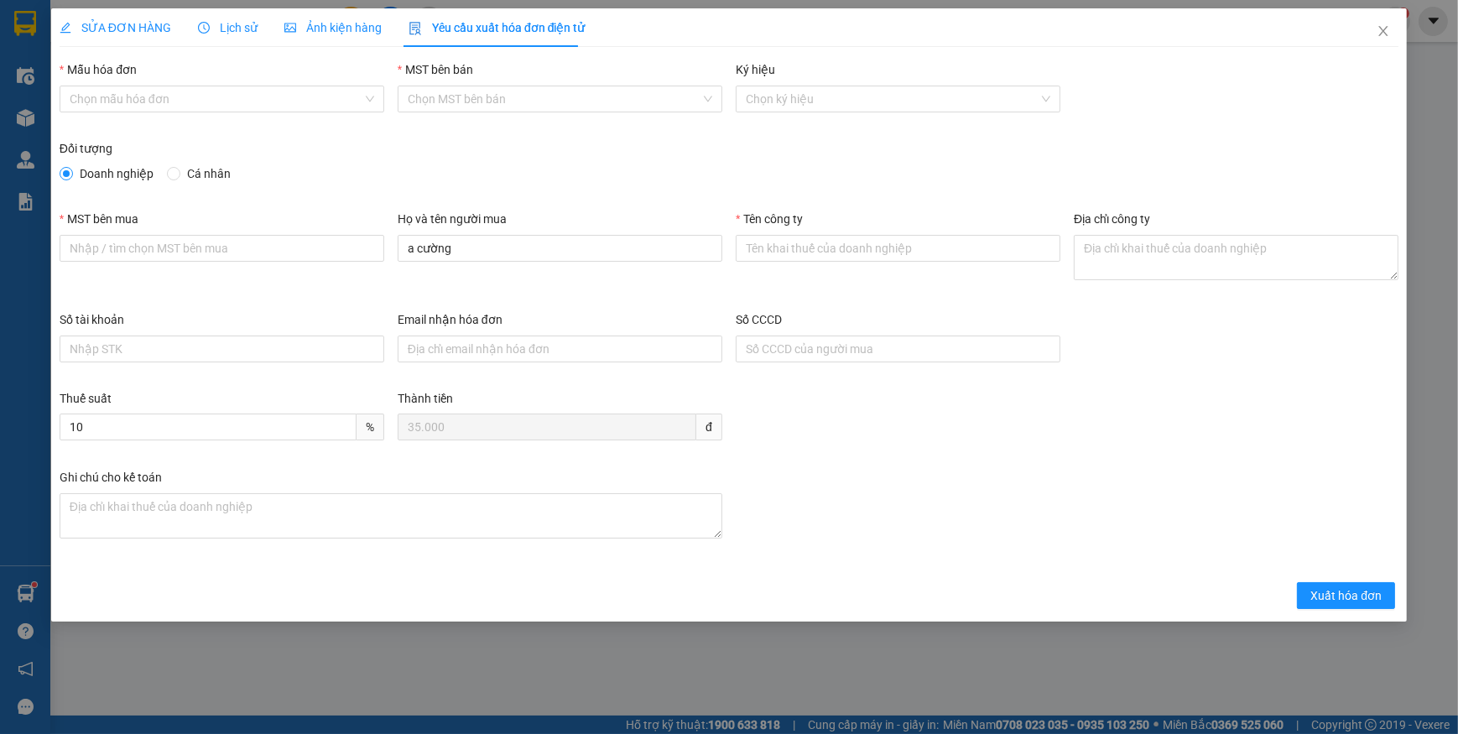
drag, startPoint x: 85, startPoint y: 102, endPoint x: 105, endPoint y: 126, distance: 30.9
click at [88, 107] on input "Mẫu hóa đơn" at bounding box center [216, 98] width 293 height 25
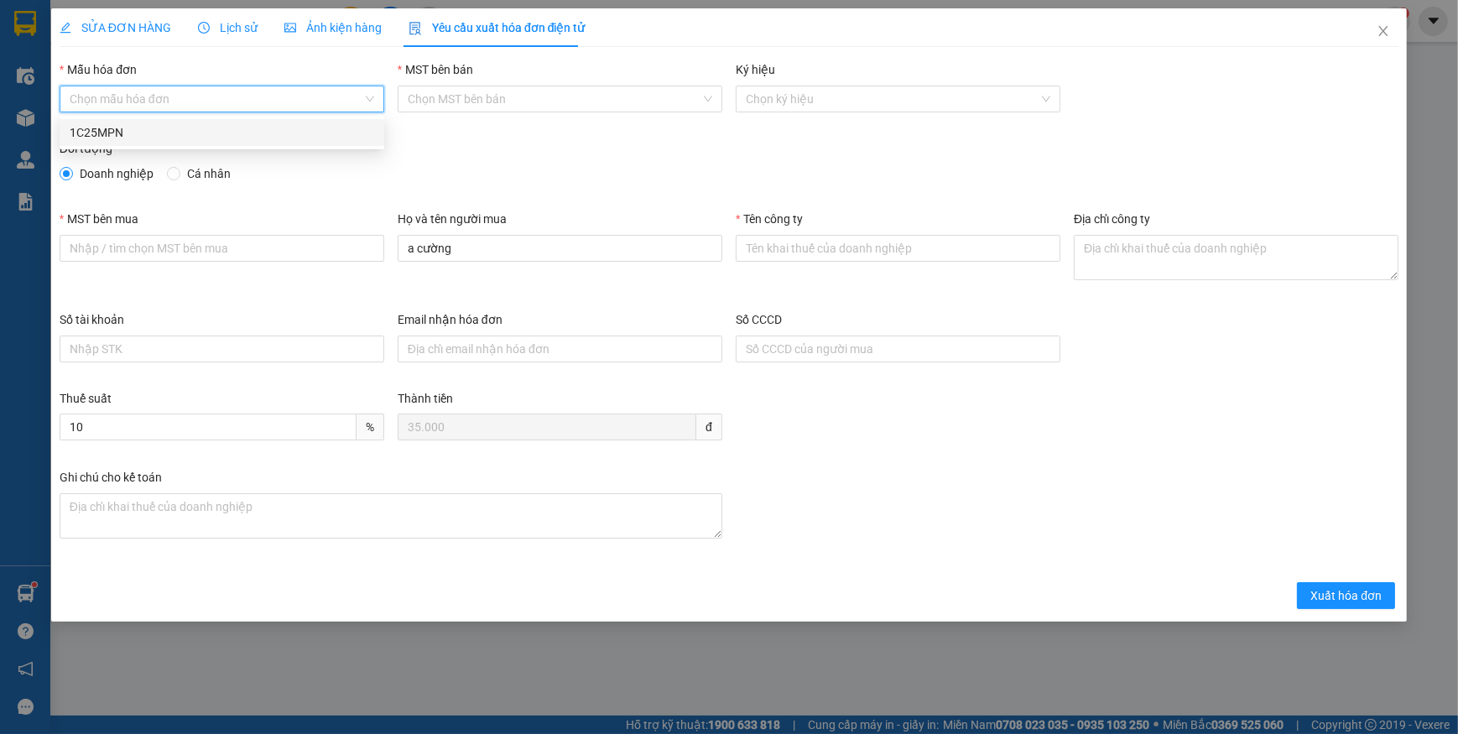
click at [97, 133] on div "1C25MPN" at bounding box center [222, 132] width 305 height 18
type input "8"
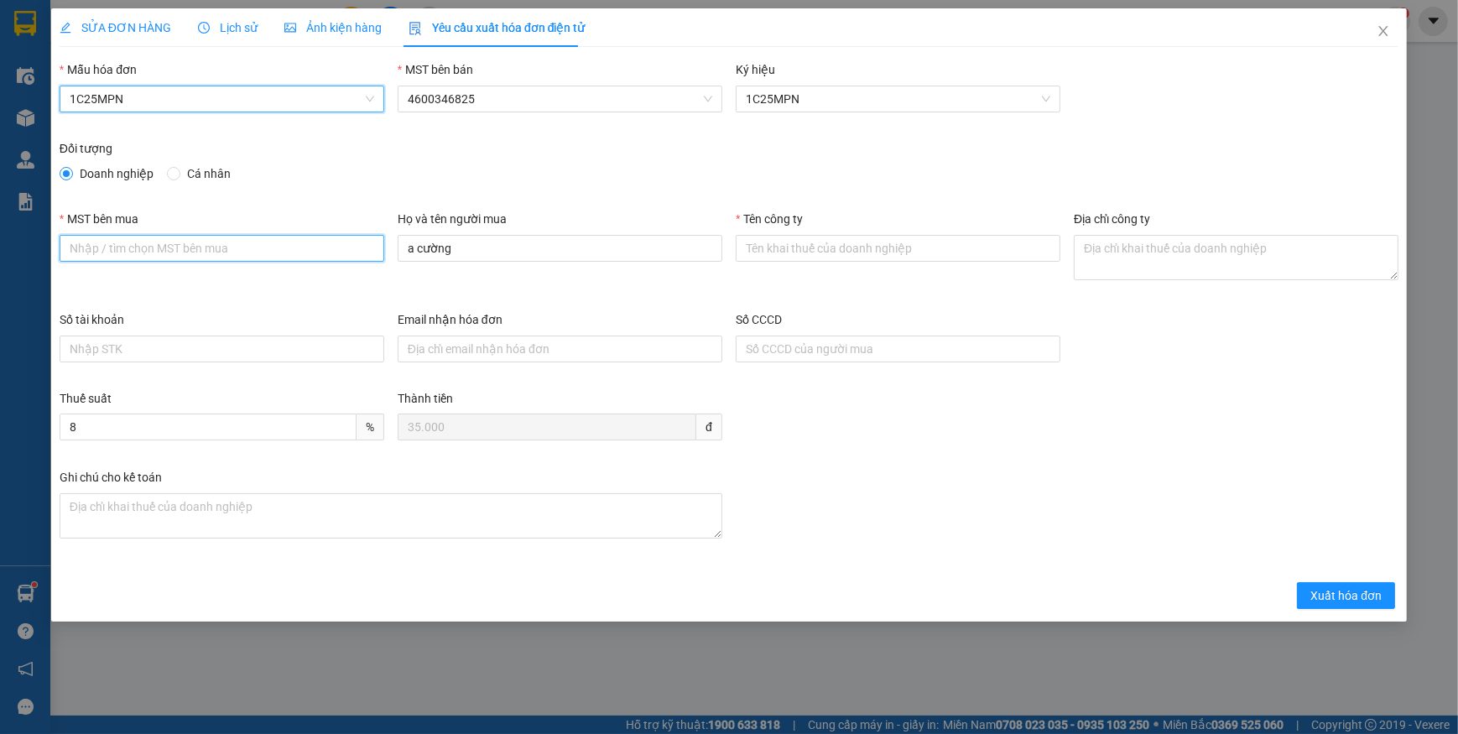
click at [162, 243] on input "MST bên mua" at bounding box center [222, 248] width 325 height 27
paste input "0315977568"
type input "0315977568"
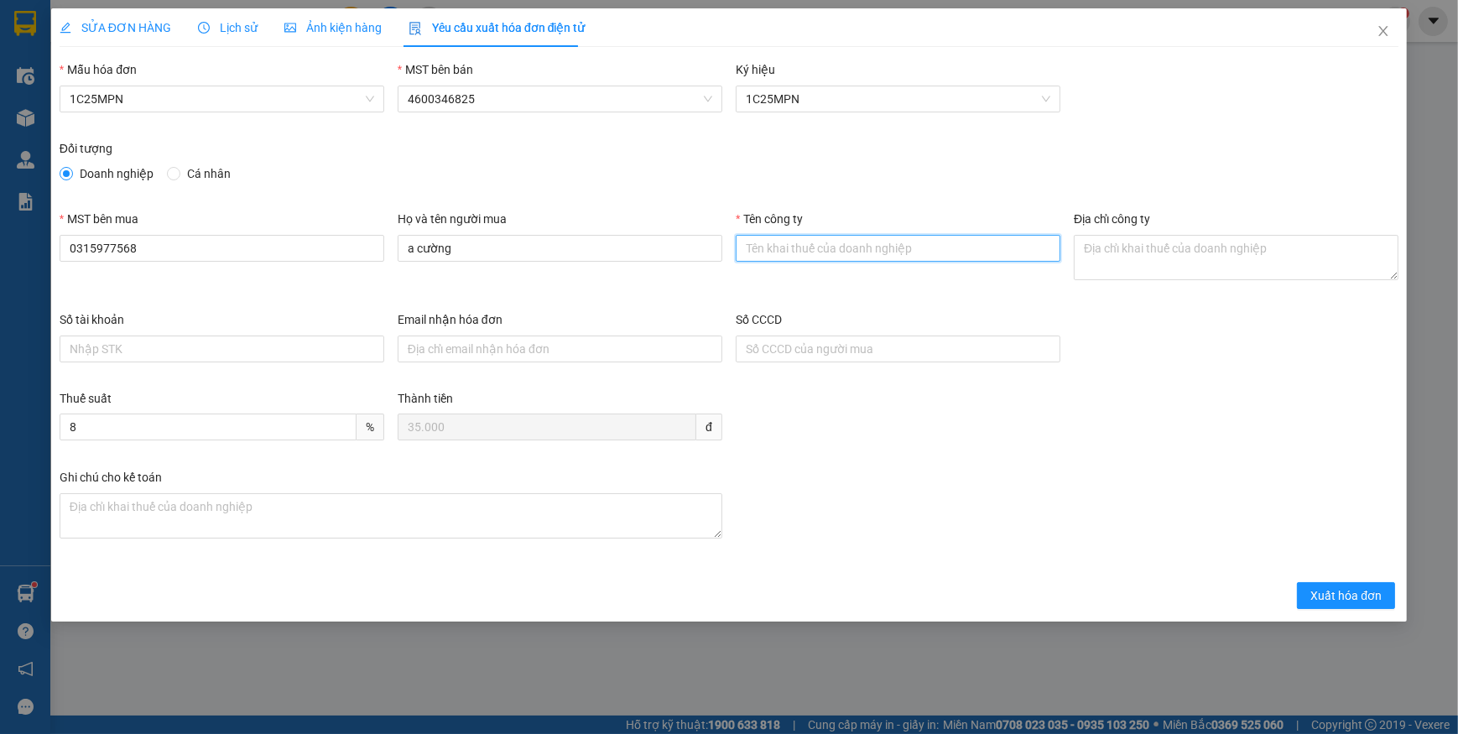
click at [805, 253] on input "Tên công ty" at bounding box center [898, 248] width 325 height 27
paste input "CÔNG TY TNHH GENE SOLUTIONS LAB"
type input "CÔNG TY TNHH GENE SOLUTIONS LAB"
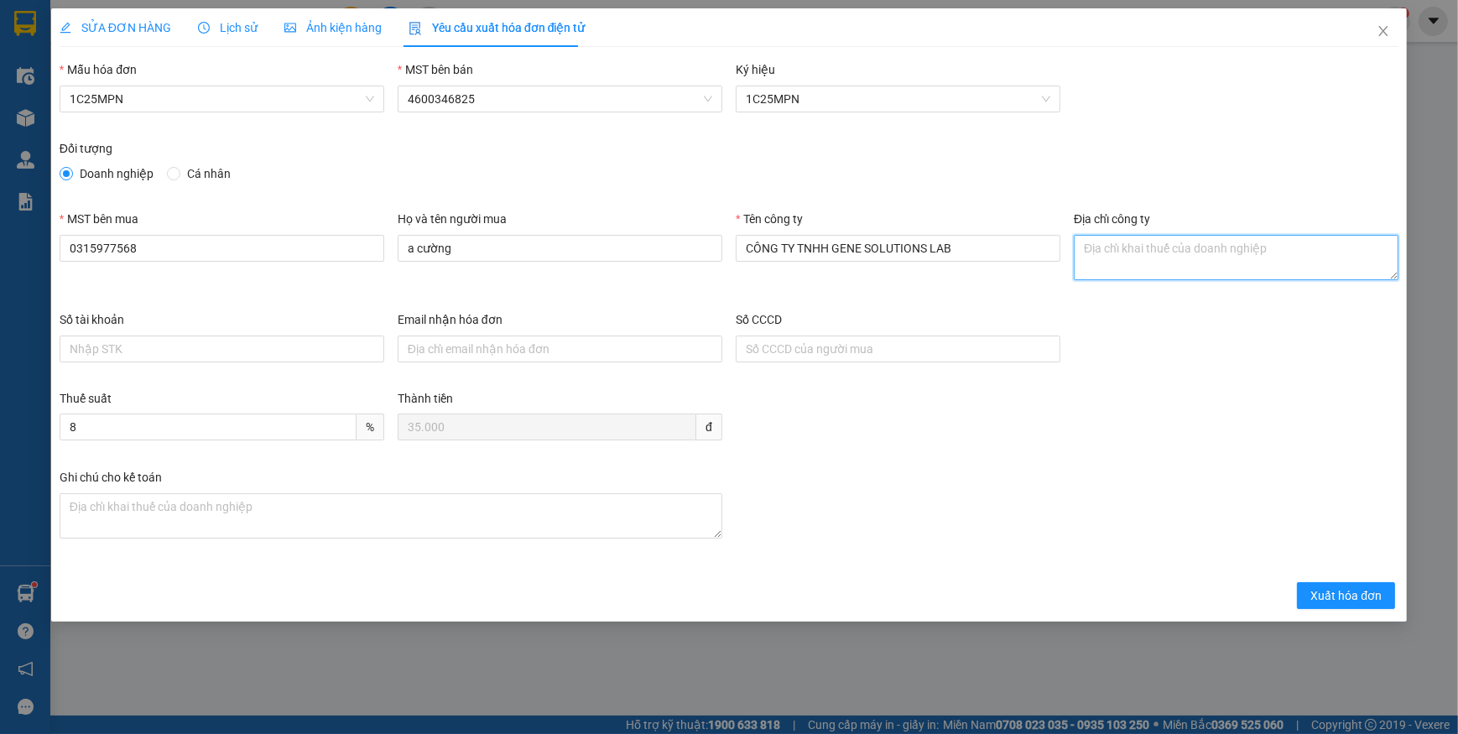
click at [1108, 253] on textarea "Địa chỉ công ty" at bounding box center [1236, 257] width 325 height 45
paste textarea "Tầng 3, phòng 301, Tòa nhà WMC, [STREET_ADDRESS] Nam."
type textarea "Tầng 3, phòng 301, Tòa nhà WMC, [STREET_ADDRESS] Nam."
click at [130, 31] on span "SỬA ĐƠN HÀNG" at bounding box center [116, 27] width 112 height 13
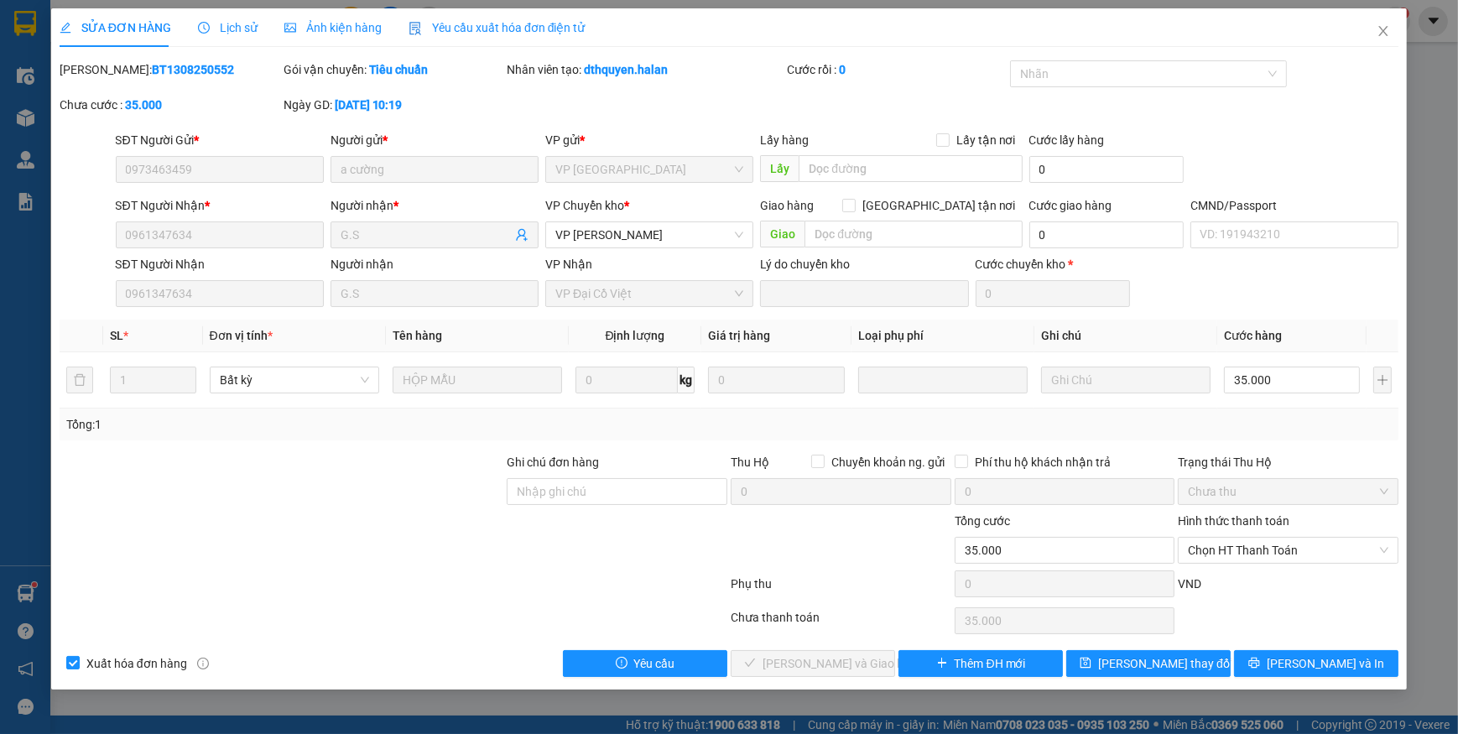
click at [461, 21] on span "Yêu cầu xuất hóa đơn điện tử" at bounding box center [497, 27] width 177 height 13
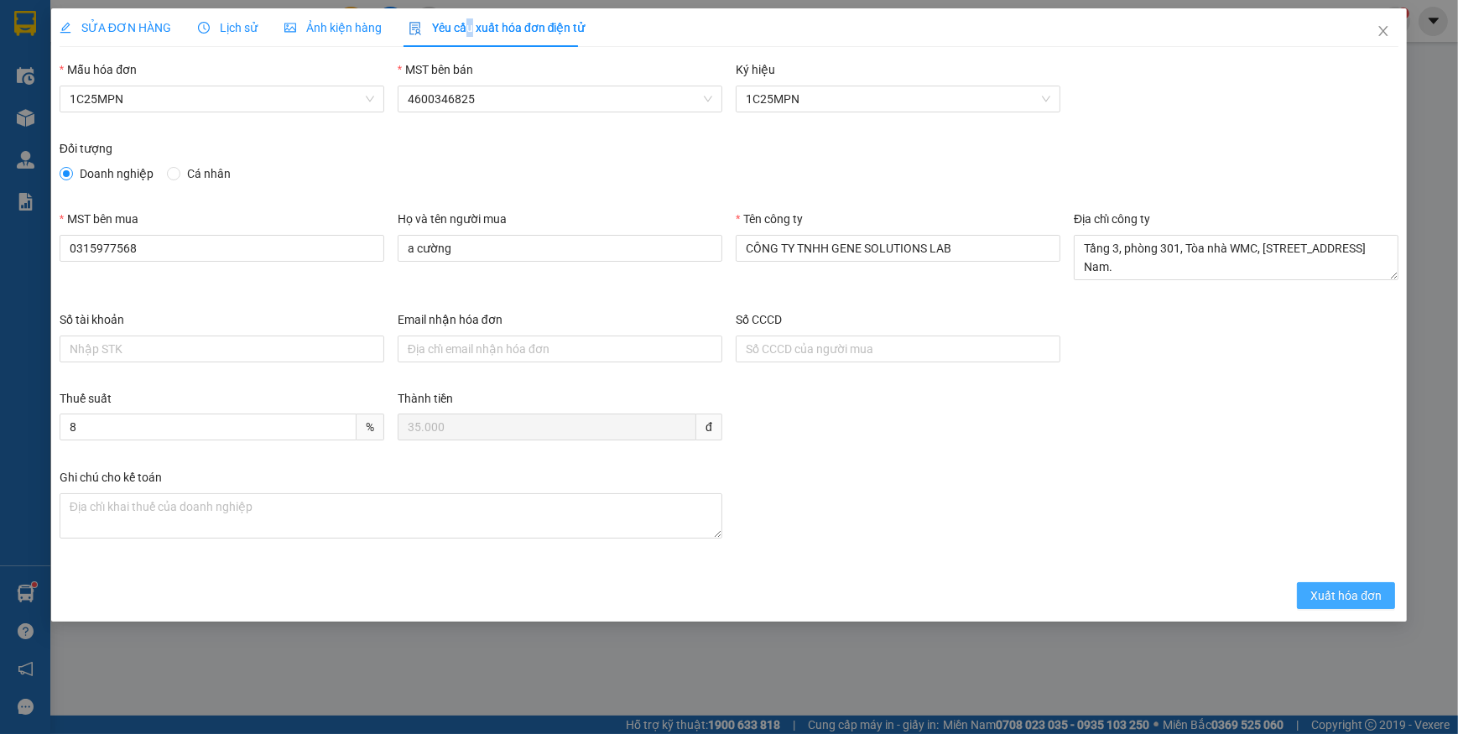
click at [1360, 601] on span "Xuất hóa đơn" at bounding box center [1346, 595] width 71 height 18
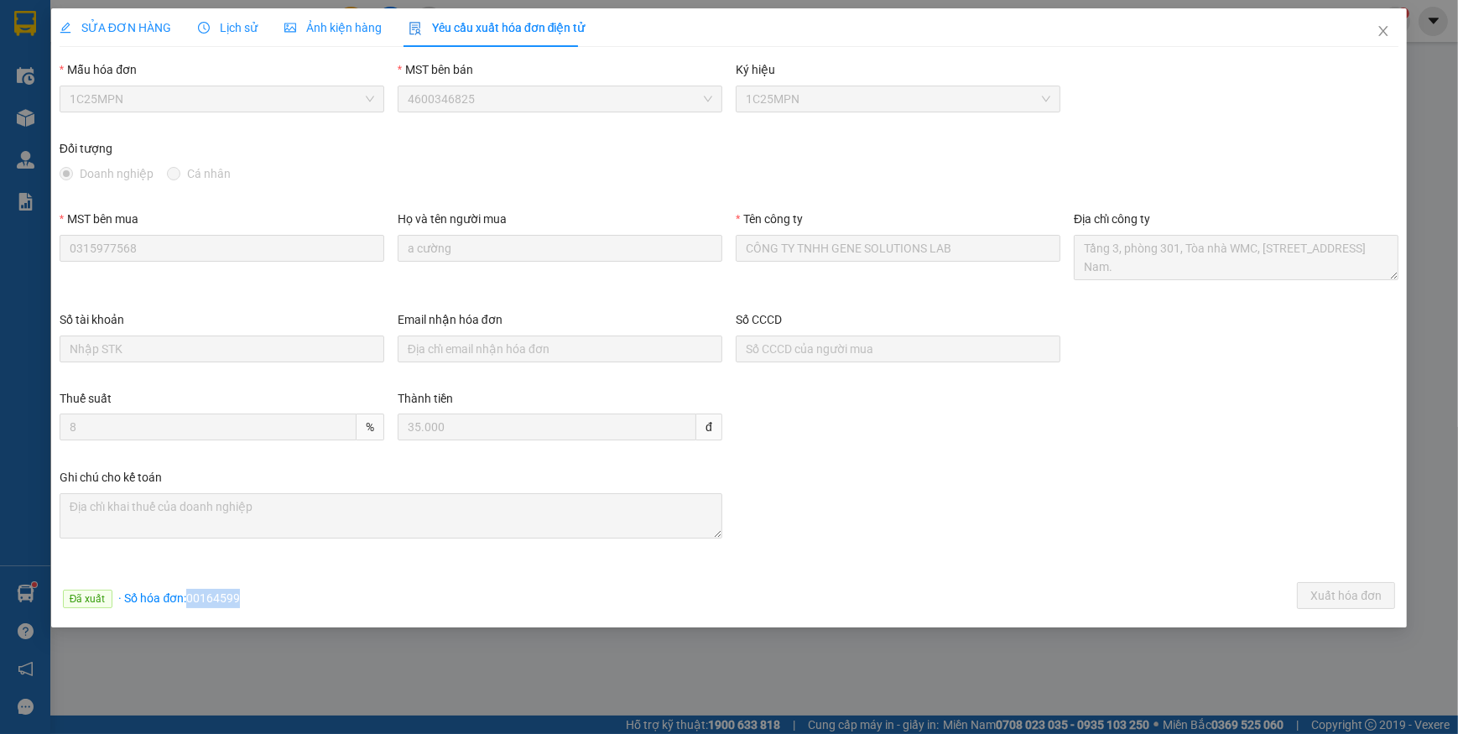
drag, startPoint x: 184, startPoint y: 598, endPoint x: 270, endPoint y: 600, distance: 86.4
click at [270, 600] on div "Đã xuất · Số hóa đơn: 00164599 Xuất hóa đơn" at bounding box center [729, 598] width 1346 height 33
copy span "00164599"
drag, startPoint x: 1371, startPoint y: 36, endPoint x: 566, endPoint y: 23, distance: 804.7
click at [1372, 36] on span "Close" at bounding box center [1383, 31] width 47 height 47
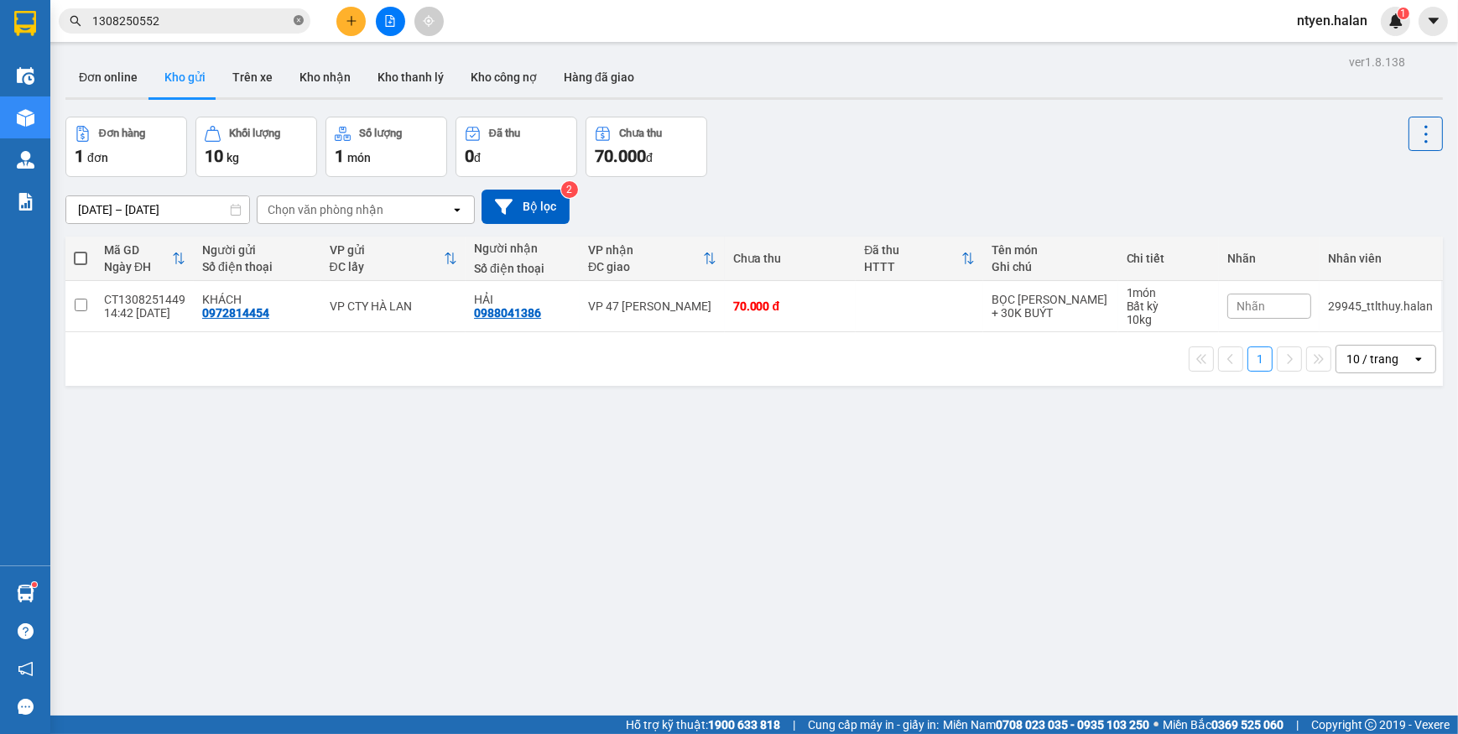
click at [300, 23] on icon "close-circle" at bounding box center [299, 20] width 10 height 10
drag, startPoint x: 276, startPoint y: 23, endPoint x: 254, endPoint y: 15, distance: 23.1
click at [274, 21] on input "text" at bounding box center [191, 21] width 198 height 18
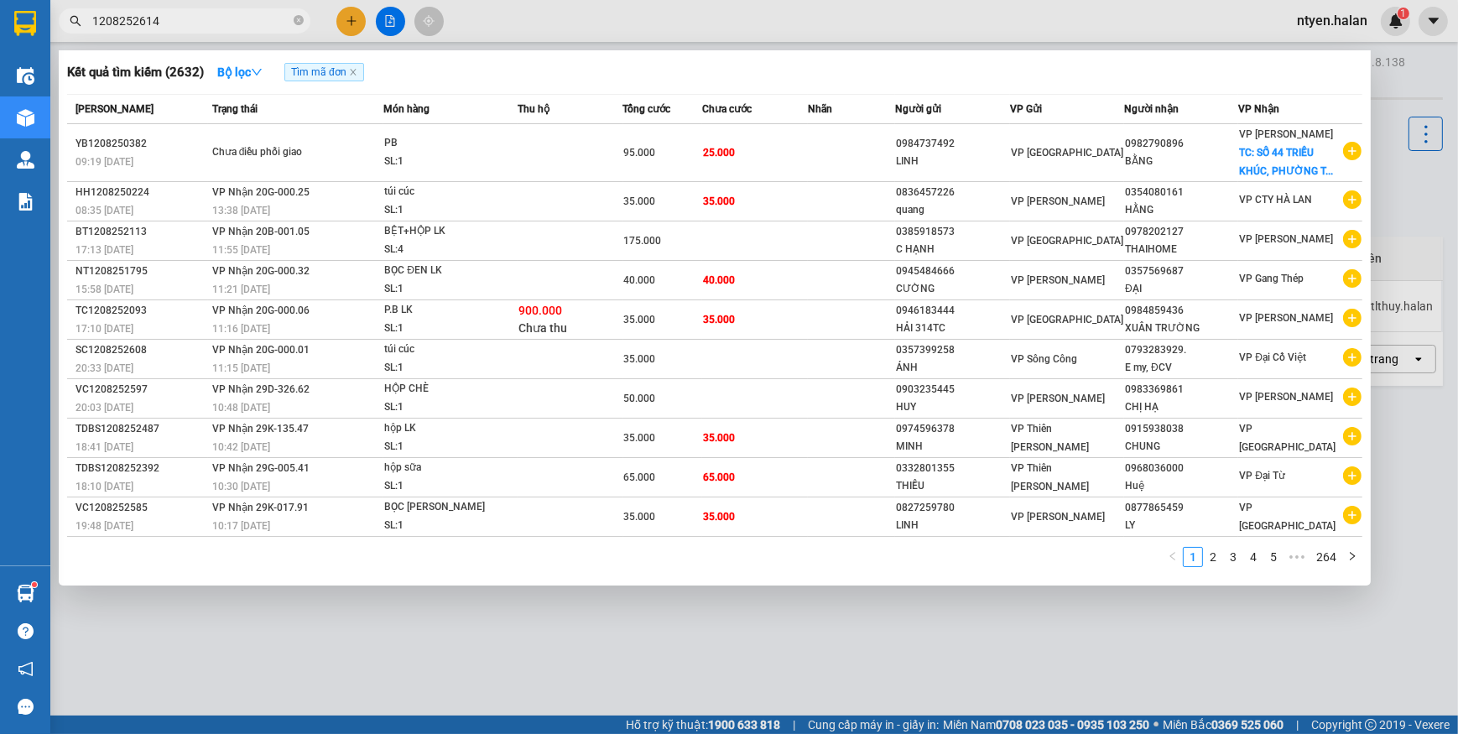
type input "1208252614"
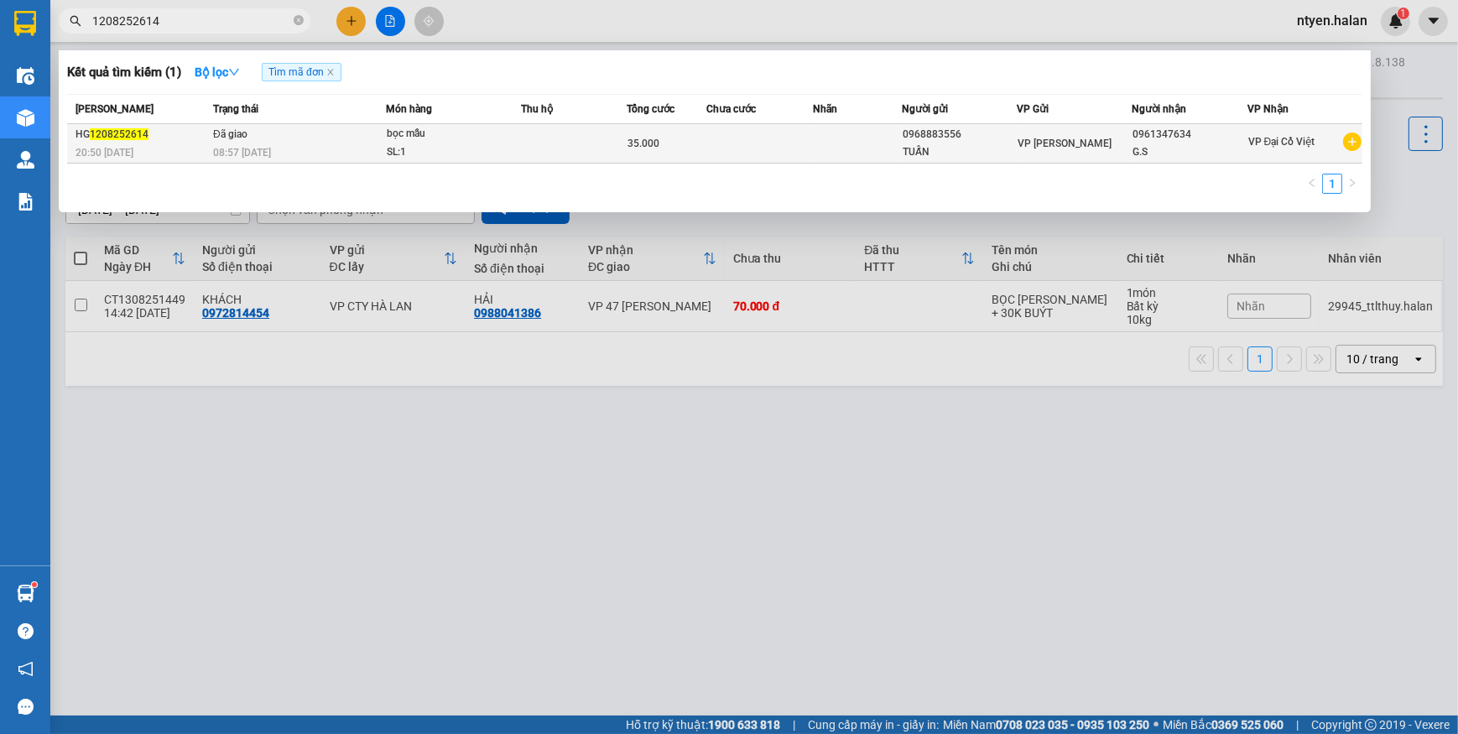
click at [360, 146] on div "08:57 [DATE]" at bounding box center [299, 152] width 172 height 18
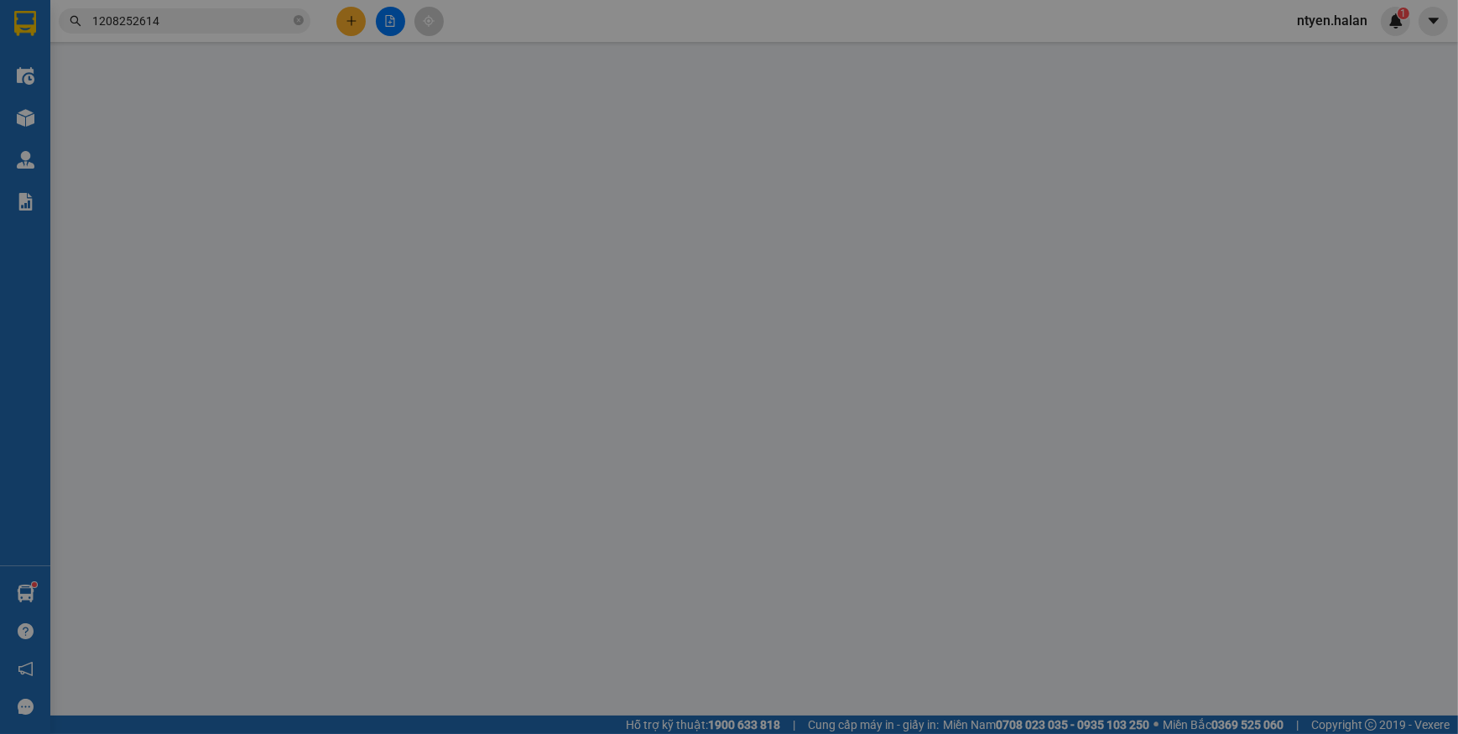
type input "0968883556"
type input "TUẤN"
type input "0961347634"
type input "G.S"
type input "35.000"
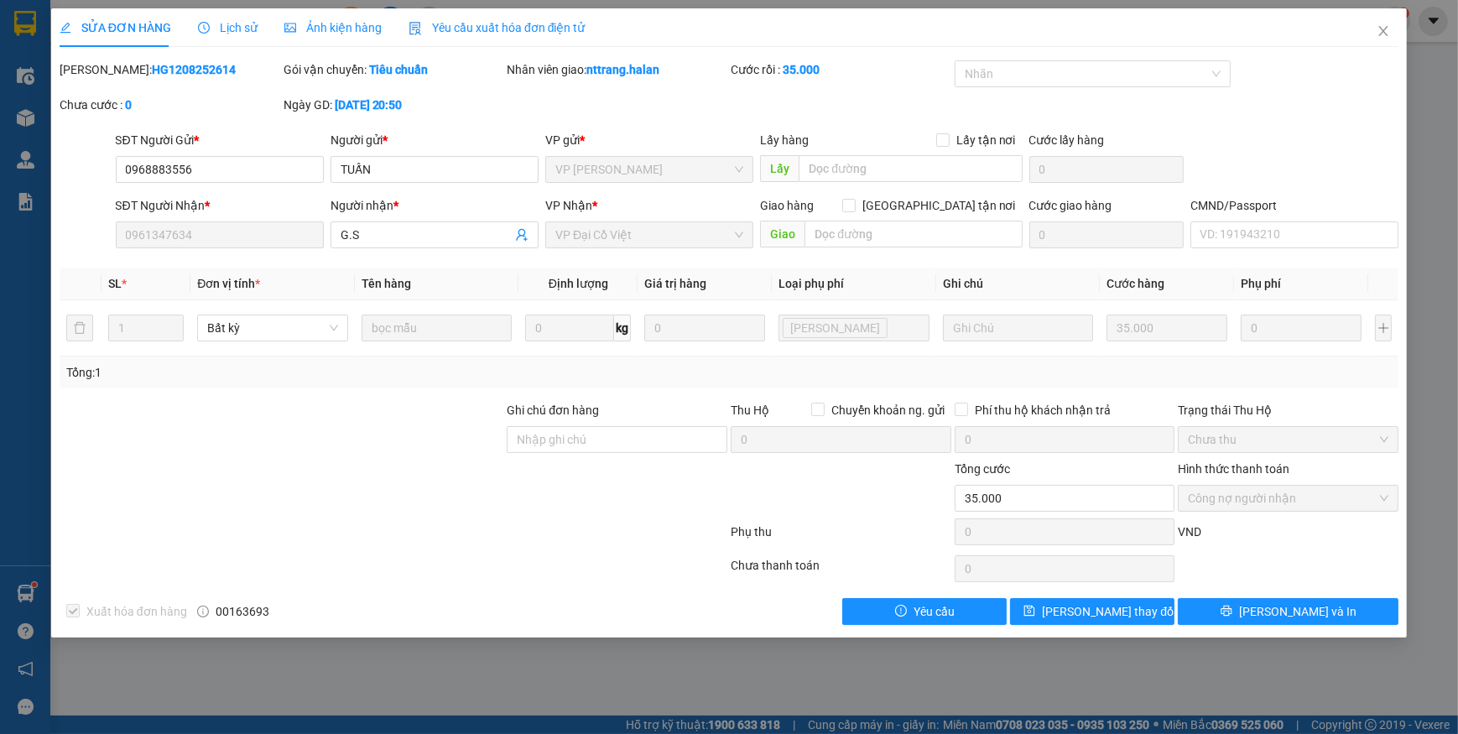
drag, startPoint x: 492, startPoint y: 24, endPoint x: 495, endPoint y: 12, distance: 13.0
click at [492, 25] on span "Yêu cầu xuất hóa đơn điện tử" at bounding box center [497, 27] width 177 height 13
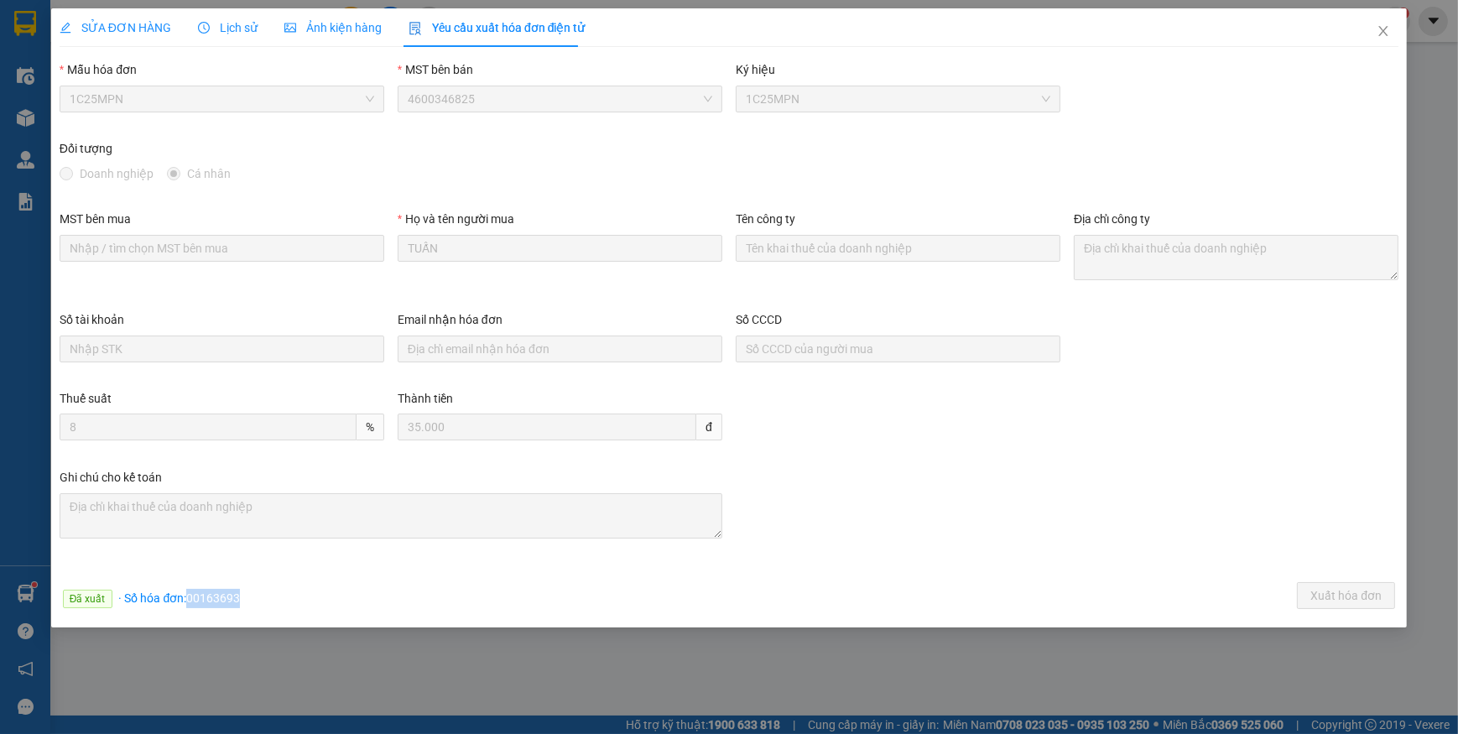
drag, startPoint x: 186, startPoint y: 593, endPoint x: 283, endPoint y: 593, distance: 96.5
click at [283, 593] on div "Đã xuất · Số hóa đơn: 00163693 Xuất hóa đơn" at bounding box center [729, 598] width 1346 height 33
copy span "00163693"
click at [1388, 29] on icon "close" at bounding box center [1383, 30] width 13 height 13
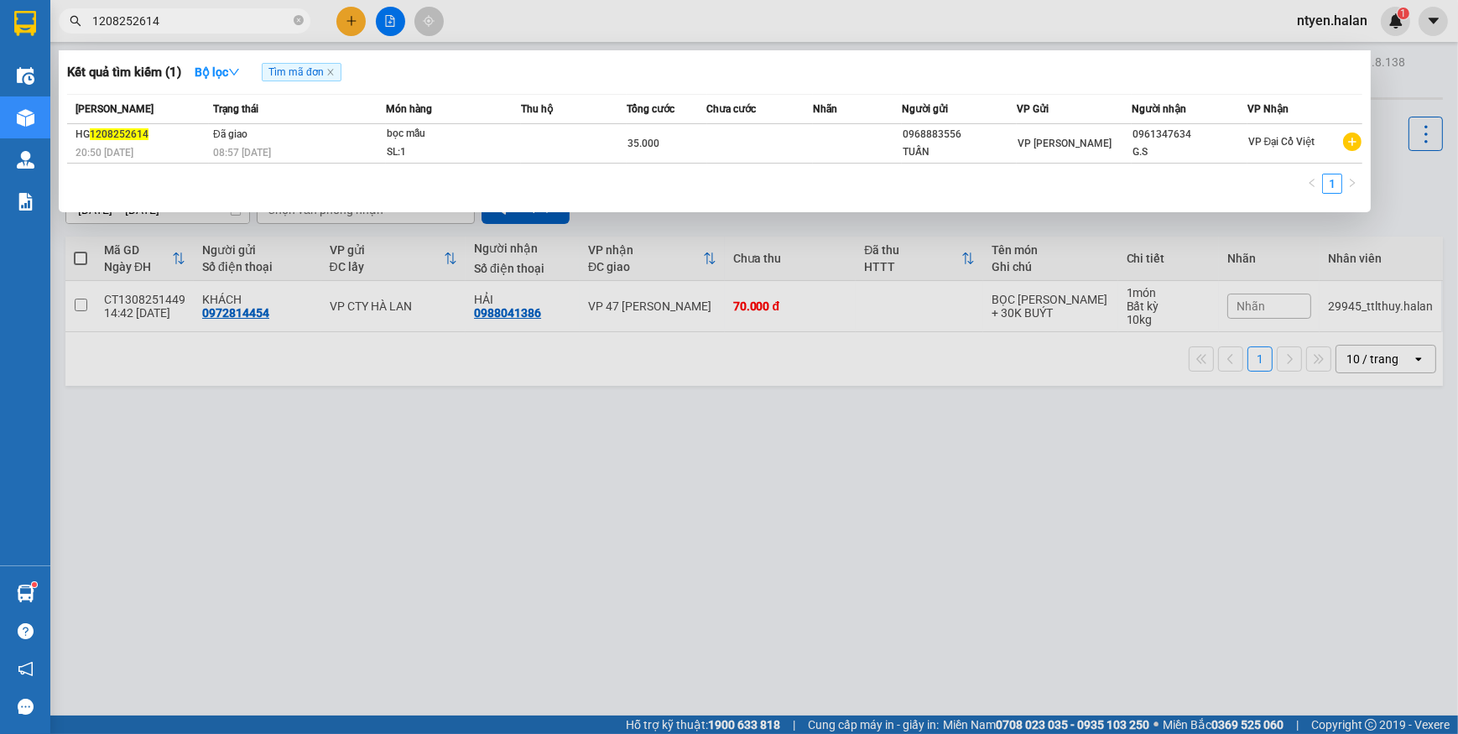
drag, startPoint x: 294, startPoint y: 23, endPoint x: 264, endPoint y: 23, distance: 29.4
click at [293, 23] on span "1208252614" at bounding box center [185, 20] width 252 height 25
click at [264, 23] on input "1208252614" at bounding box center [191, 21] width 198 height 18
click at [302, 21] on icon "close-circle" at bounding box center [299, 20] width 10 height 10
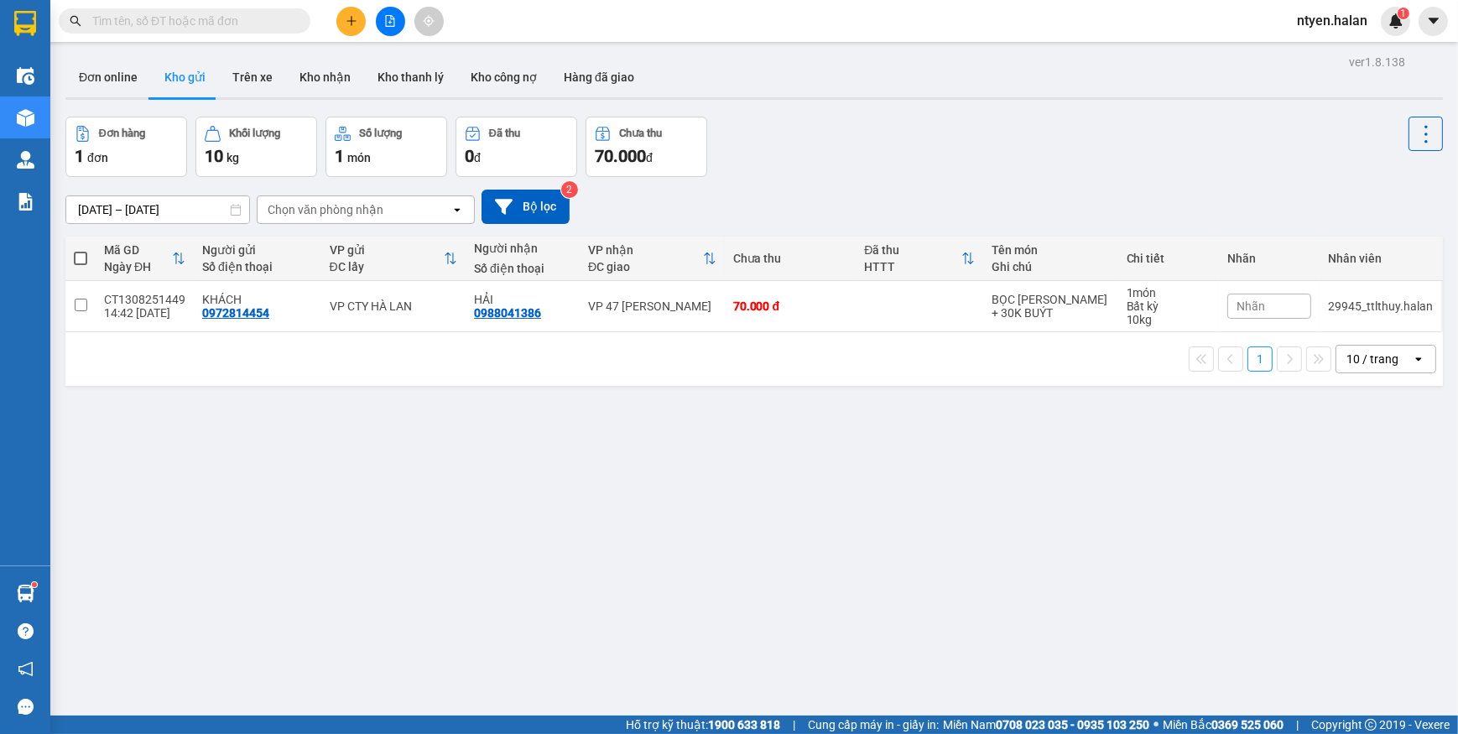
click at [274, 22] on input "text" at bounding box center [191, 21] width 198 height 18
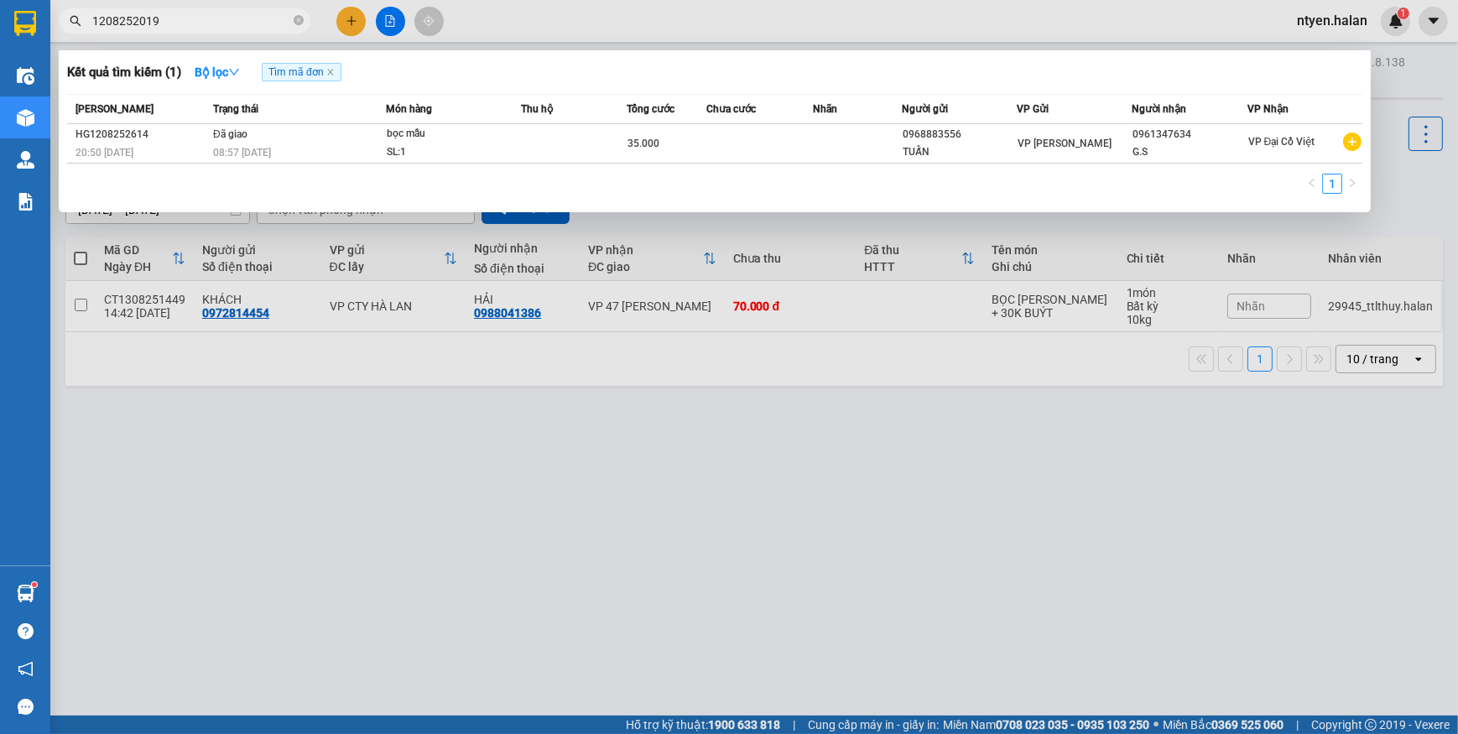
type input "1208252019"
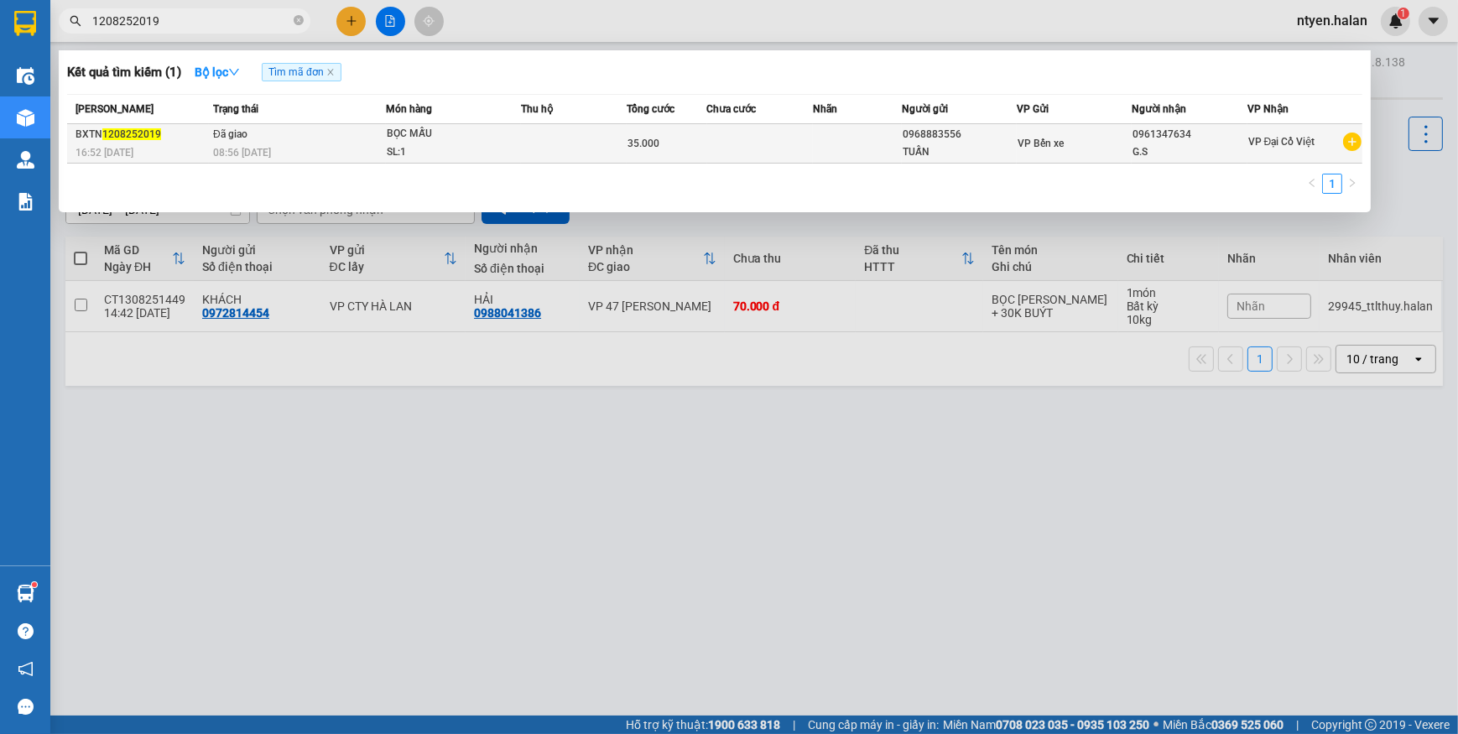
click at [286, 131] on td "Đã giao 08:56 [DATE]" at bounding box center [297, 143] width 177 height 39
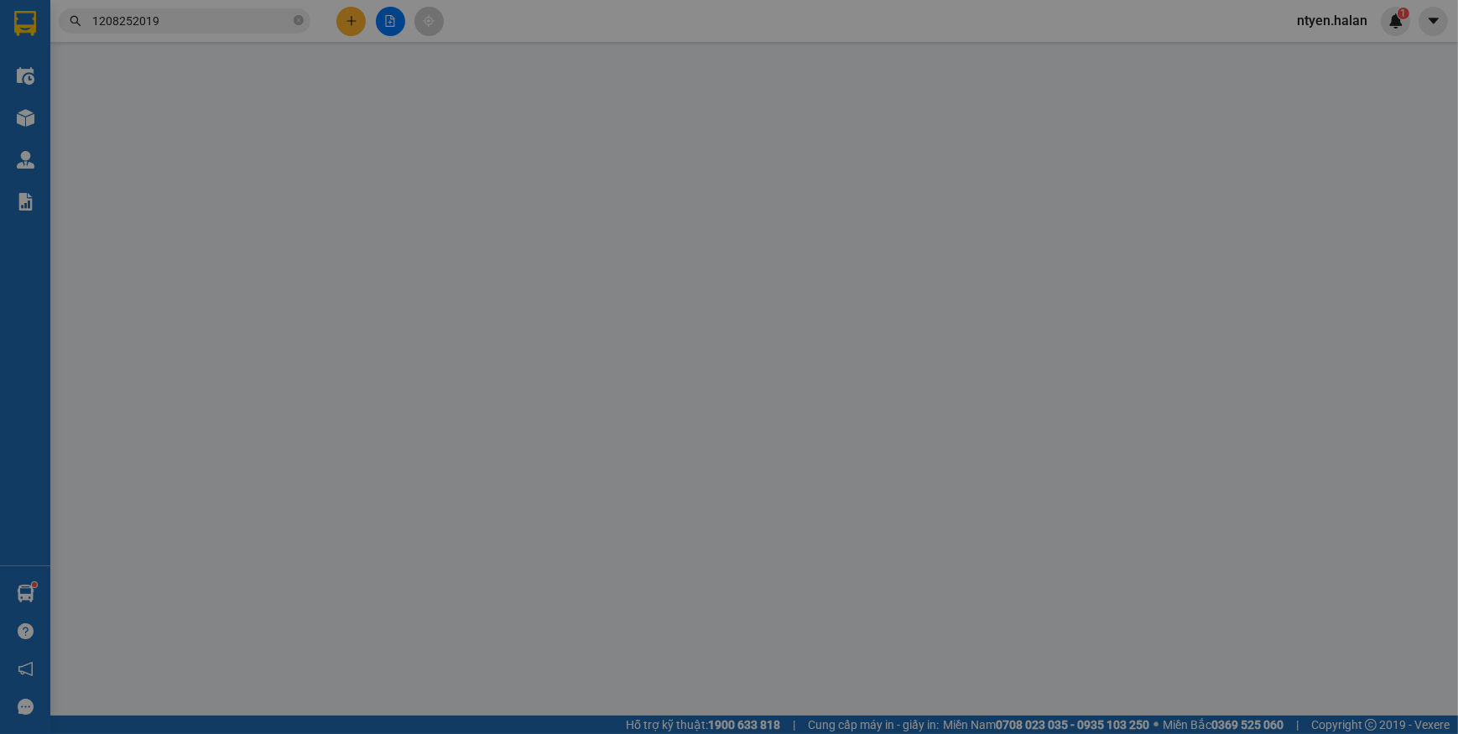
type input "0968883556"
type input "TUẤN"
type input "0961347634"
type input "G.S"
type input "35.000"
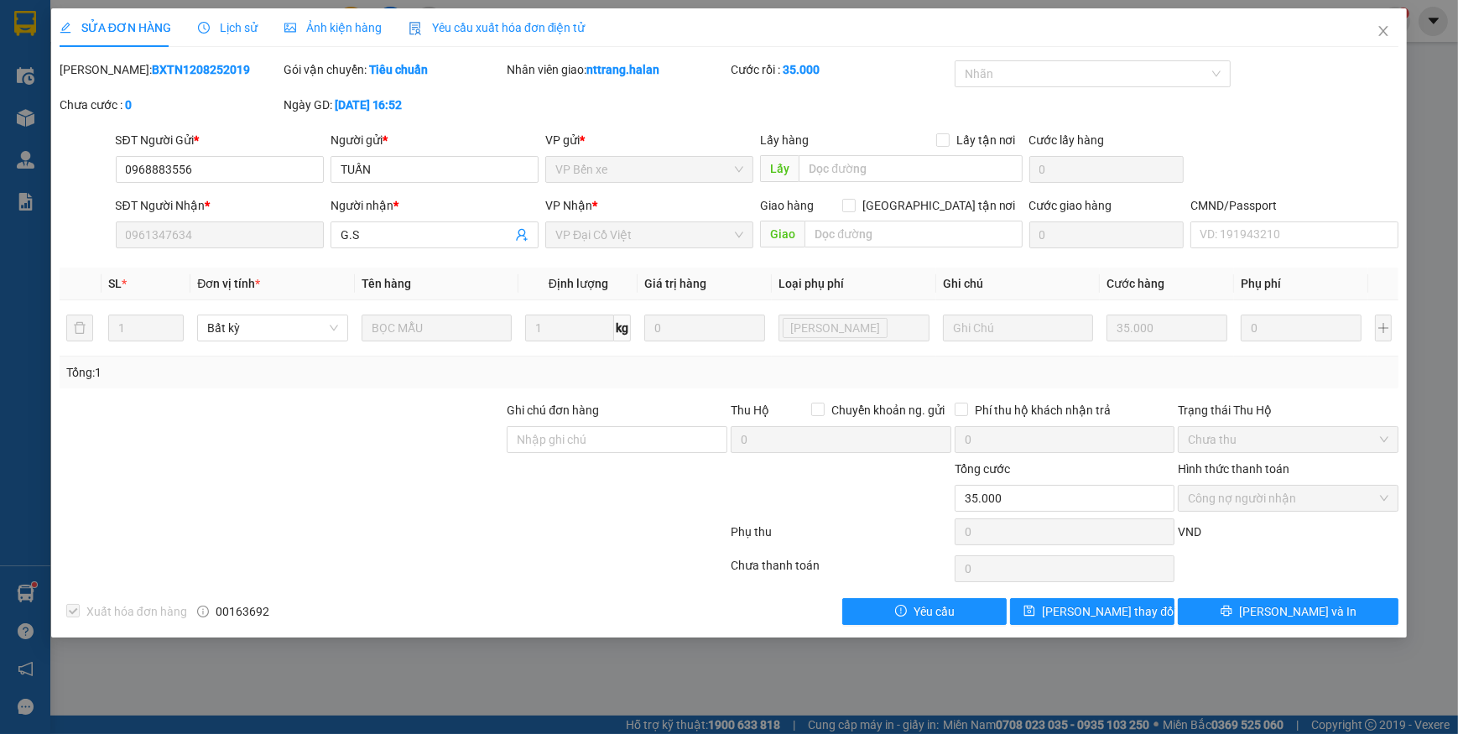
click at [522, 23] on span "Yêu cầu xuất hóa đơn điện tử" at bounding box center [497, 27] width 177 height 13
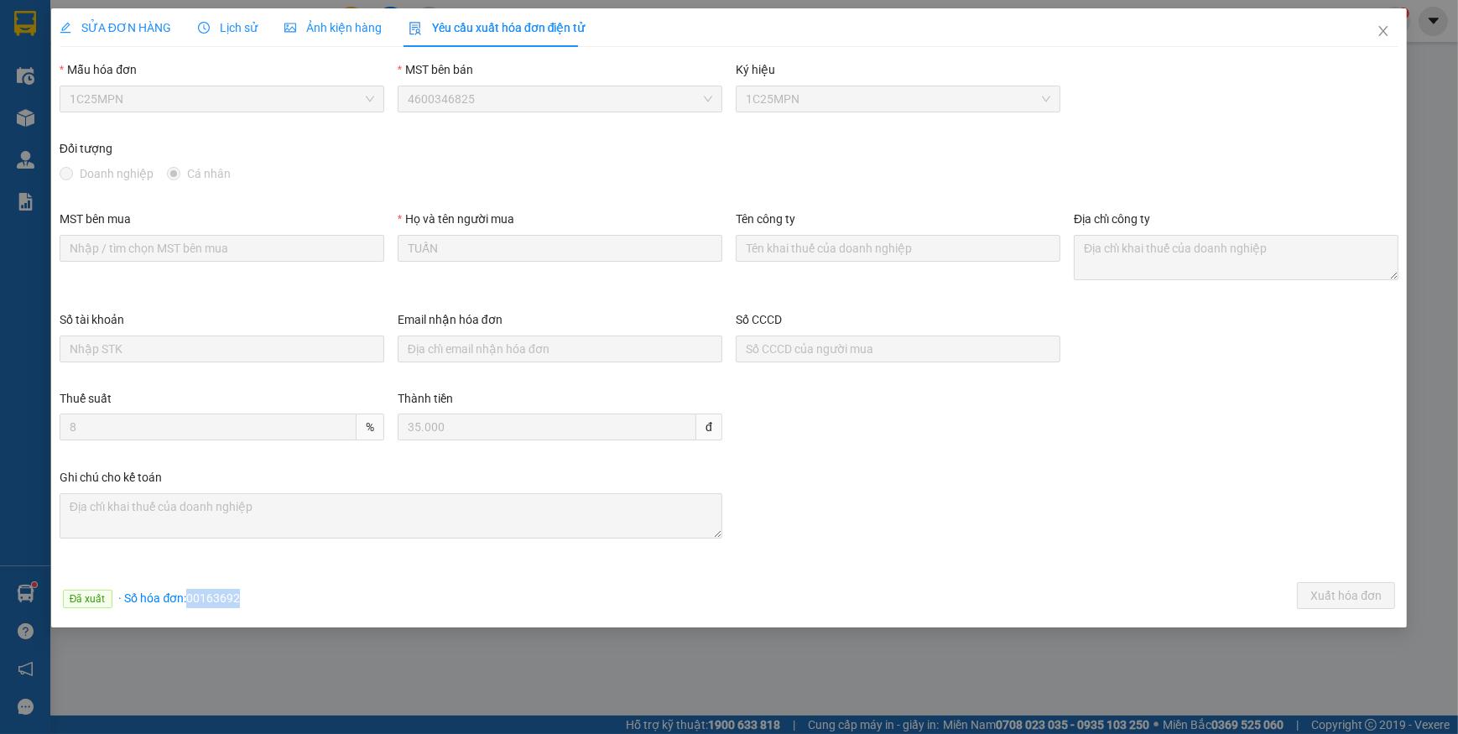
drag, startPoint x: 190, startPoint y: 600, endPoint x: 266, endPoint y: 597, distance: 76.4
click at [266, 597] on div "Đã xuất · Số hóa đơn: 00163692 Xuất hóa đơn" at bounding box center [729, 598] width 1346 height 33
copy span "00163692"
click at [1385, 30] on icon "close" at bounding box center [1383, 31] width 9 height 10
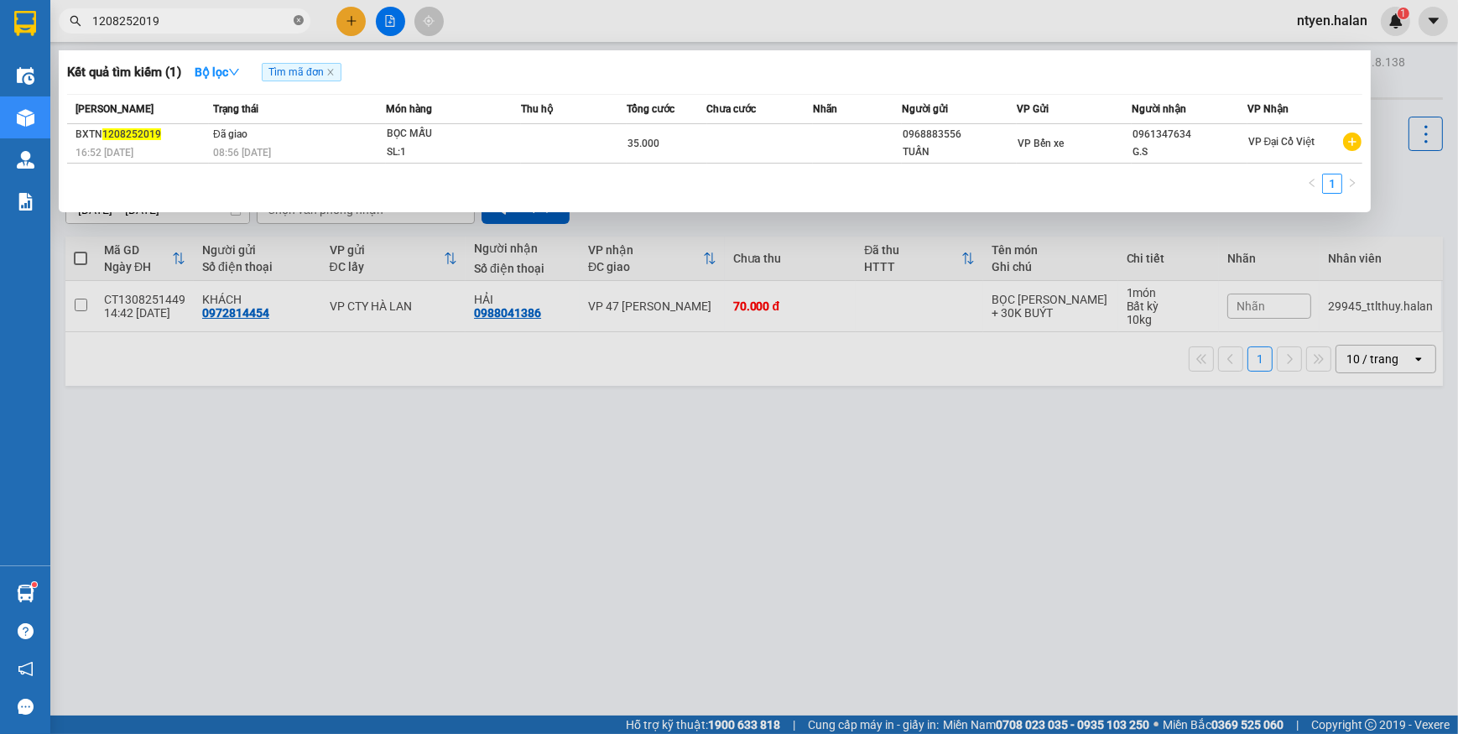
click at [299, 23] on icon "close-circle" at bounding box center [299, 20] width 10 height 10
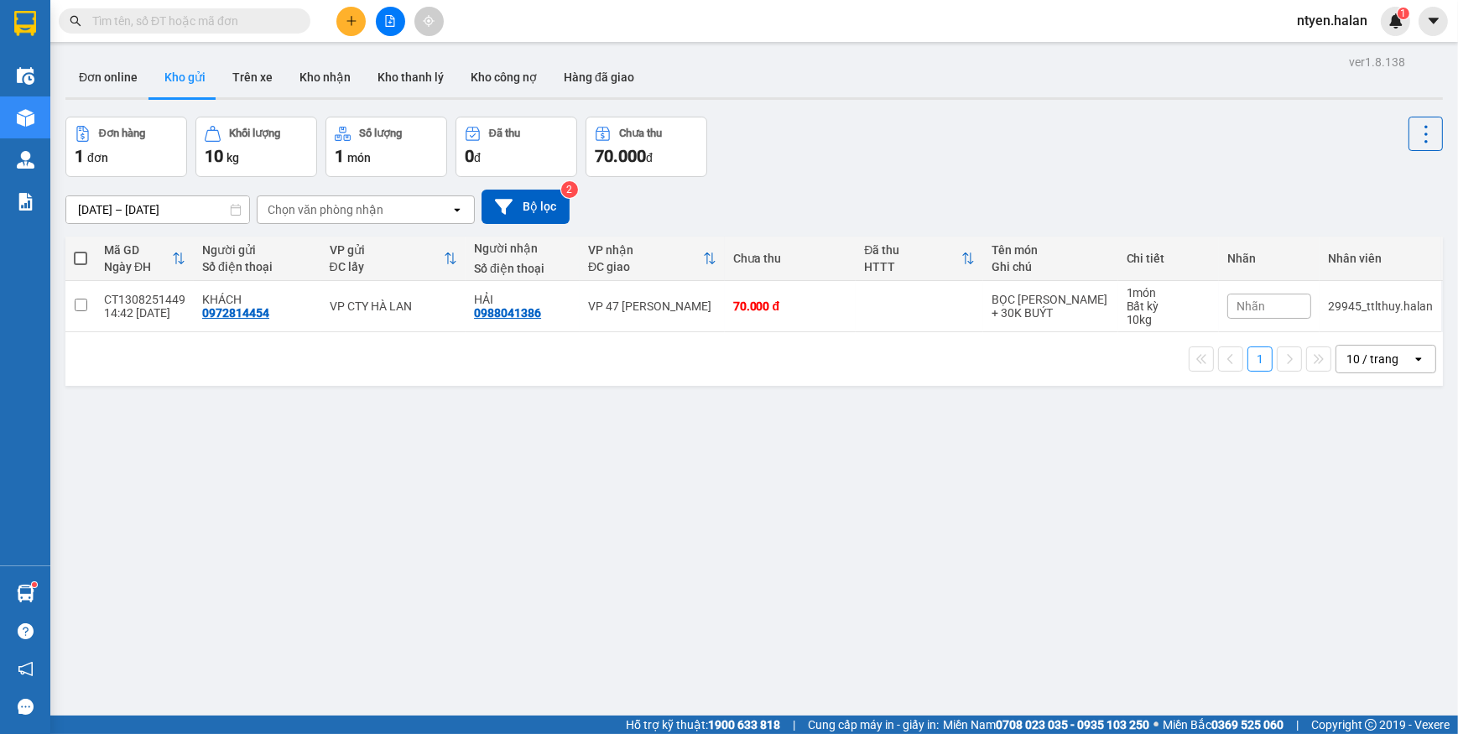
click at [253, 23] on input "text" at bounding box center [191, 21] width 198 height 18
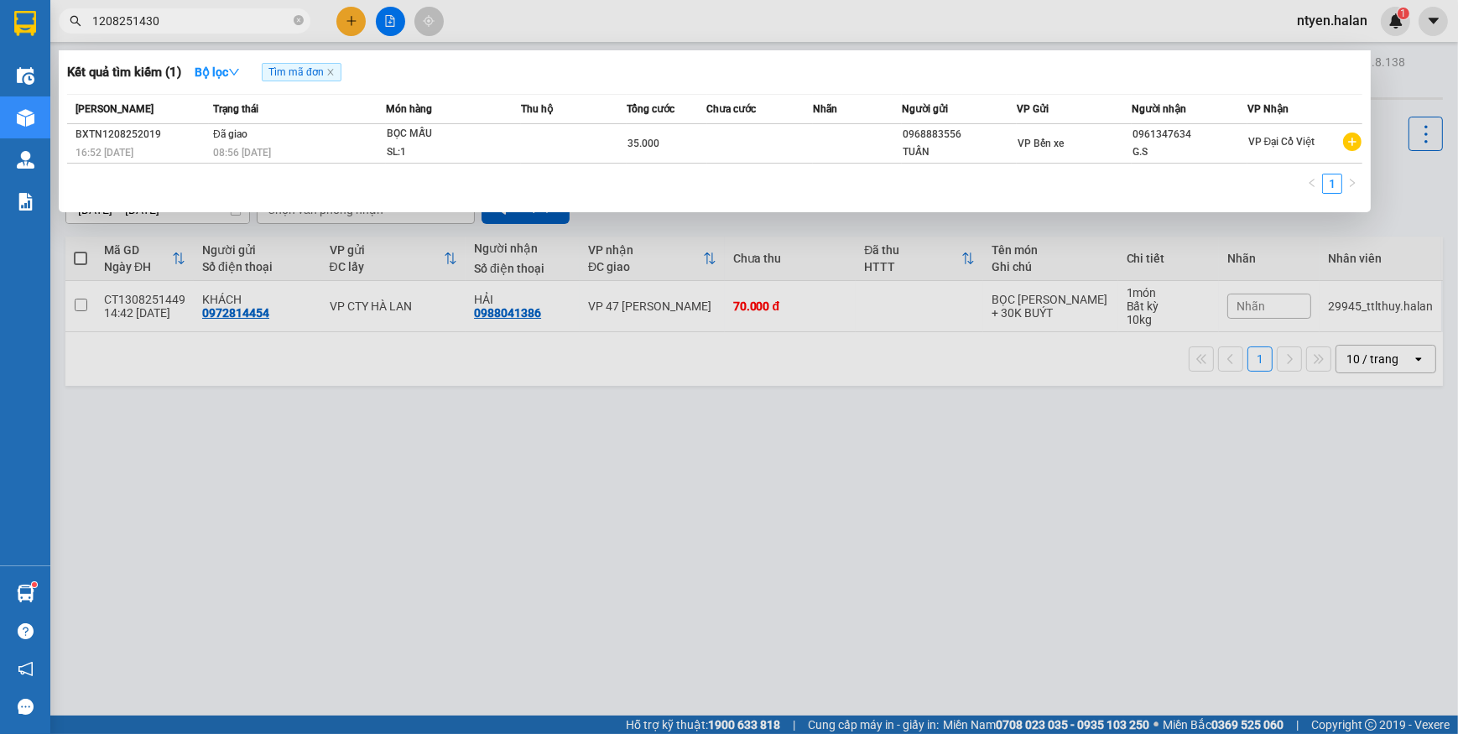
type input "1208251430"
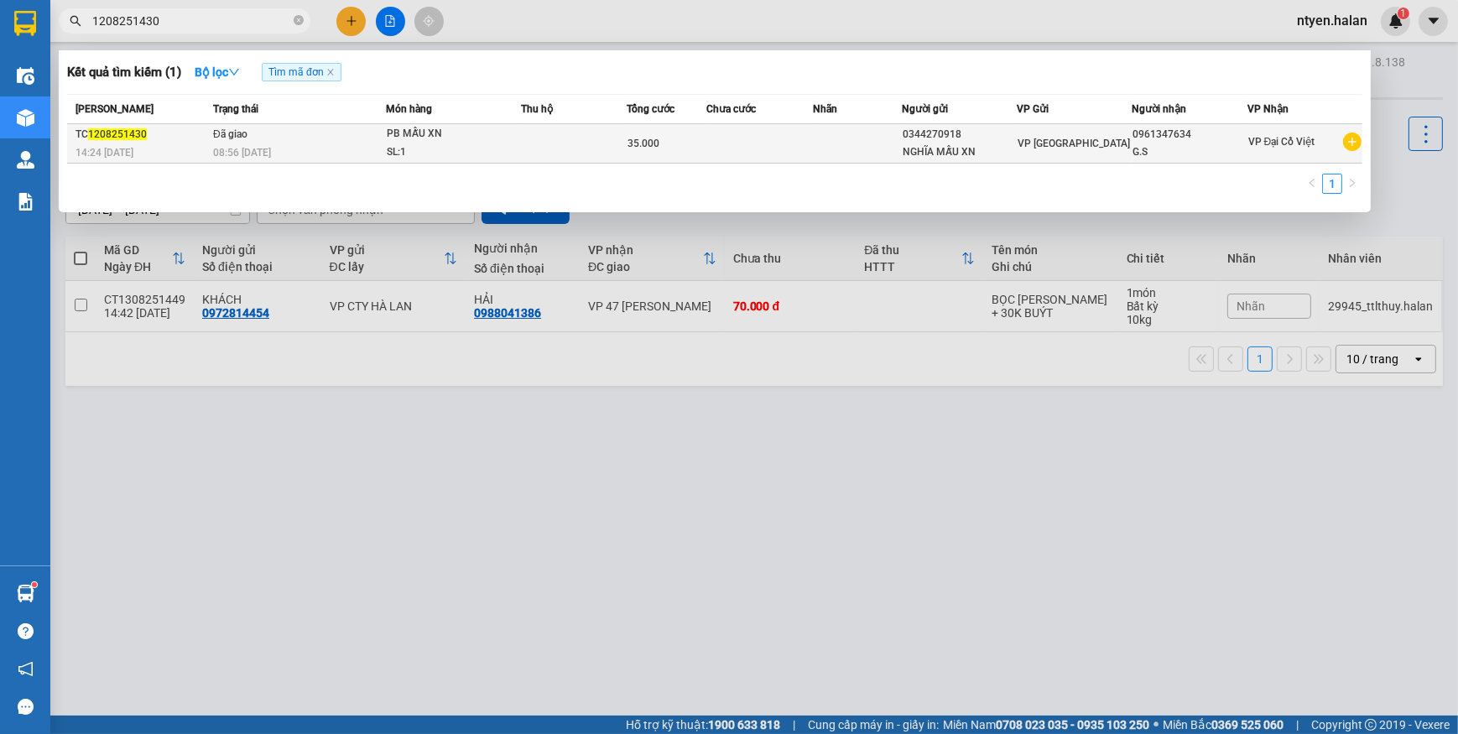
click at [174, 128] on div "TC 1208251430" at bounding box center [142, 135] width 133 height 18
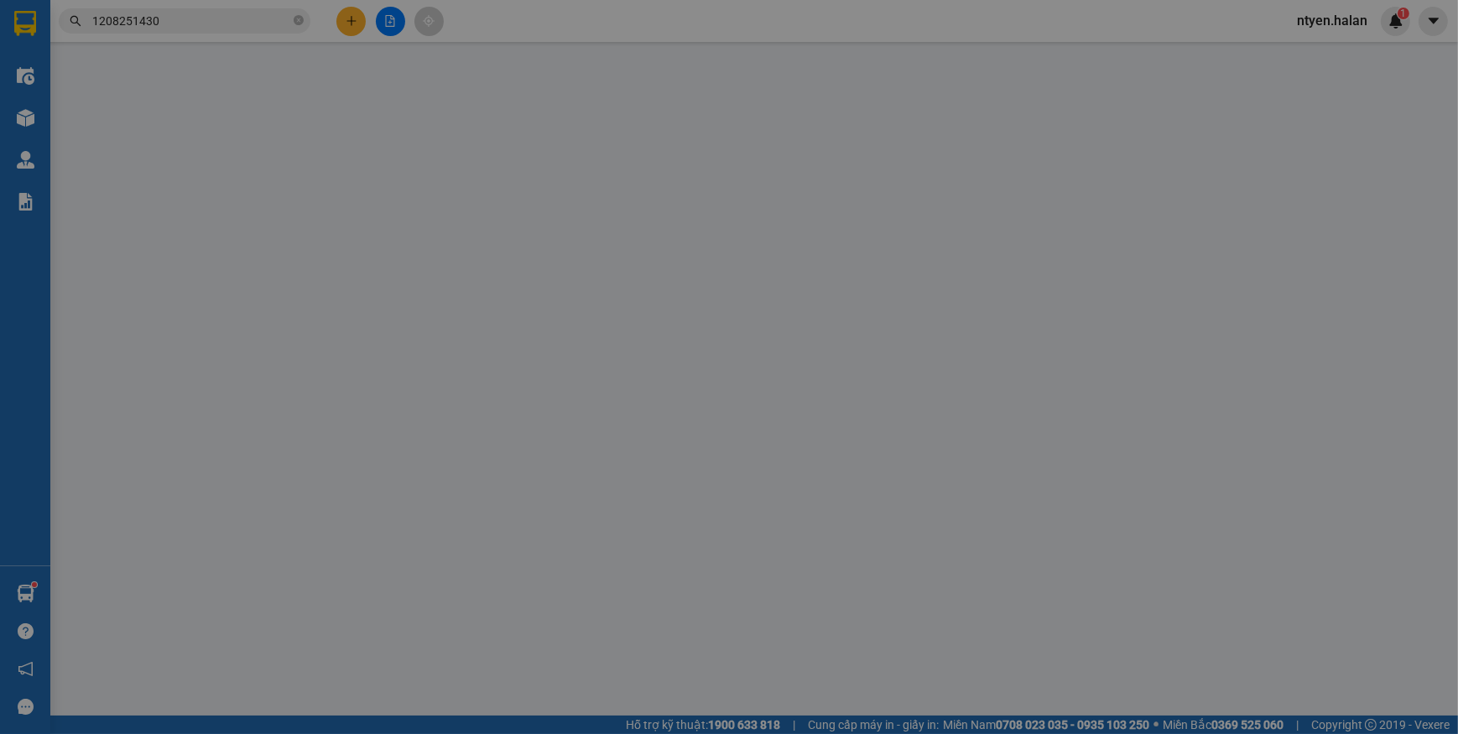
type input "0344270918"
type input "NGHĨA MẪU XN"
type input "0961347634"
type input "G.S"
type input "35.000"
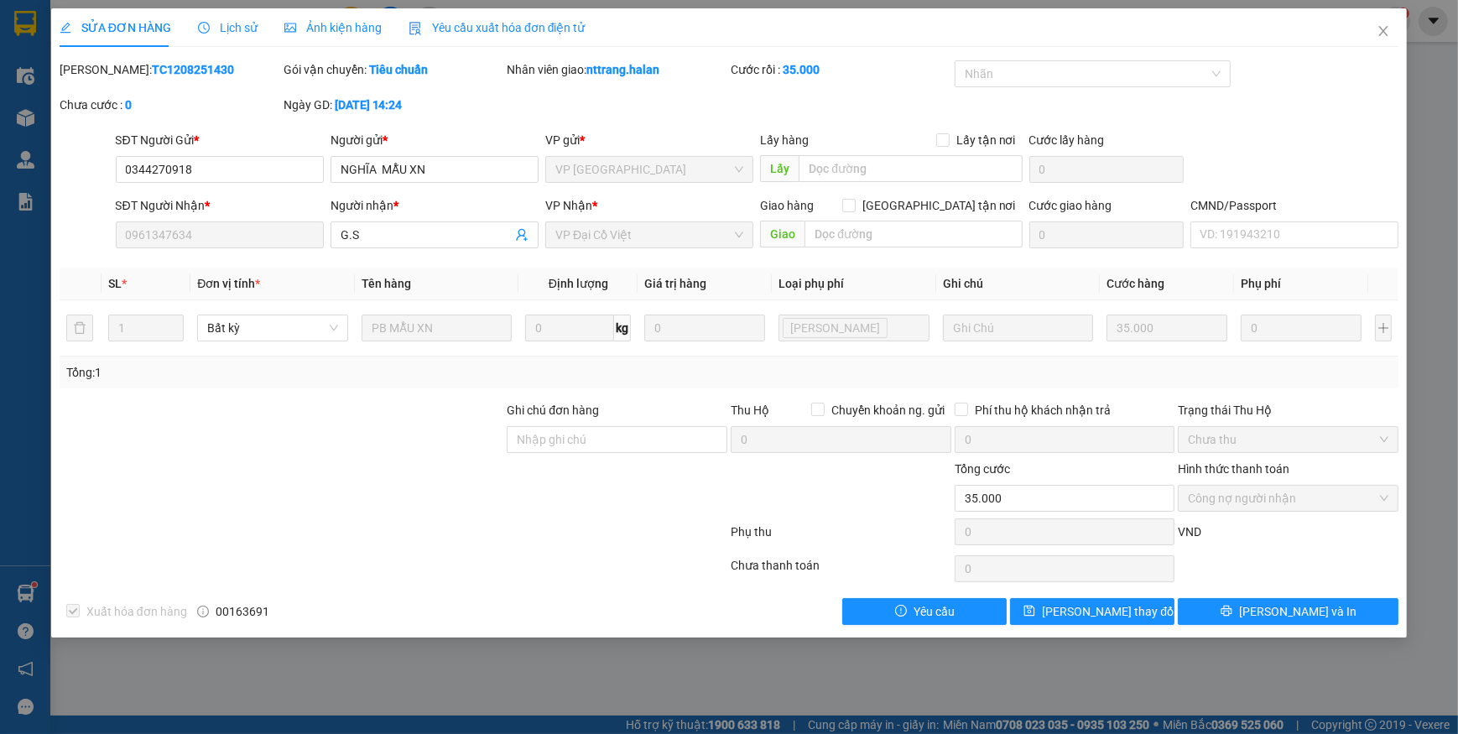
drag, startPoint x: 484, startPoint y: 24, endPoint x: 460, endPoint y: 34, distance: 26.3
click at [485, 24] on span "Yêu cầu xuất hóa đơn điện tử" at bounding box center [497, 27] width 177 height 13
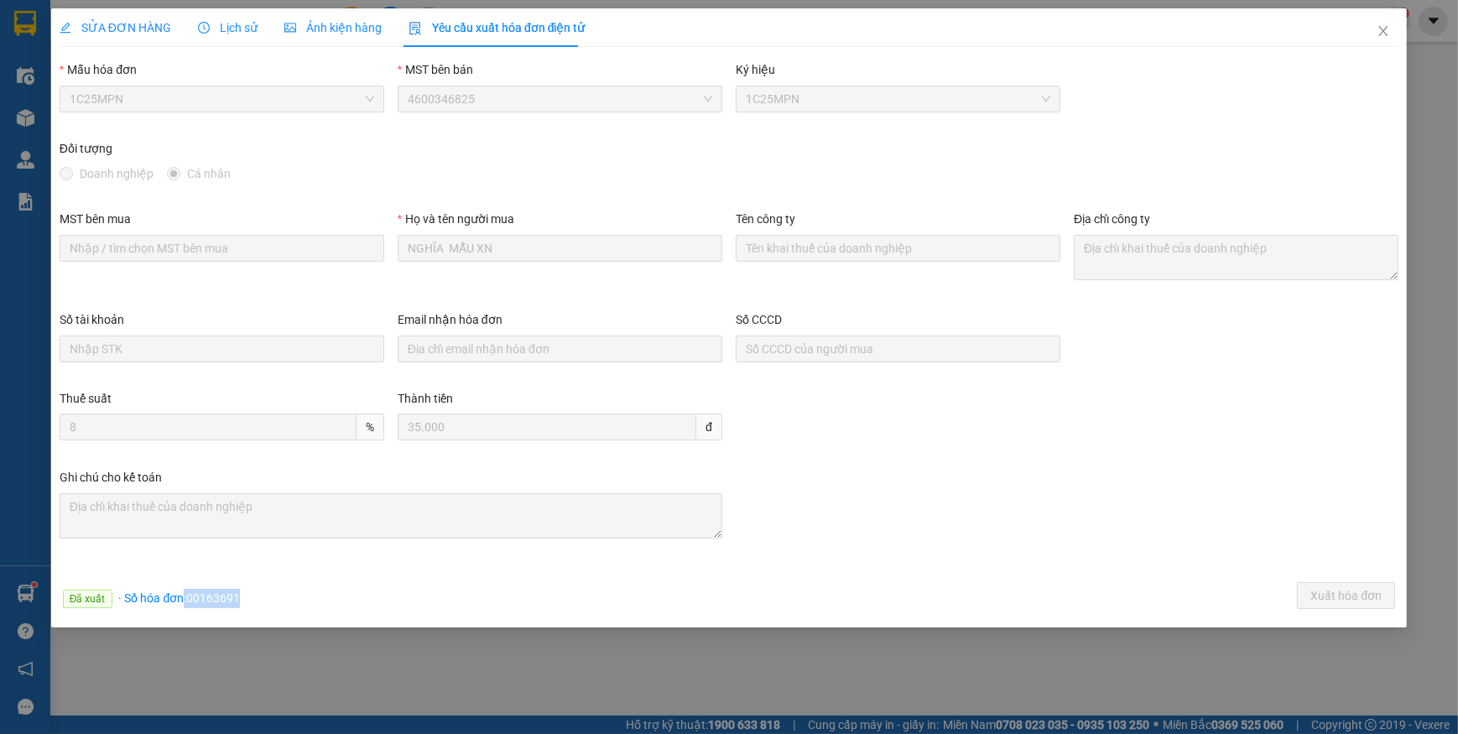
drag, startPoint x: 232, startPoint y: 602, endPoint x: 277, endPoint y: 602, distance: 44.5
click at [277, 602] on div "Đã xuất · Số hóa đơn: 00163691 Xuất hóa đơn" at bounding box center [729, 598] width 1346 height 33
drag, startPoint x: 277, startPoint y: 602, endPoint x: 177, endPoint y: 597, distance: 100.0
click at [177, 597] on span "· Số hóa đơn: 00163691" at bounding box center [180, 598] width 122 height 13
drag, startPoint x: 186, startPoint y: 597, endPoint x: 301, endPoint y: 604, distance: 115.2
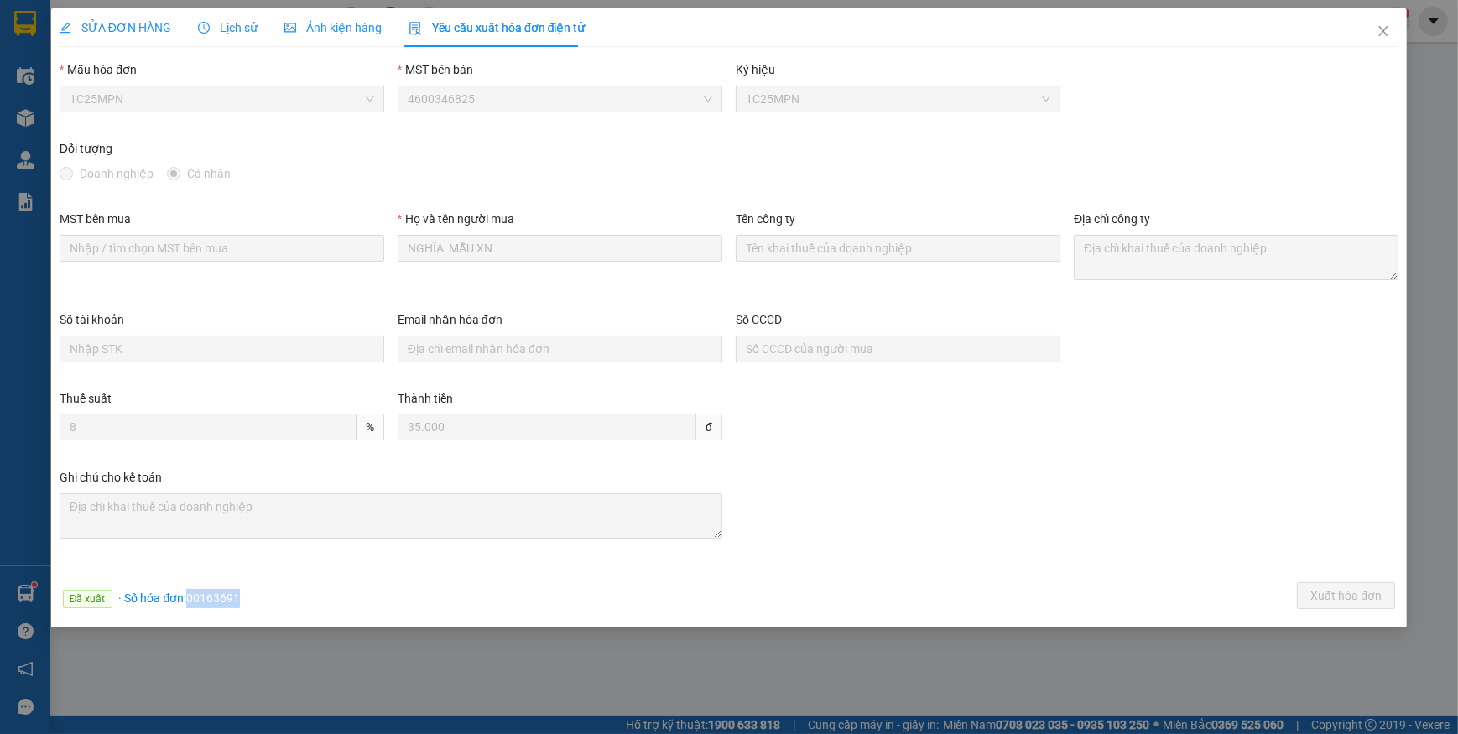
click at [301, 604] on div "Đã xuất · Số hóa đơn: 00163691 Xuất hóa đơn" at bounding box center [729, 598] width 1346 height 33
copy span "00163691"
click at [1389, 25] on icon "close" at bounding box center [1383, 30] width 13 height 13
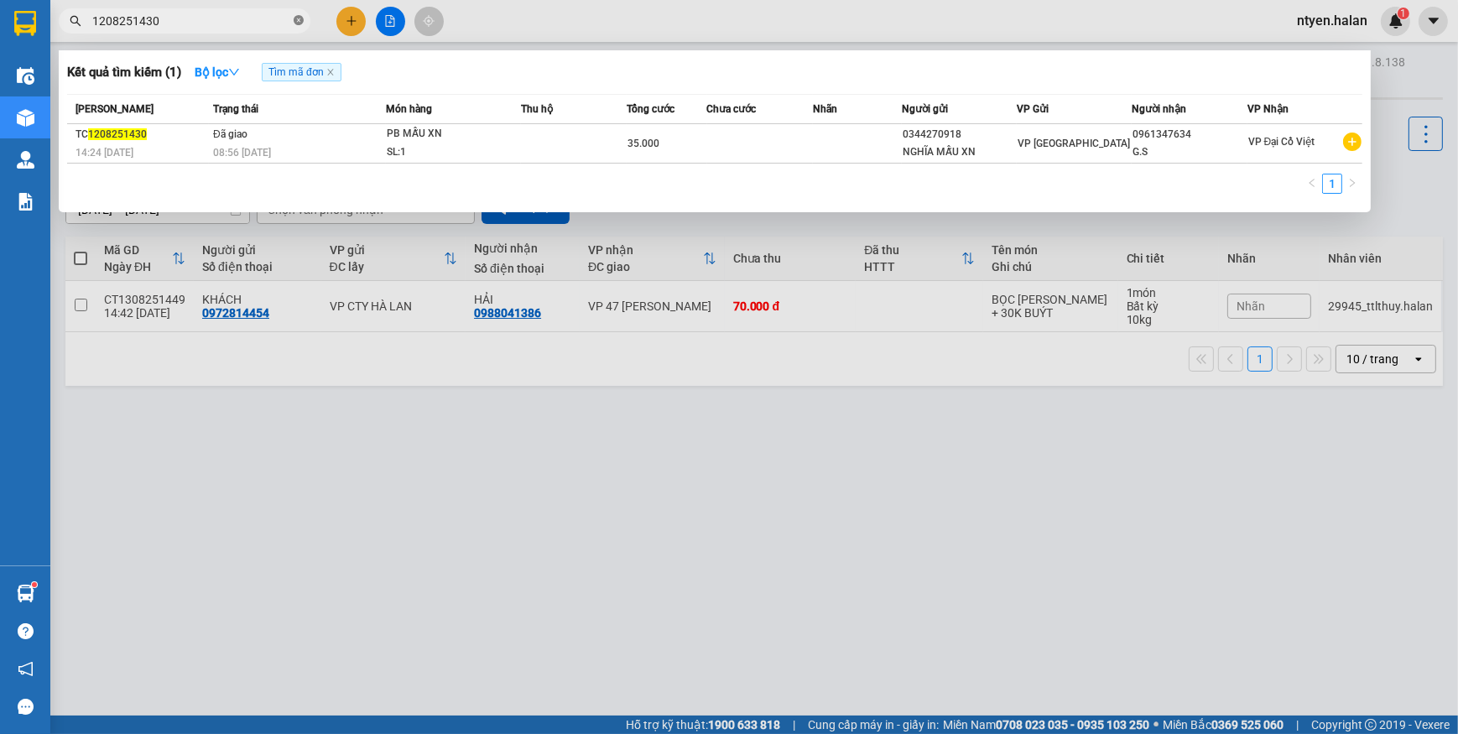
click at [300, 17] on icon "close-circle" at bounding box center [299, 20] width 10 height 10
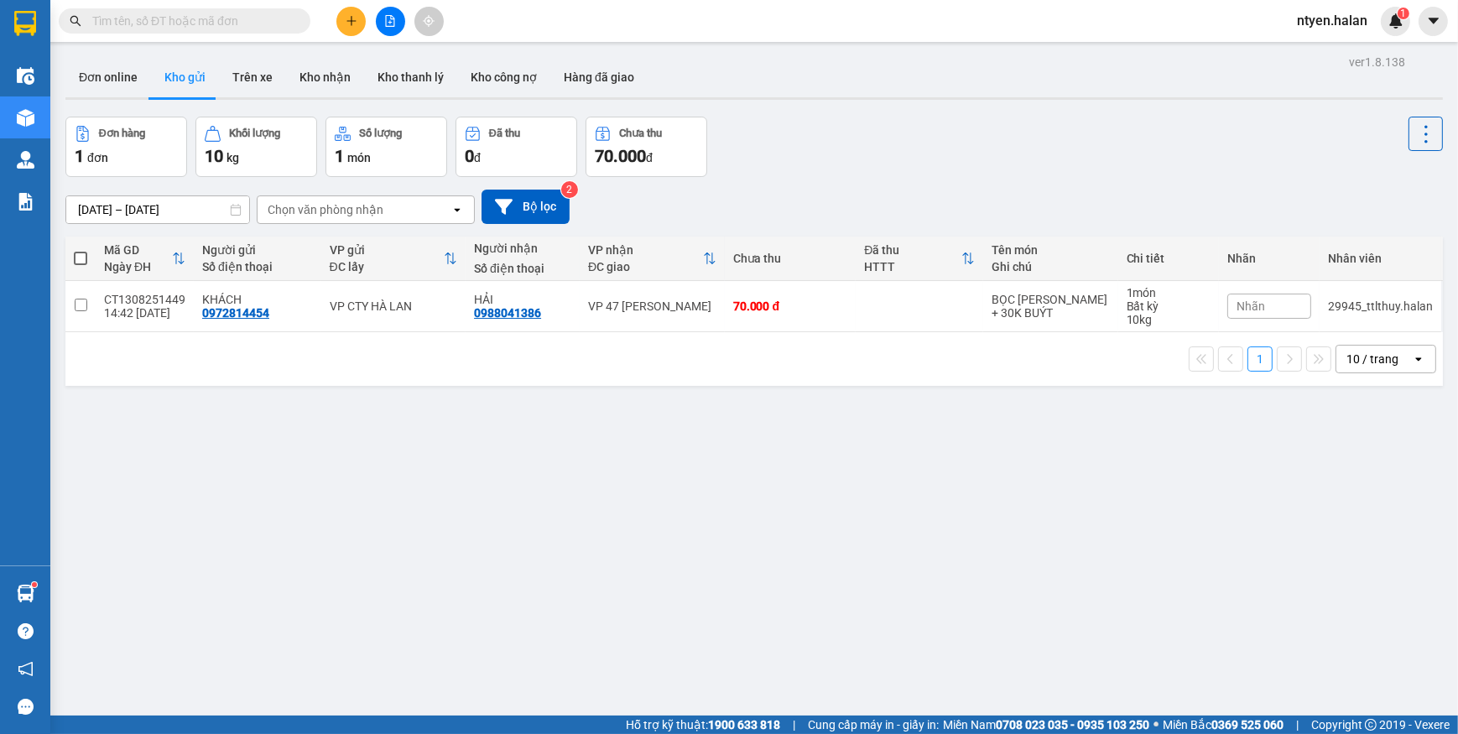
click at [276, 22] on input "text" at bounding box center [191, 21] width 198 height 18
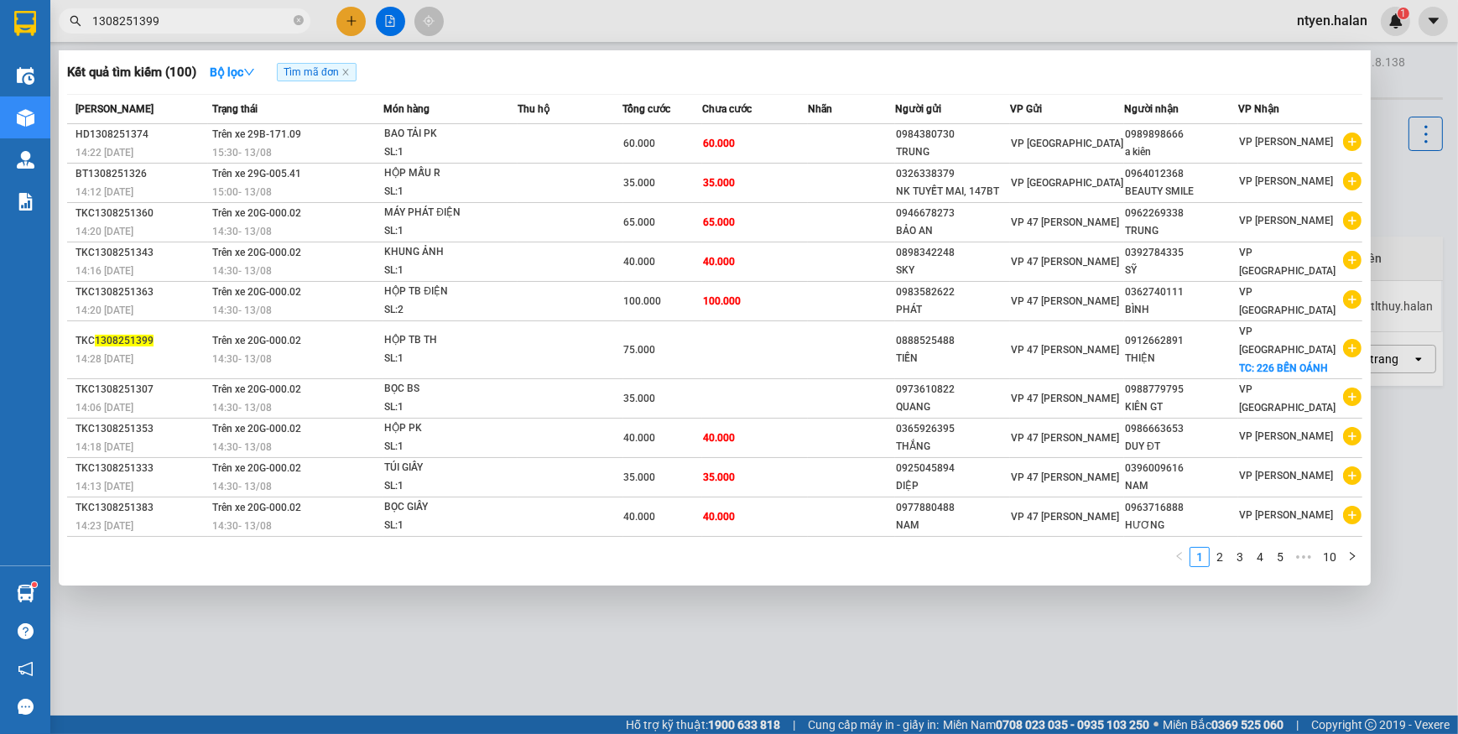
type input "1308251399"
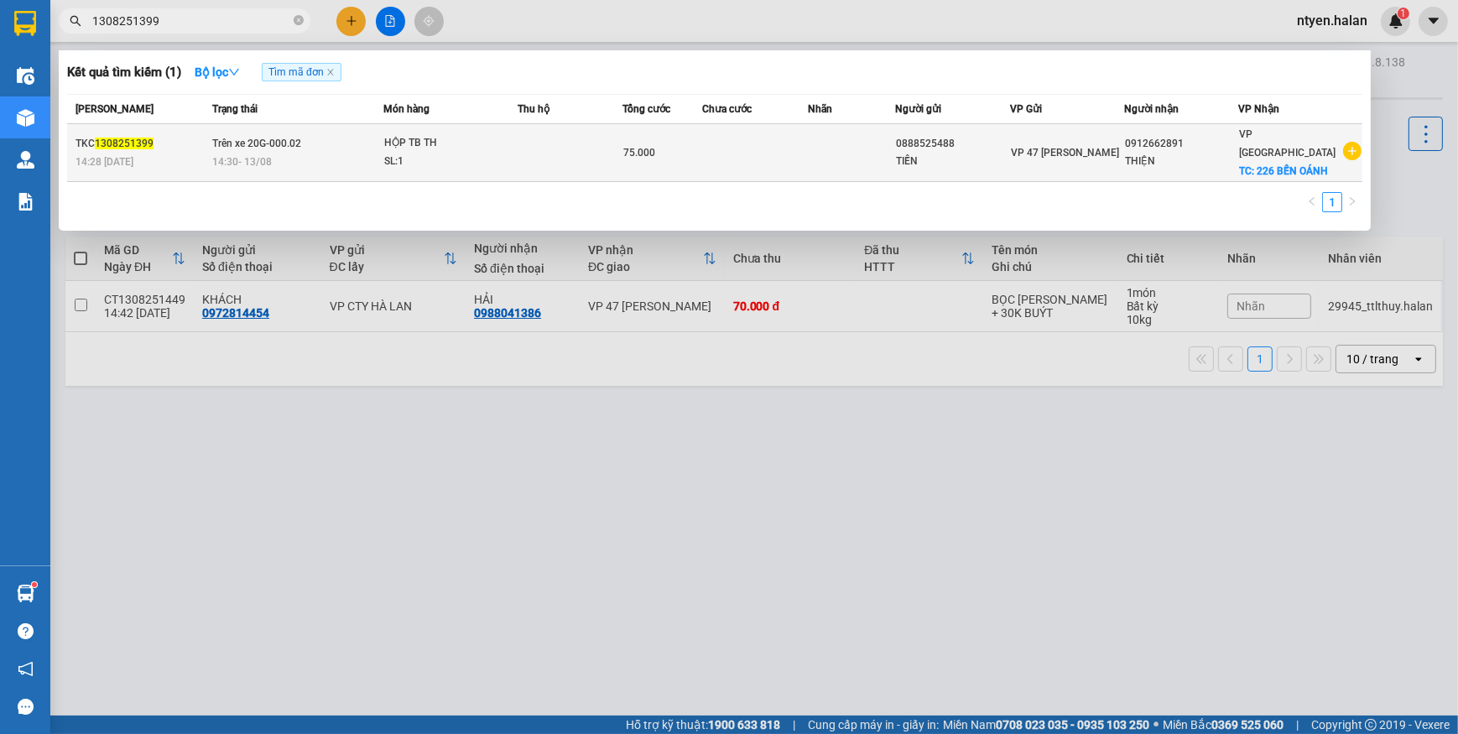
click at [268, 154] on span "14:30 [DATE]" at bounding box center [242, 160] width 60 height 13
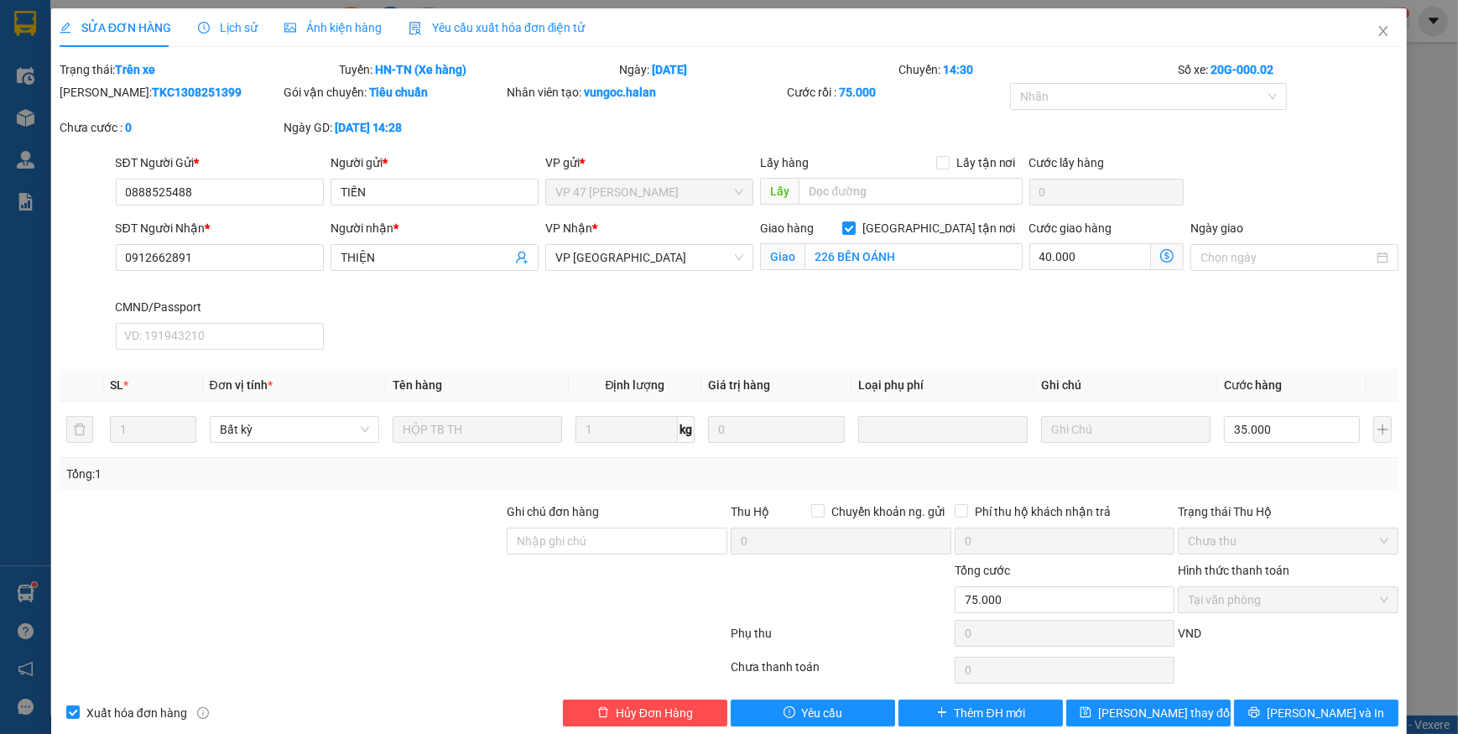
click at [478, 26] on span "Yêu cầu xuất hóa đơn điện tử" at bounding box center [497, 27] width 177 height 13
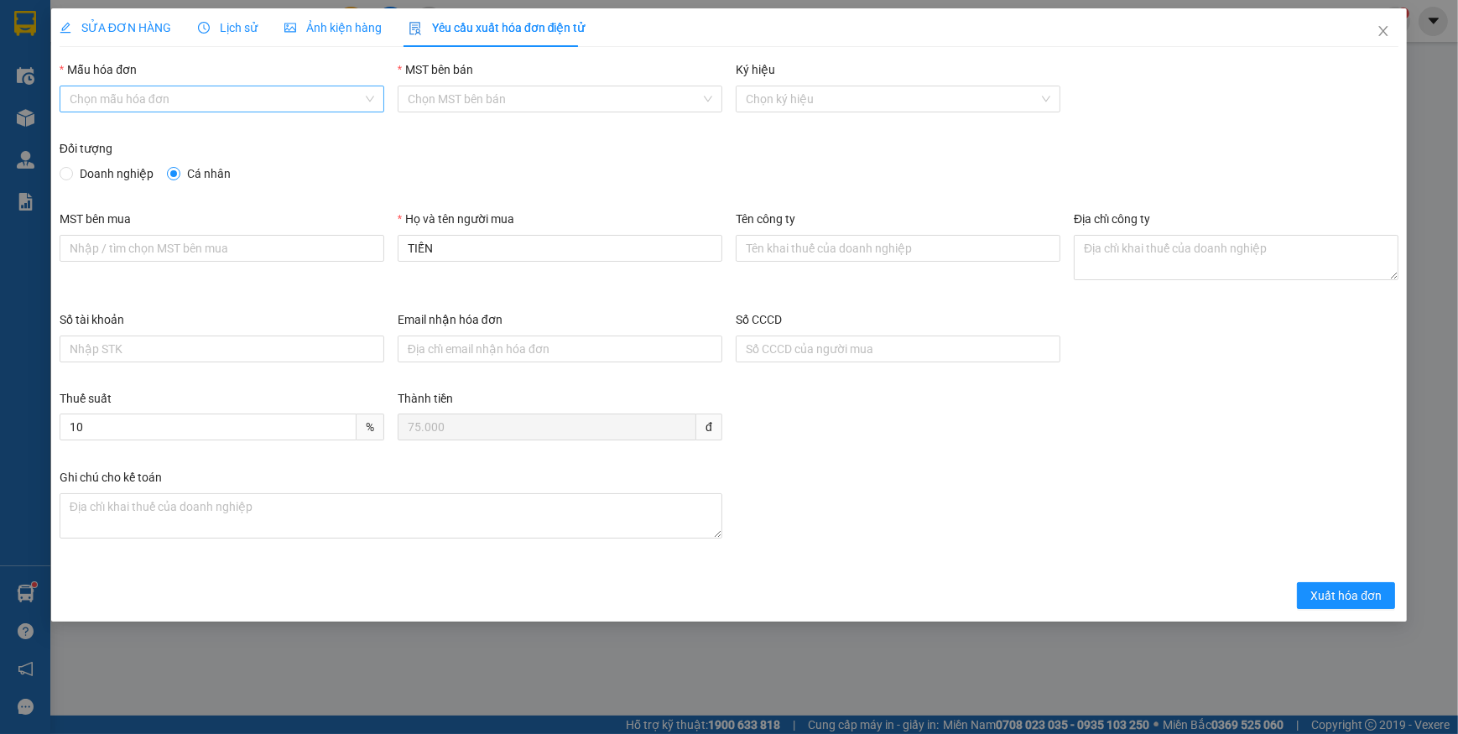
click at [149, 105] on input "Mẫu hóa đơn" at bounding box center [216, 98] width 293 height 25
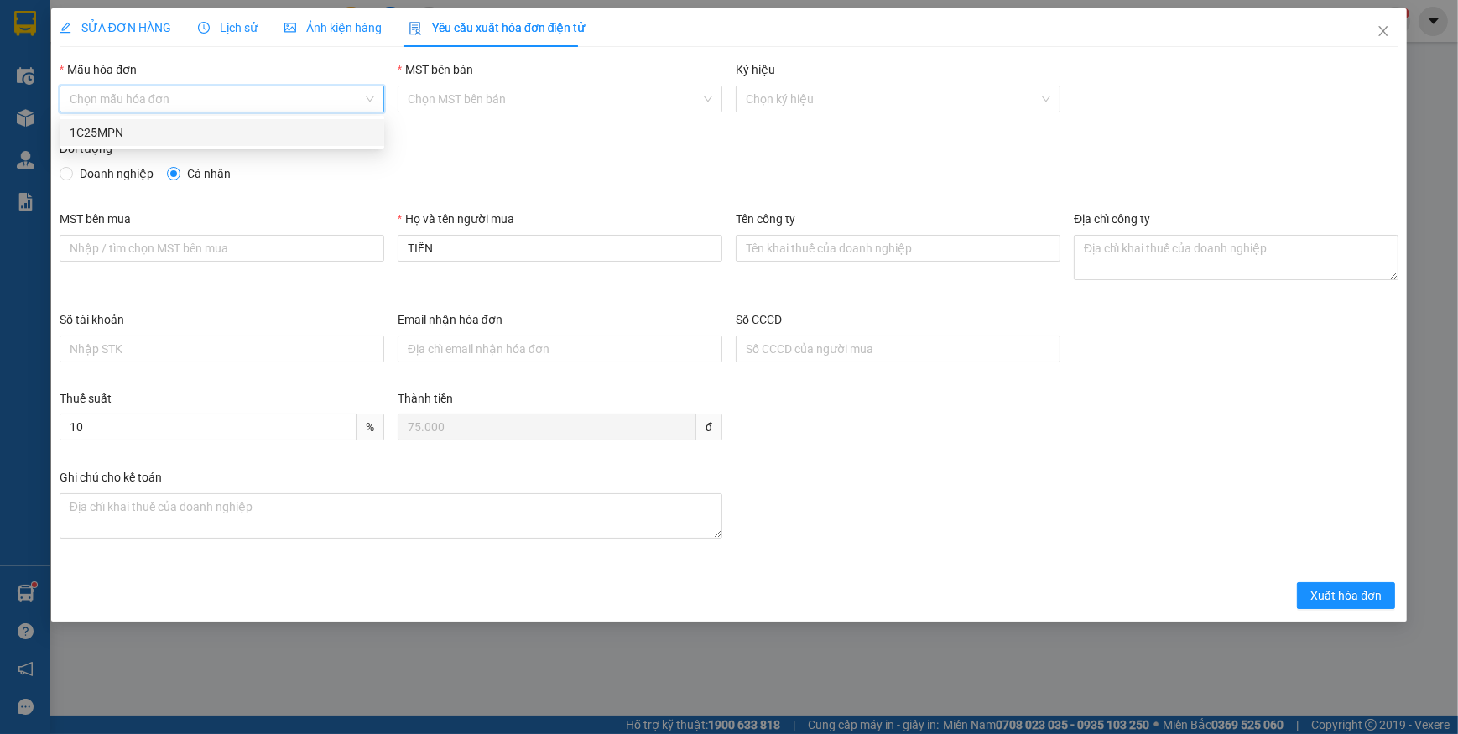
click at [83, 138] on div "1C25MPN" at bounding box center [222, 132] width 305 height 18
type input "8"
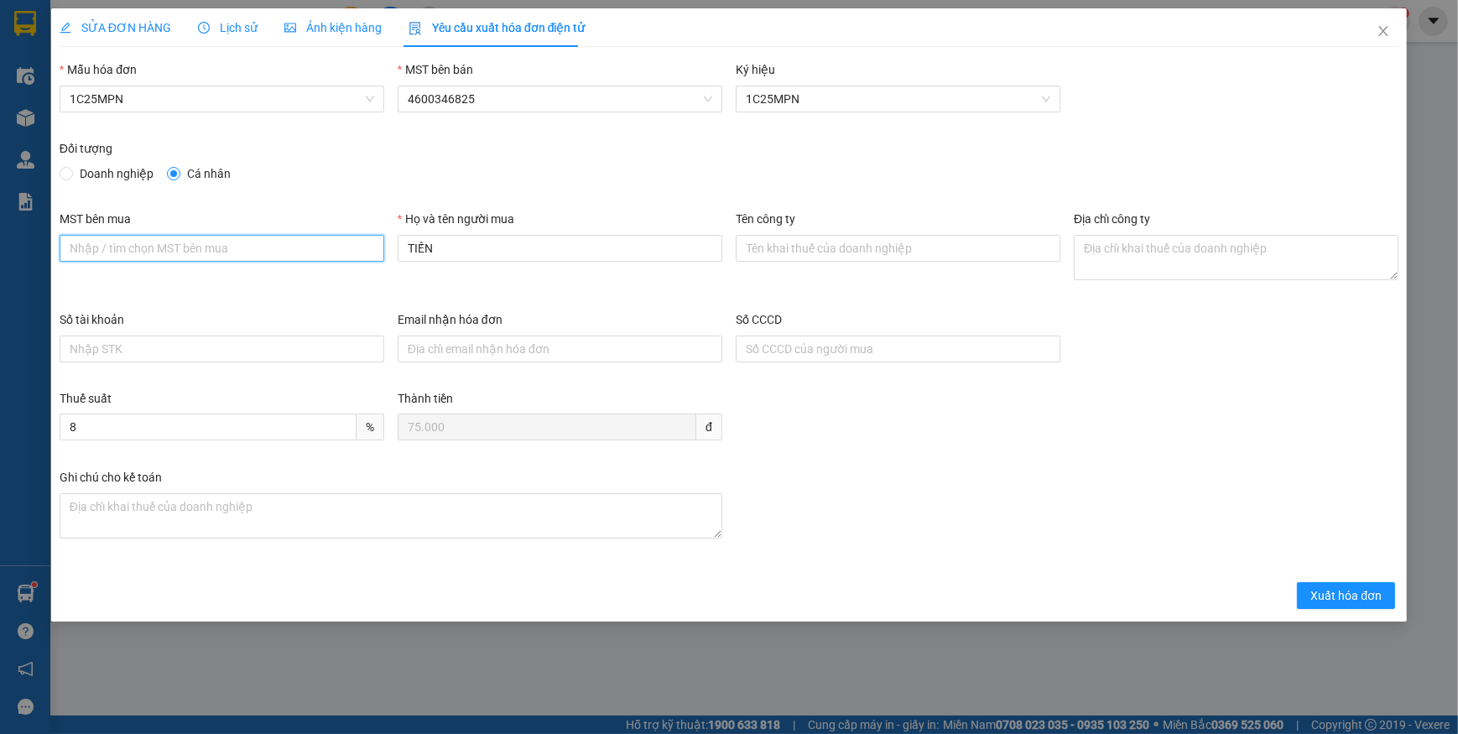
click at [284, 245] on input "MST bên mua" at bounding box center [222, 248] width 325 height 27
paste input "0100110006-026"
type input "0100110006-026"
click at [805, 246] on input "Tên công ty" at bounding box center [898, 248] width 325 height 27
paste input "CÔNG TY VTC DỊCH VỤ TRUYỀN HÌNH SỐ"
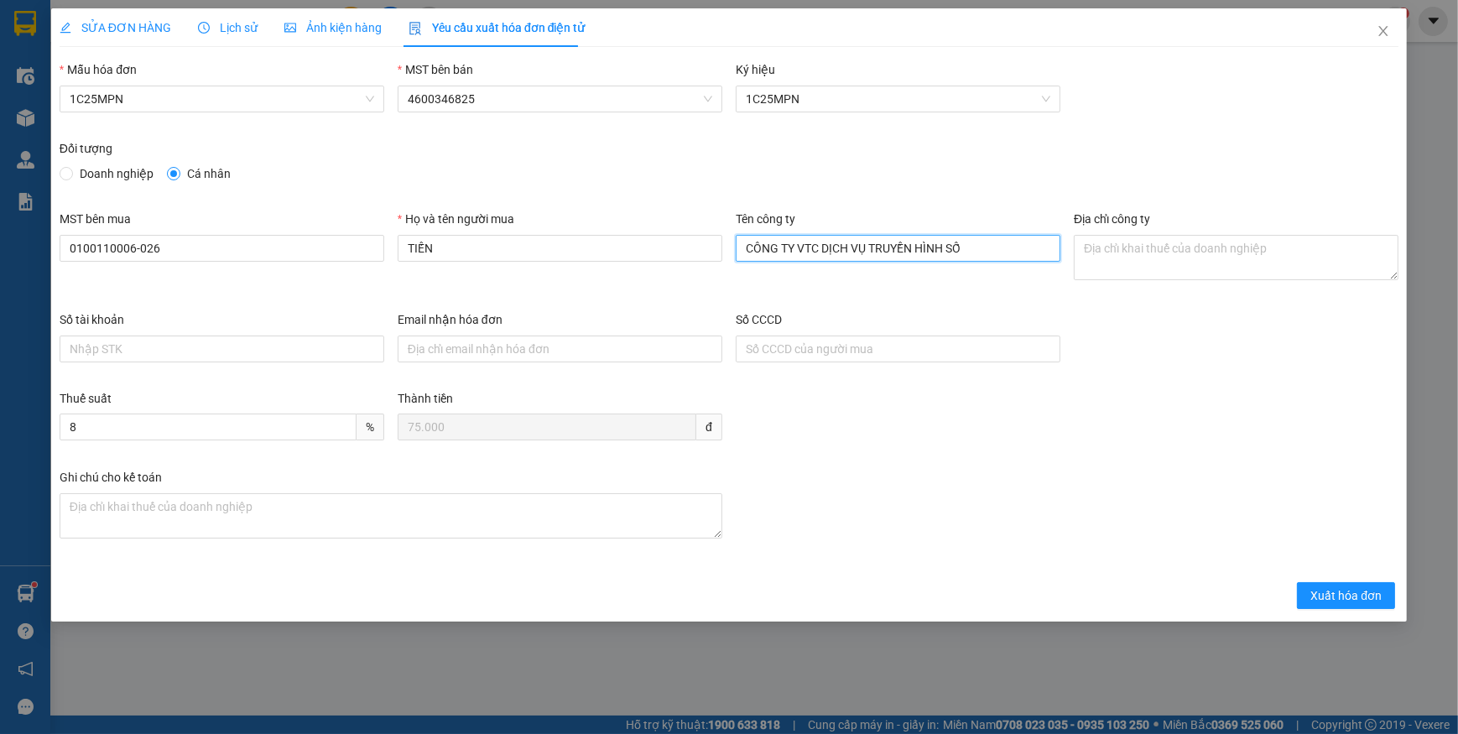
type input "CÔNG TY VTC DỊCH VỤ TRUYỀN HÌNH SỐ"
click at [1095, 246] on textarea "Địa chỉ công ty" at bounding box center [1236, 257] width 325 height 45
paste textarea "[STREET_ADDRESS]."
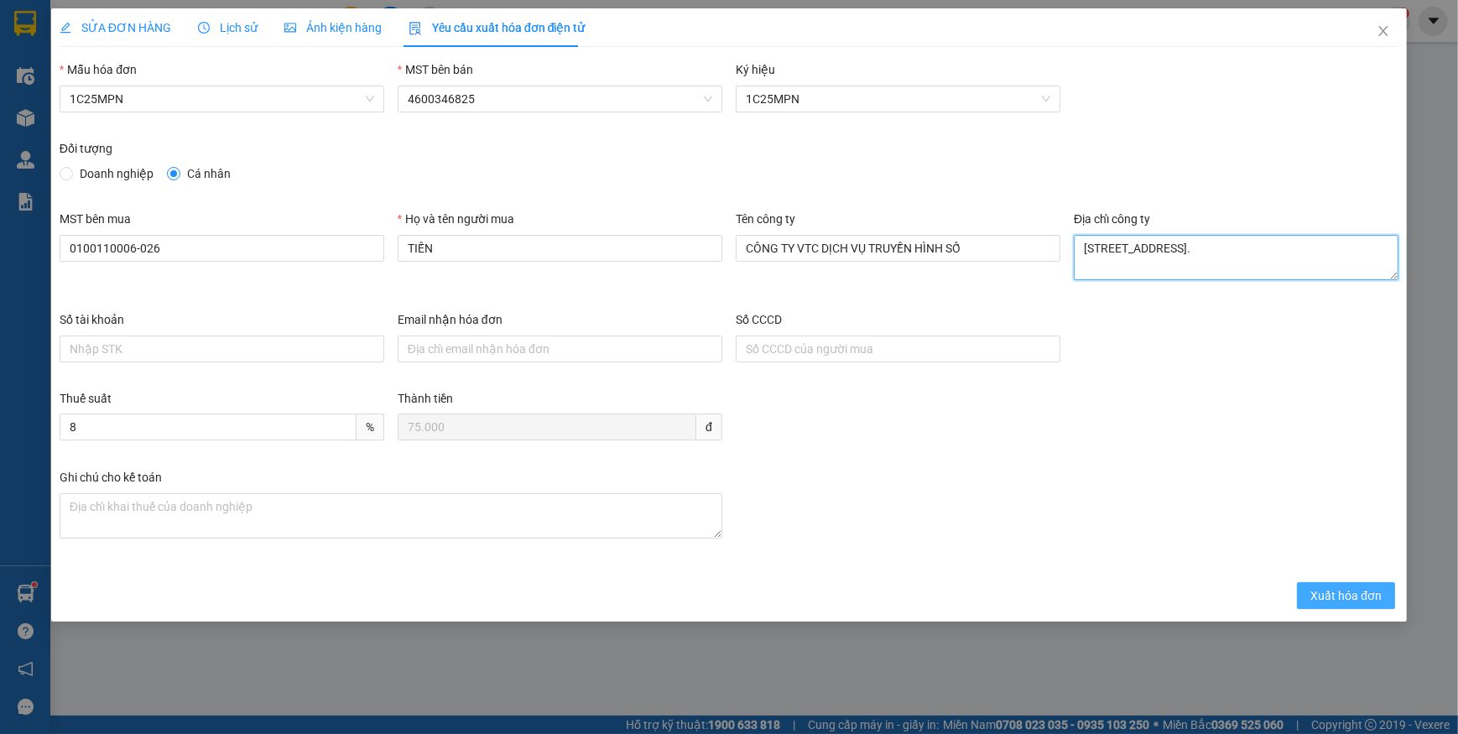
type textarea "[STREET_ADDRESS]."
click at [1325, 597] on span "Xuất hóa đơn" at bounding box center [1346, 595] width 71 height 18
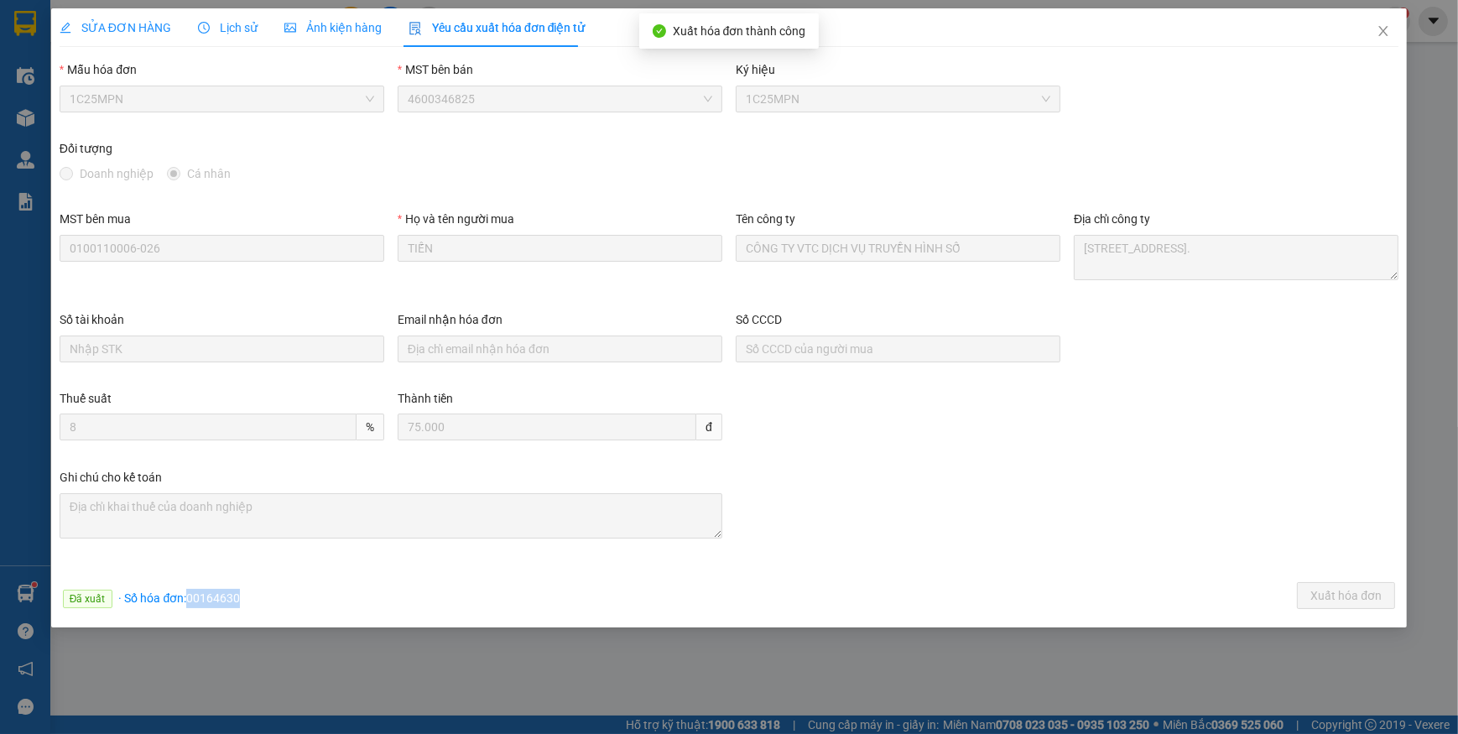
drag, startPoint x: 186, startPoint y: 597, endPoint x: 266, endPoint y: 596, distance: 79.7
click at [266, 596] on div "Đã xuất · Số hóa đơn: 00164630 Xuất hóa đơn" at bounding box center [729, 598] width 1346 height 33
copy span "00164630"
drag, startPoint x: 1381, startPoint y: 34, endPoint x: 528, endPoint y: 7, distance: 853.7
click at [1380, 34] on icon "close" at bounding box center [1383, 30] width 13 height 13
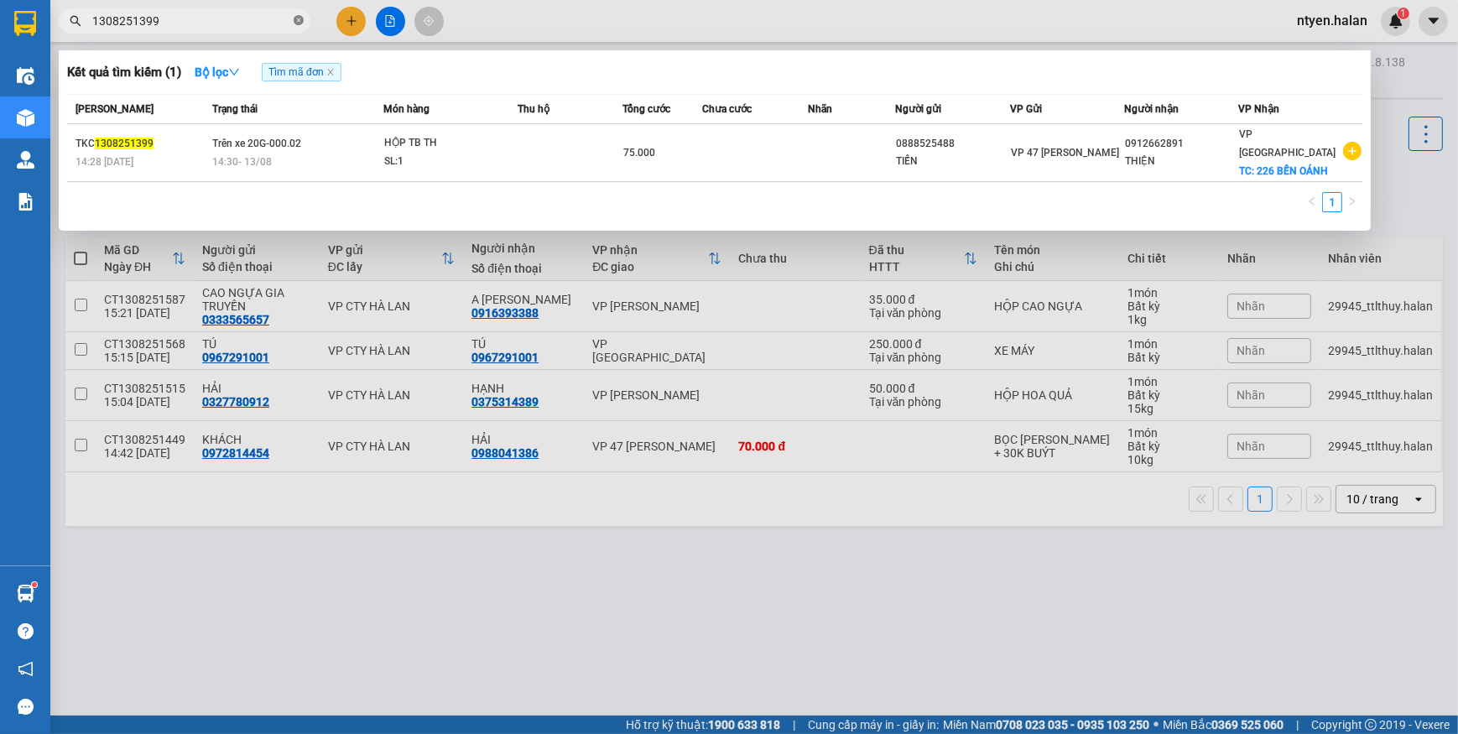
drag, startPoint x: 300, startPoint y: 21, endPoint x: 239, endPoint y: 21, distance: 61.3
click at [300, 21] on icon "close-circle" at bounding box center [299, 20] width 10 height 10
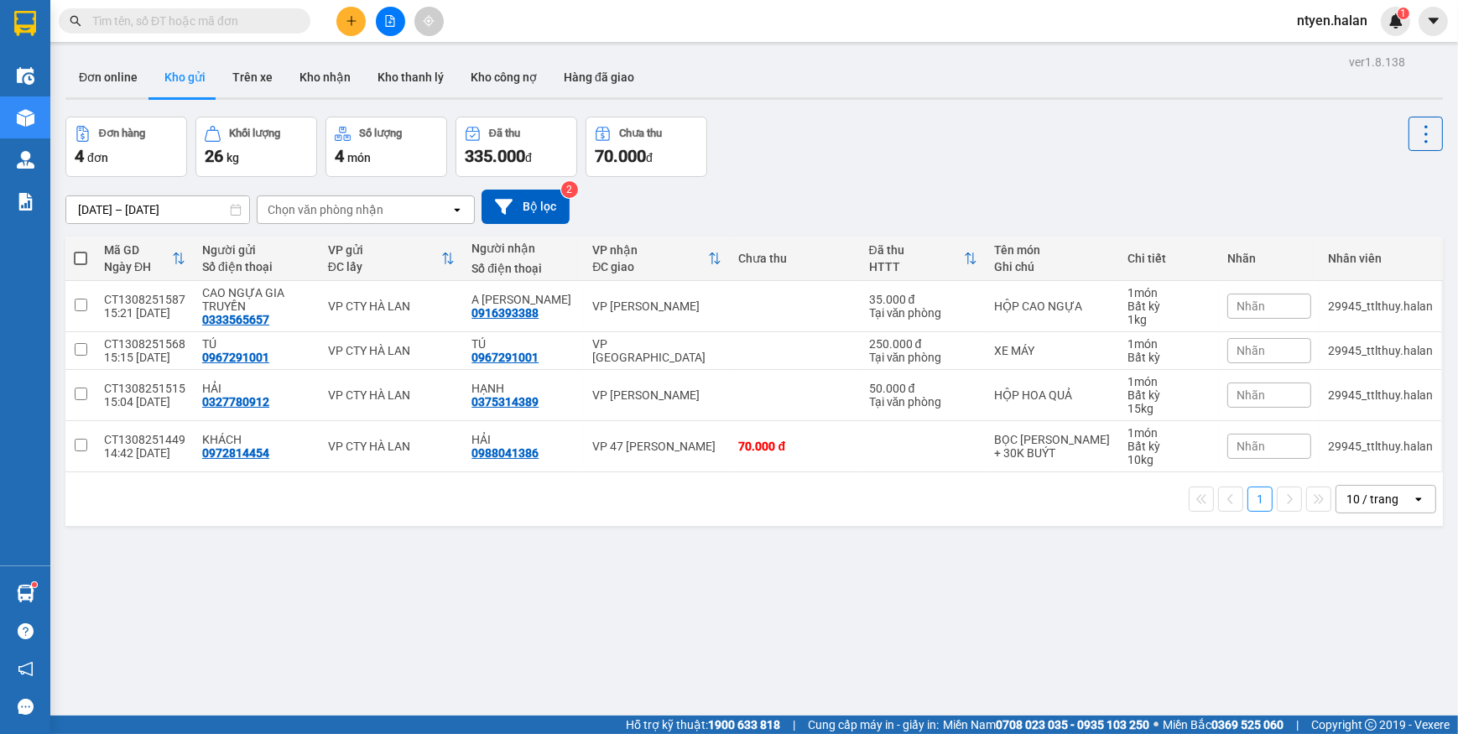
click at [238, 21] on input "text" at bounding box center [191, 21] width 198 height 18
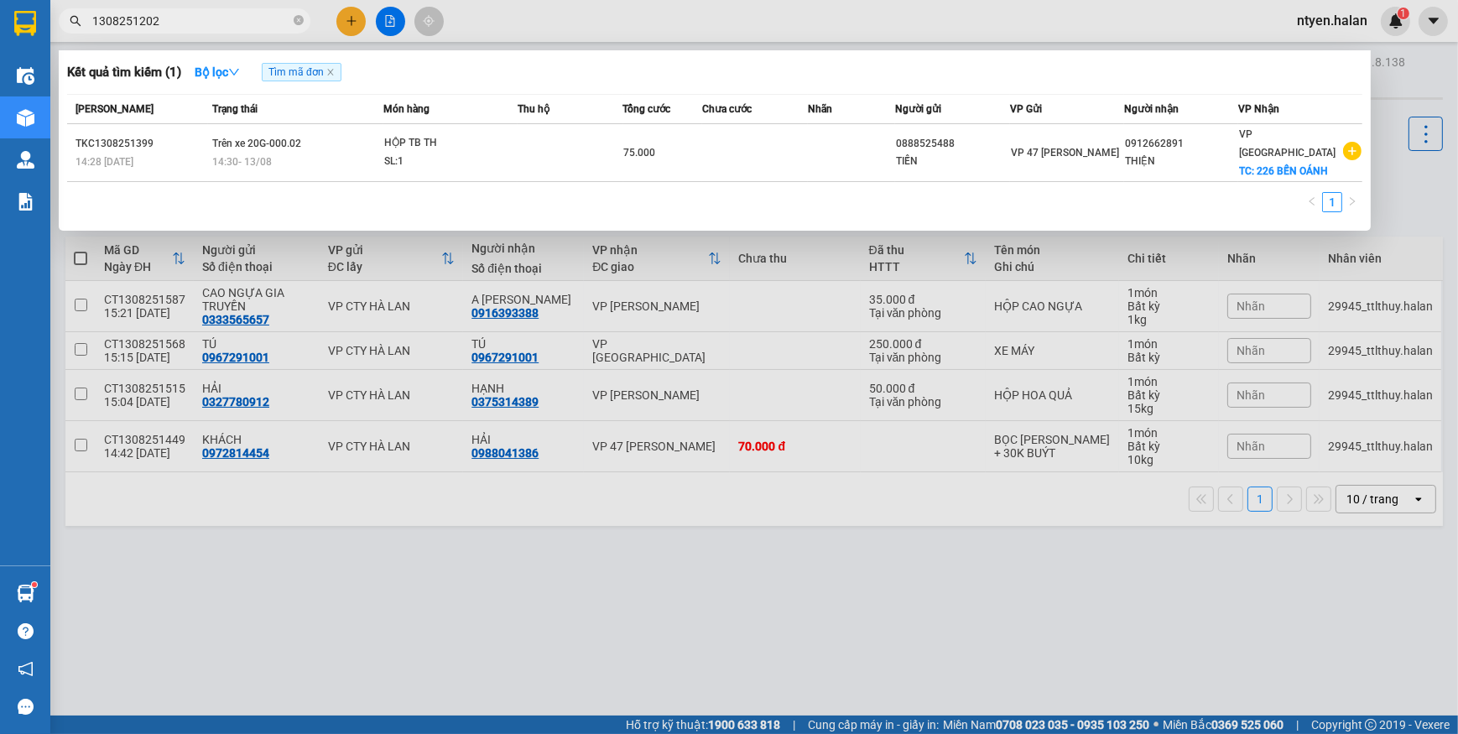
type input "1308251202"
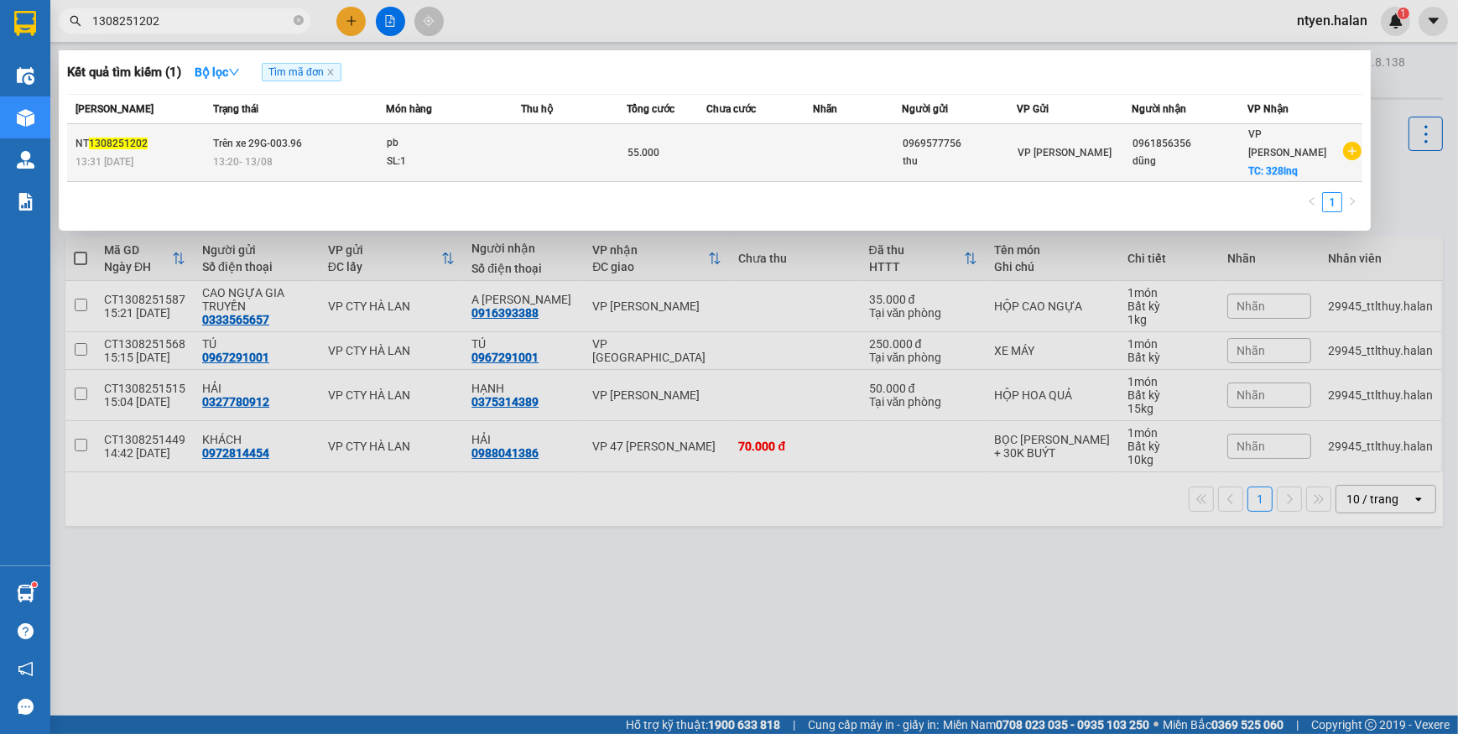
click at [305, 140] on td "Trên xe 29G-003.96 13:20 [DATE]" at bounding box center [297, 153] width 177 height 58
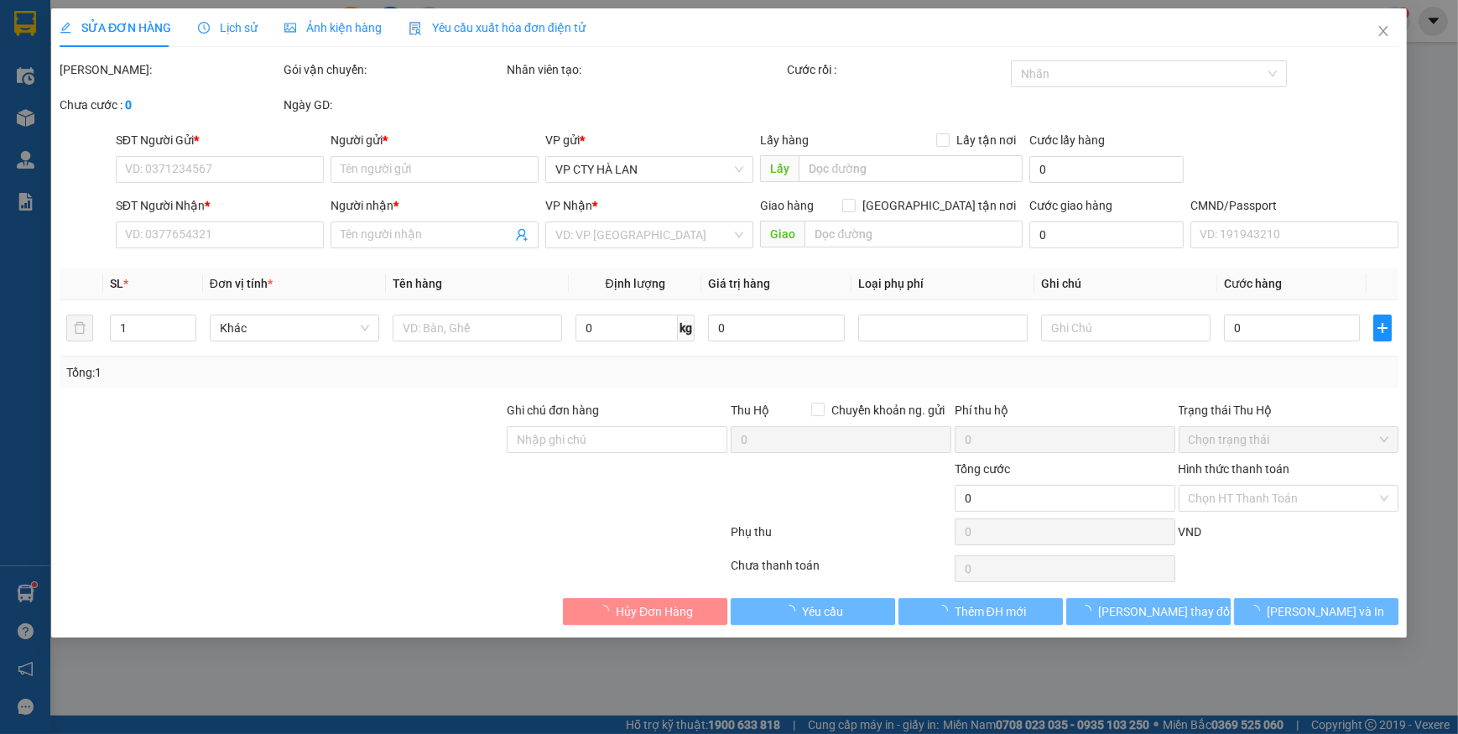
type input "0969577756"
type input "thu"
type input "0961856356"
type input "dũng"
checkbox input "true"
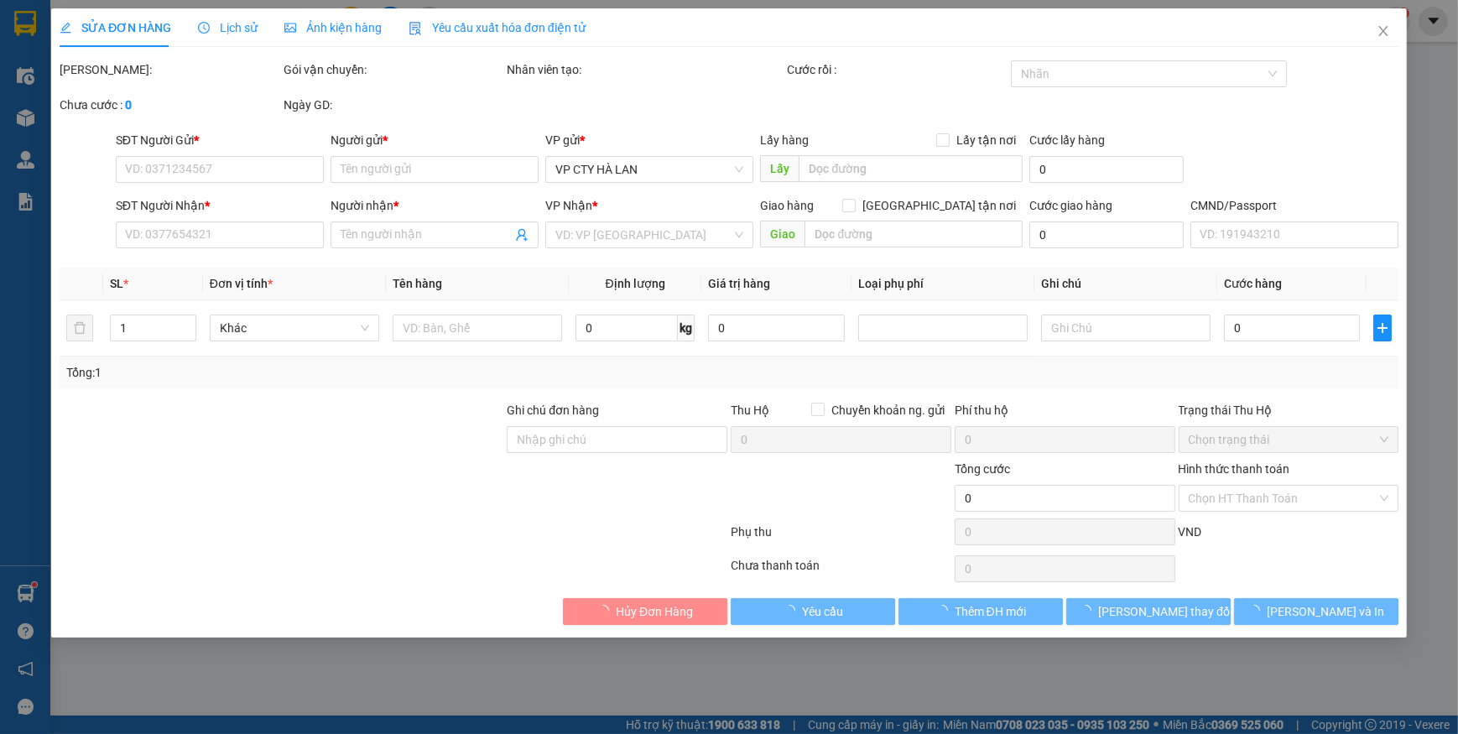
type input "328lnq"
type input "SHIP LUÔN"
type input "55.000"
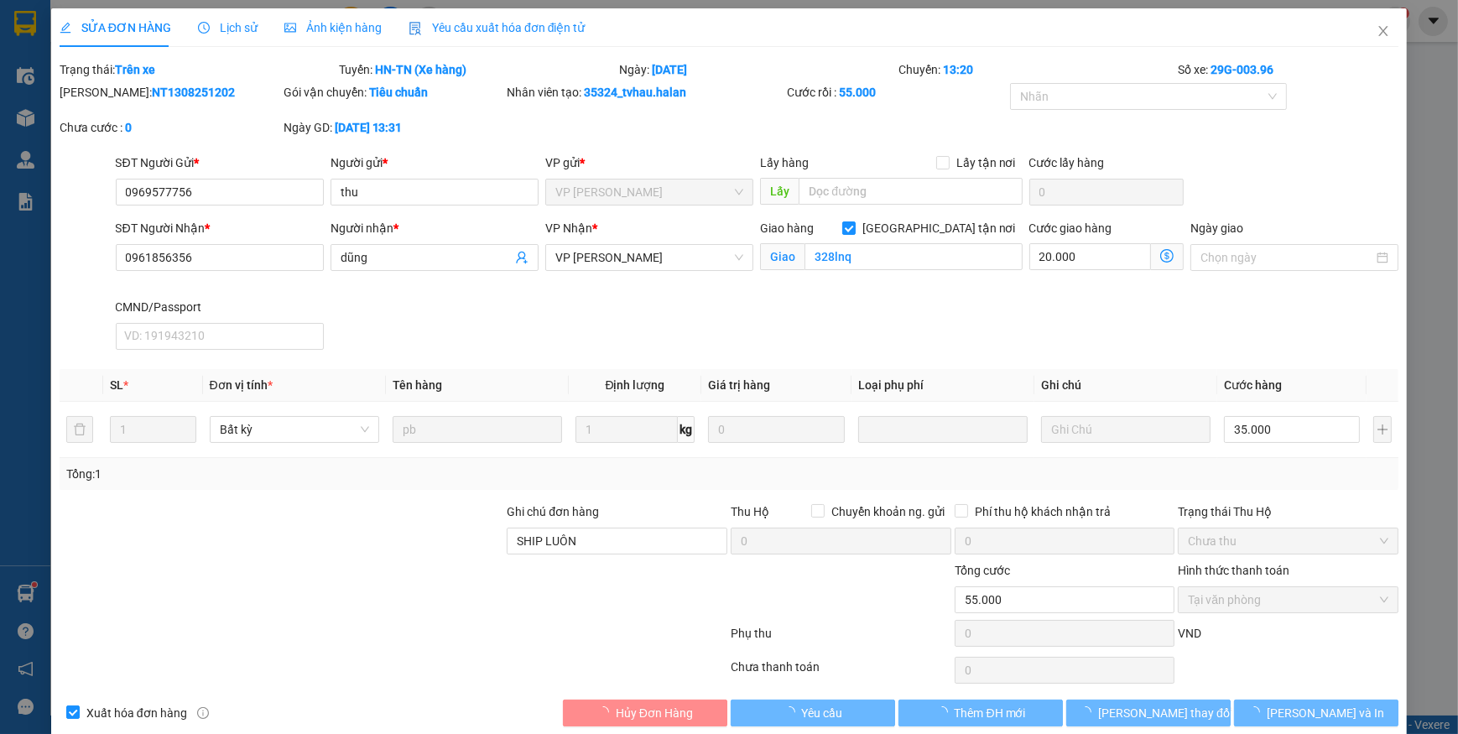
click at [508, 24] on span "Yêu cầu xuất hóa đơn điện tử" at bounding box center [497, 27] width 177 height 13
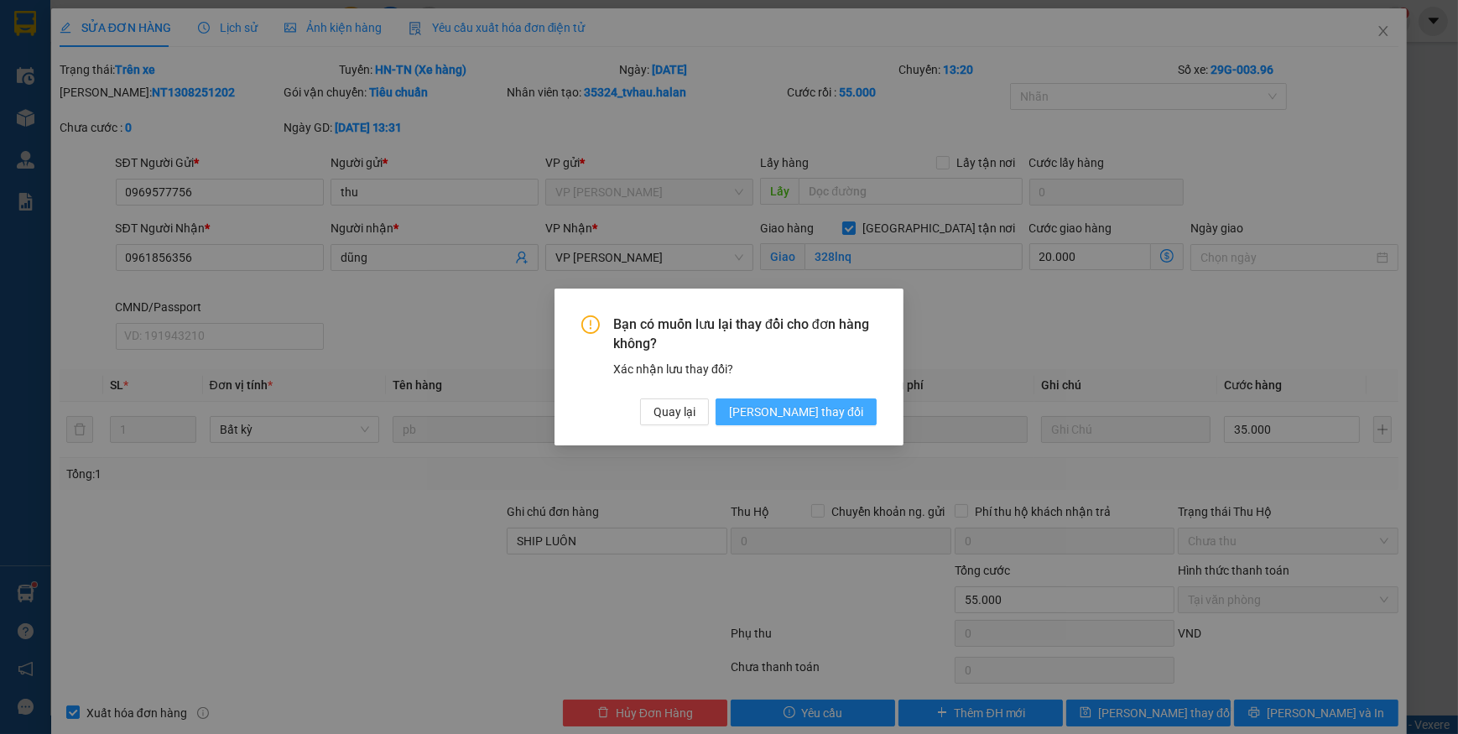
click at [821, 414] on span "[PERSON_NAME] thay đổi" at bounding box center [796, 412] width 134 height 18
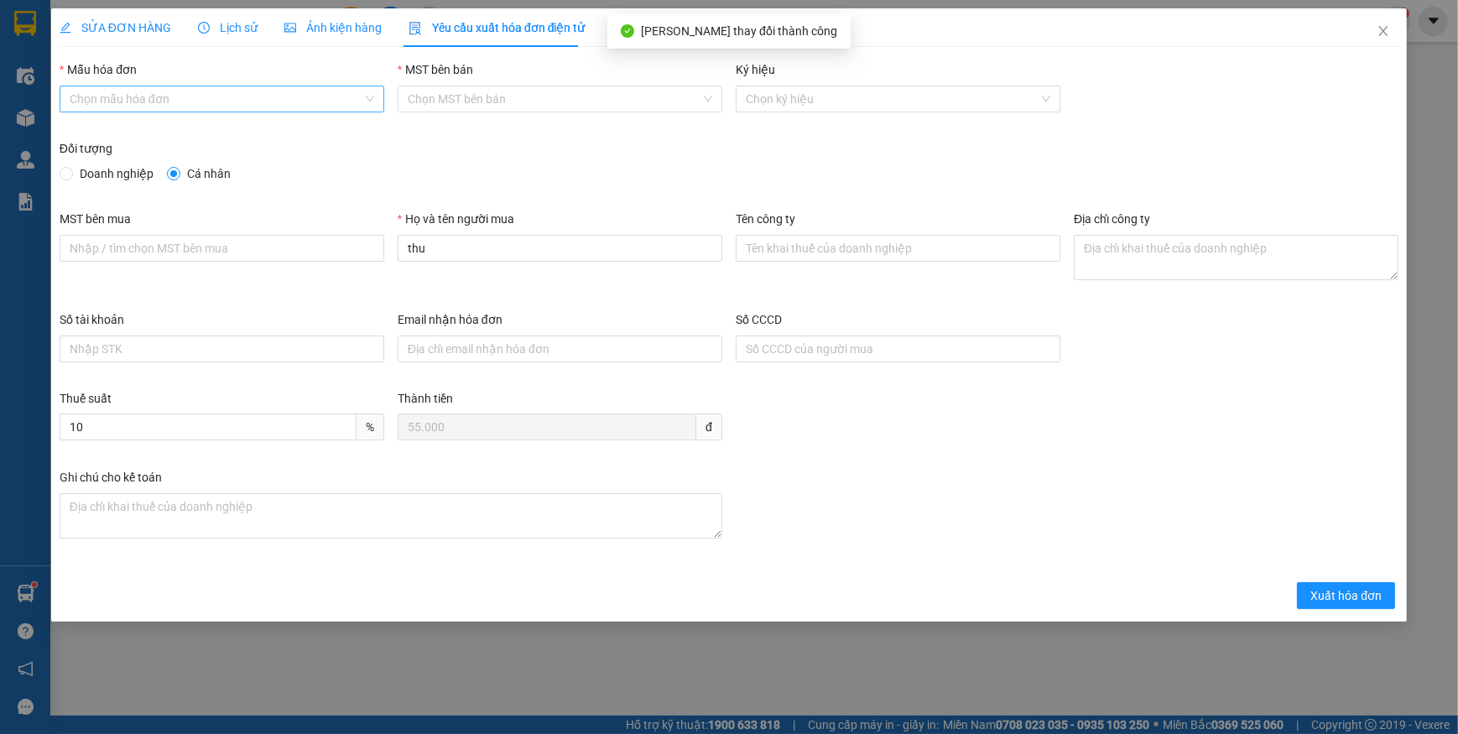
click at [133, 105] on input "Mẫu hóa đơn" at bounding box center [216, 98] width 293 height 25
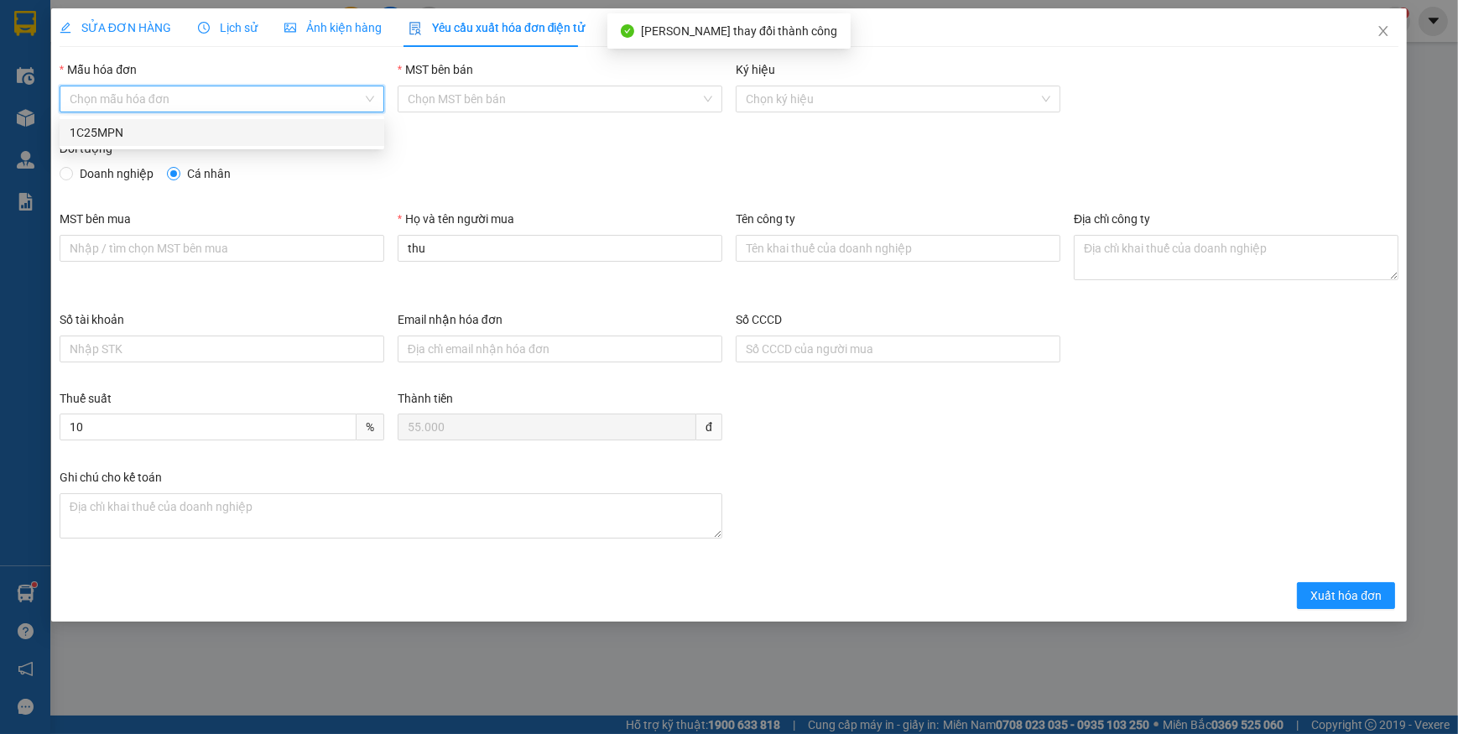
click at [112, 133] on div "1C25MPN" at bounding box center [222, 132] width 305 height 18
type input "8"
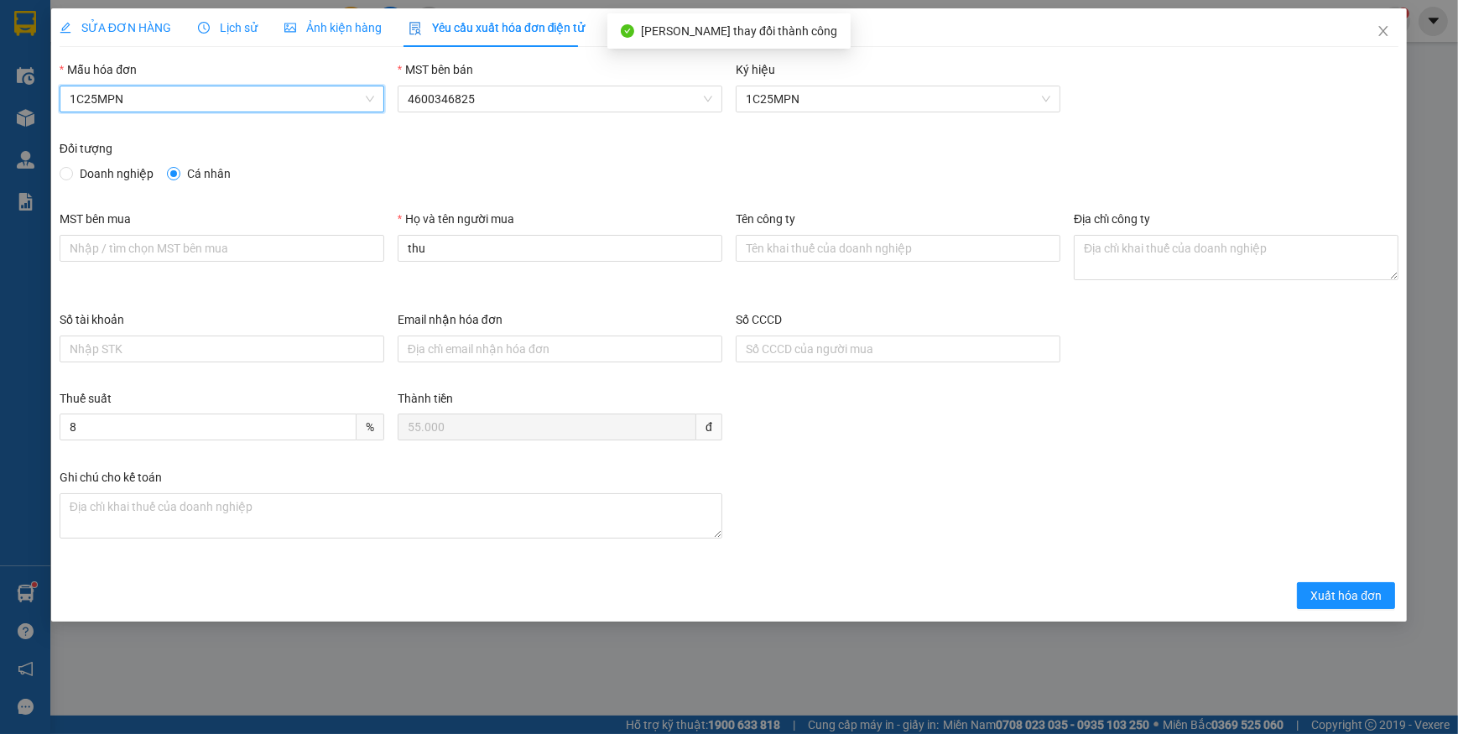
click at [73, 174] on span "Doanh nghiệp" at bounding box center [116, 173] width 87 height 18
click at [71, 174] on input "Doanh nghiệp" at bounding box center [66, 173] width 12 height 12
radio input "true"
radio input "false"
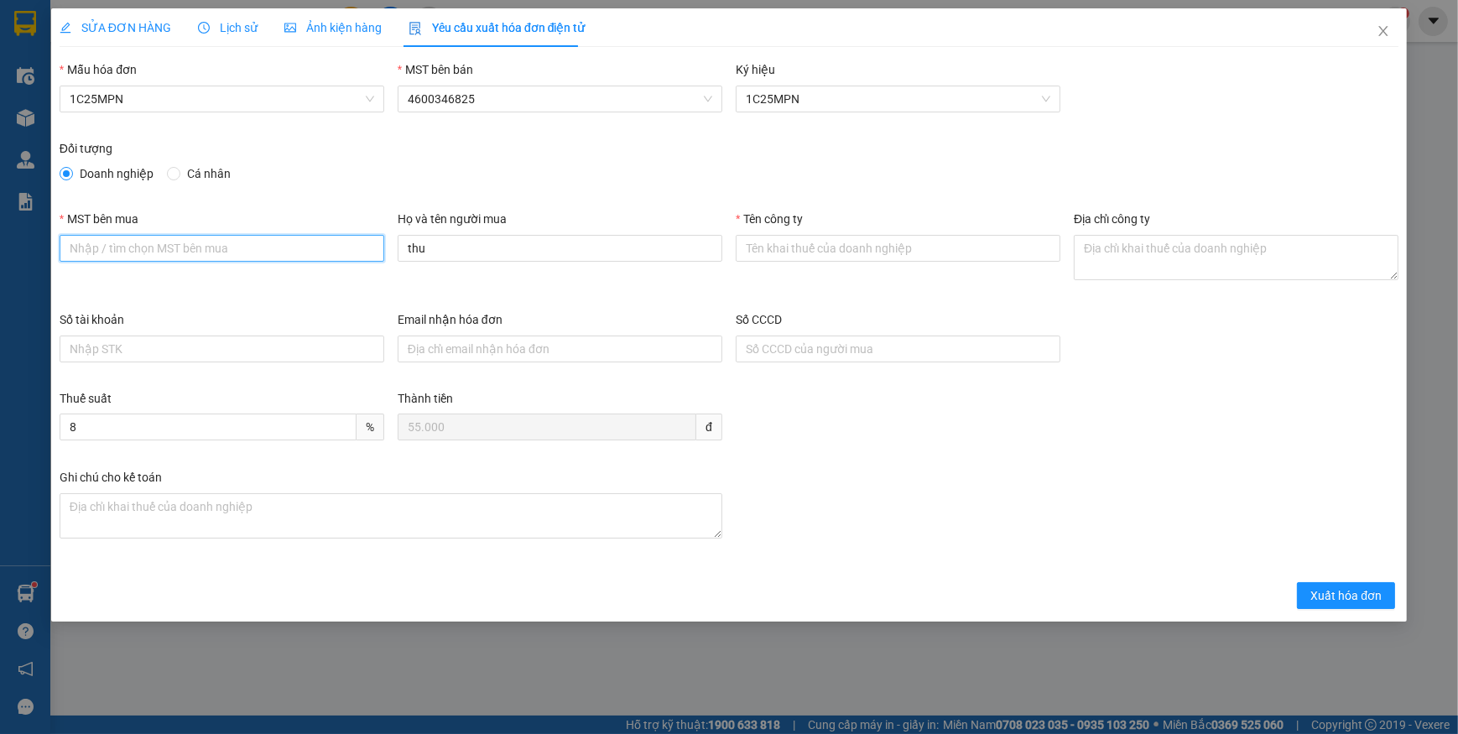
click at [160, 246] on input "MST bên mua" at bounding box center [222, 248] width 325 height 27
paste input "0105835905"
type input "0105835905"
click at [821, 244] on input "Tên công ty" at bounding box center [898, 248] width 325 height 27
paste input "CÔNG TY CỔ PHẦN THỤ TINH TRONG ỐNG NGHIỆM VIỆT ĐỨC"
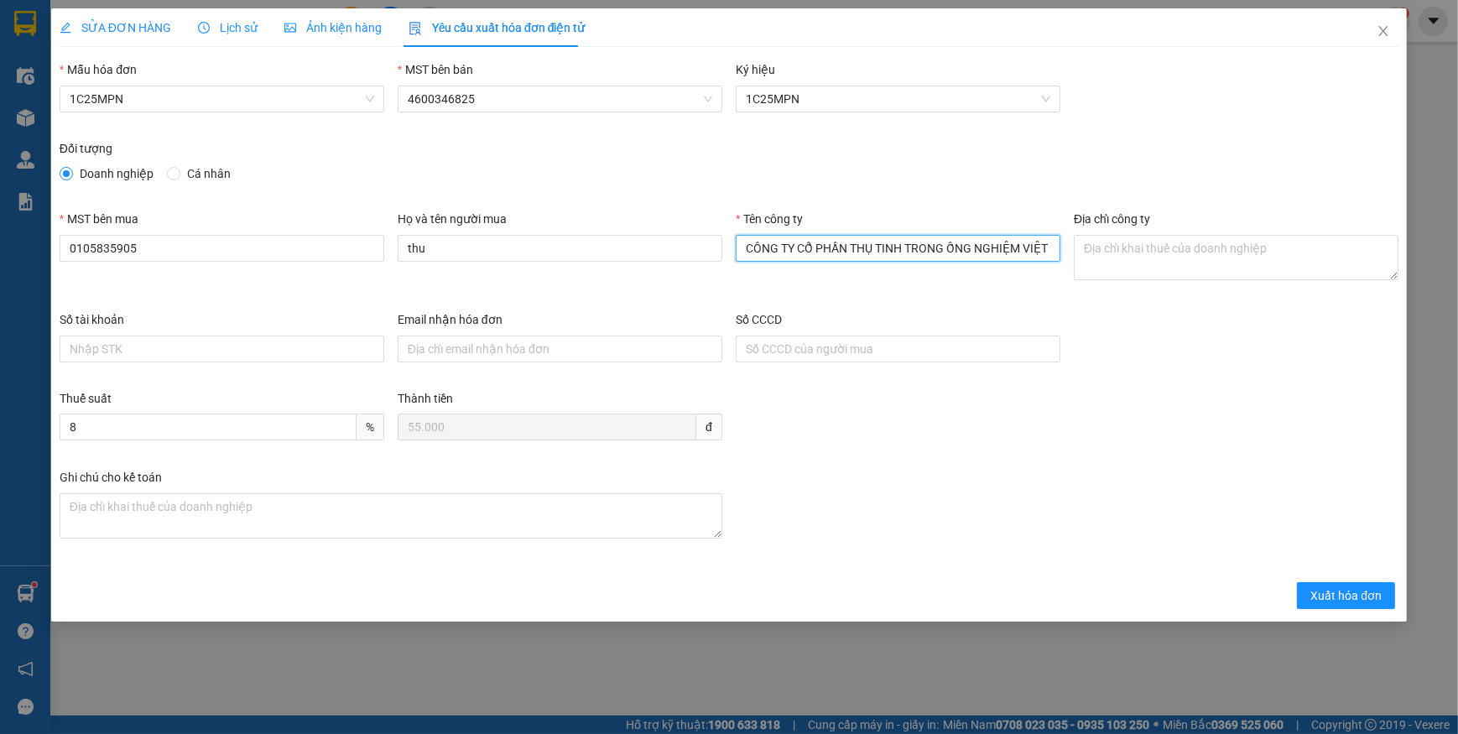
scroll to position [0, 24]
type input "CÔNG TY CỔ PHẦN THỤ TINH TRONG ỐNG NGHIỆM VIỆT ĐỨC"
click at [1101, 246] on textarea "Địa chỉ công ty" at bounding box center [1236, 257] width 325 height 45
paste textarea "Tầng M, toà nhà công ty 29, ngõ 73 [GEOGRAPHIC_DATA][PERSON_NAME], [GEOGRAPHIC_…"
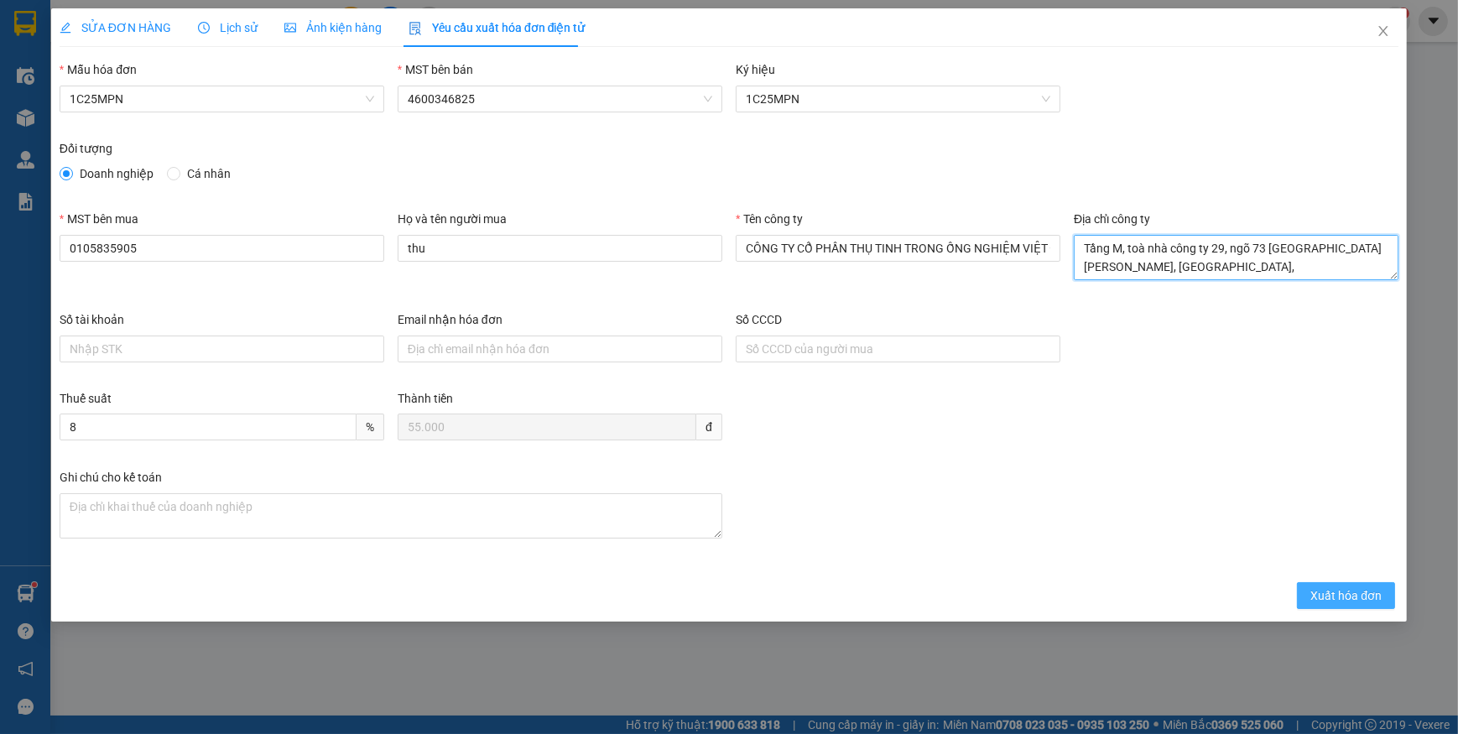
type textarea "Tầng M, toà nhà công ty 29, ngõ 73 [GEOGRAPHIC_DATA][PERSON_NAME], [GEOGRAPHIC_…"
click at [1329, 592] on span "Xuất hóa đơn" at bounding box center [1346, 595] width 71 height 18
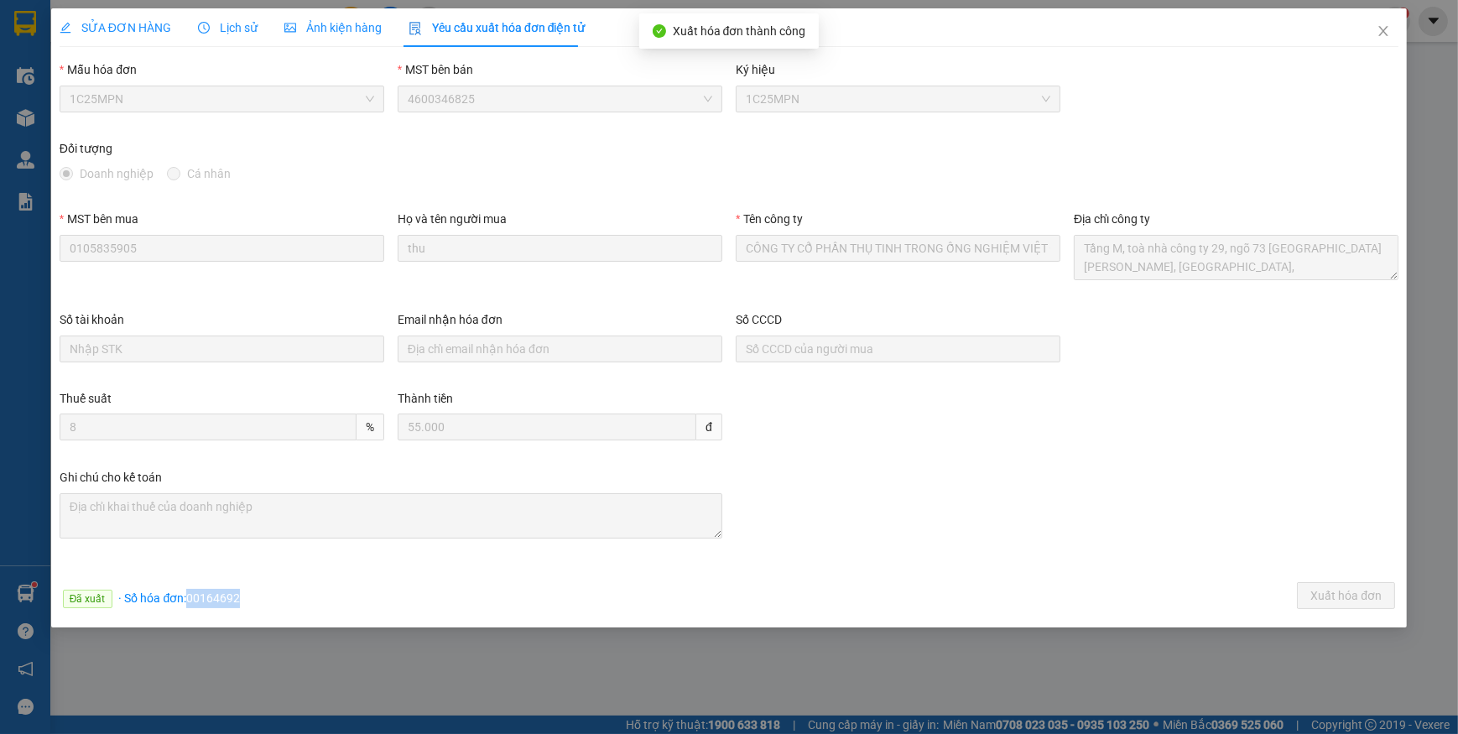
drag, startPoint x: 185, startPoint y: 600, endPoint x: 289, endPoint y: 597, distance: 103.3
click at [289, 597] on div "Đã xuất · Số hóa đơn: 00164692 Xuất hóa đơn" at bounding box center [729, 598] width 1346 height 33
copy span "00164692"
